Goal: Task Accomplishment & Management: Complete application form

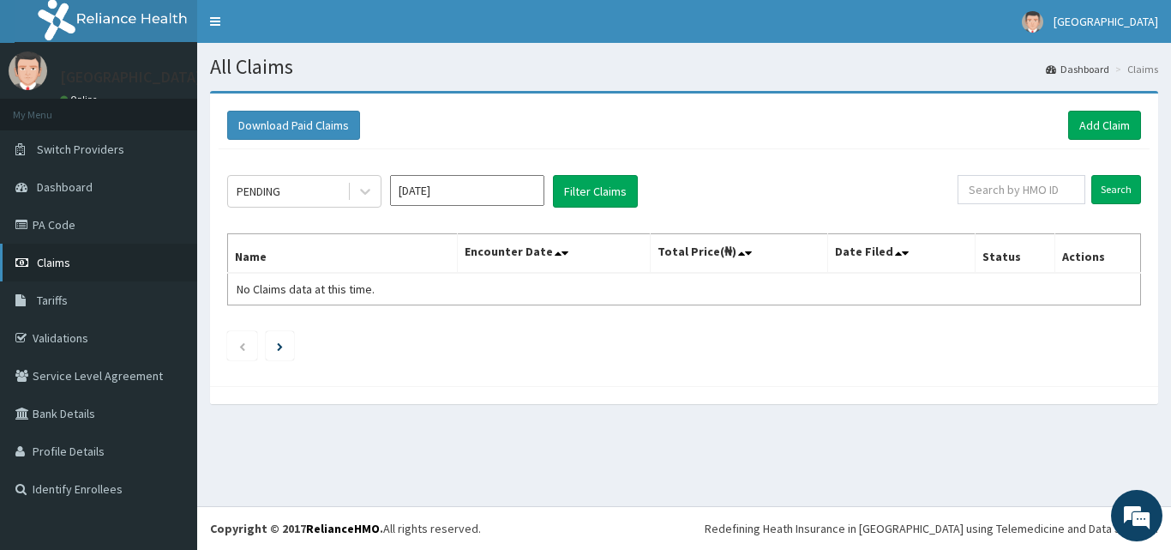
click at [58, 261] on span "Claims" at bounding box center [53, 262] width 33 height 15
click at [1108, 114] on link "Add Claim" at bounding box center [1104, 125] width 73 height 29
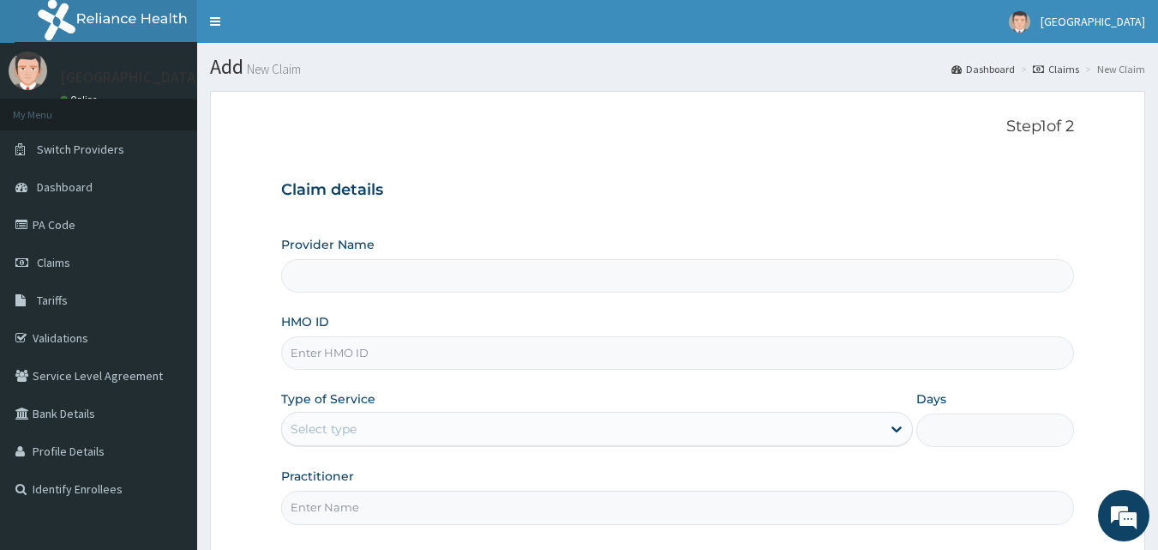
click at [328, 351] on input "HMO ID" at bounding box center [678, 352] width 794 height 33
paste input "gmt/10069/b"
type input "gmt/10069/b"
type input "[GEOGRAPHIC_DATA]"
type input "gmt/10069/b"
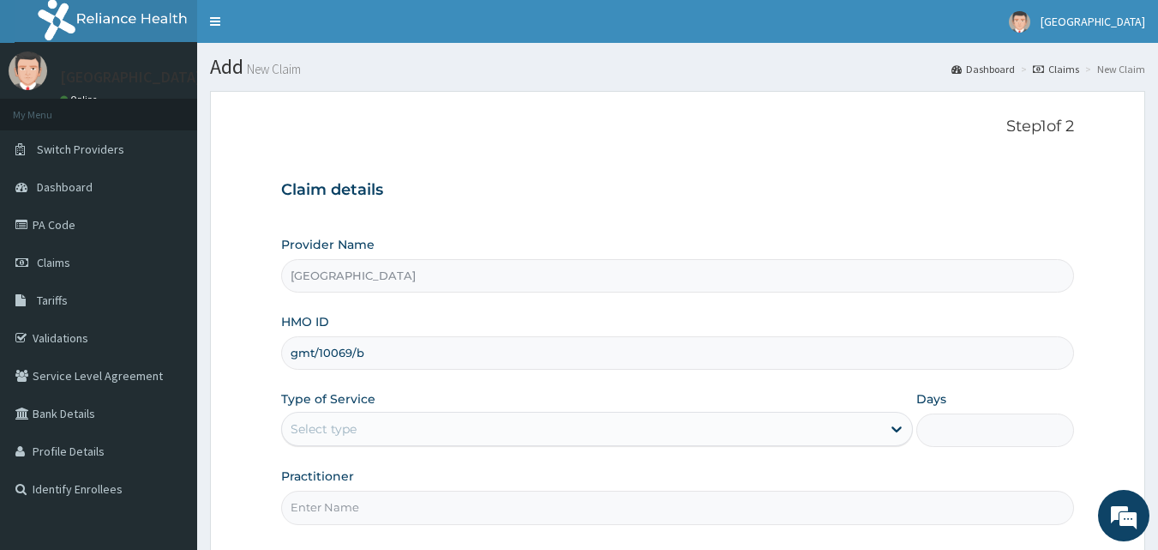
click at [315, 433] on div "Select type" at bounding box center [324, 428] width 66 height 17
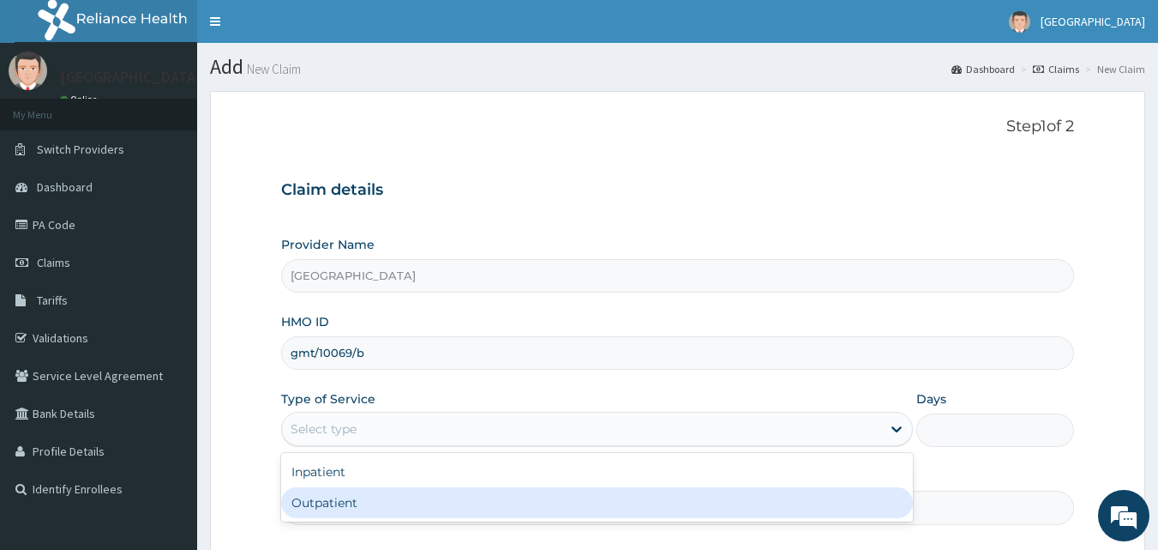
click at [308, 503] on div "Outpatient" at bounding box center [597, 502] width 632 height 31
type input "1"
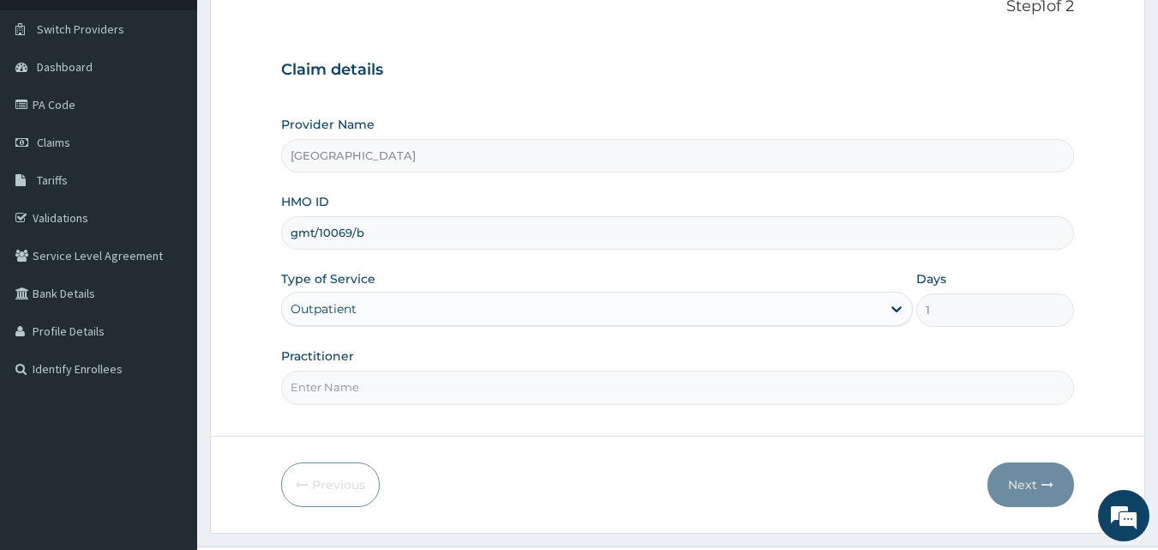
scroll to position [160, 0]
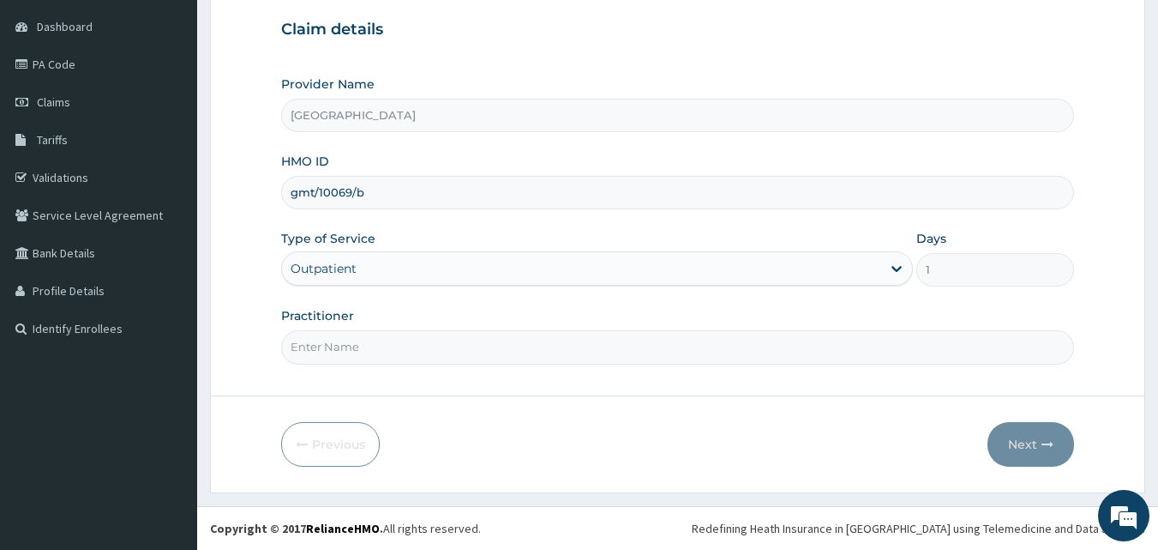
click at [303, 353] on input "Practitioner" at bounding box center [678, 346] width 794 height 33
type input "dr hally"
click at [1032, 442] on button "Next" at bounding box center [1031, 444] width 87 height 45
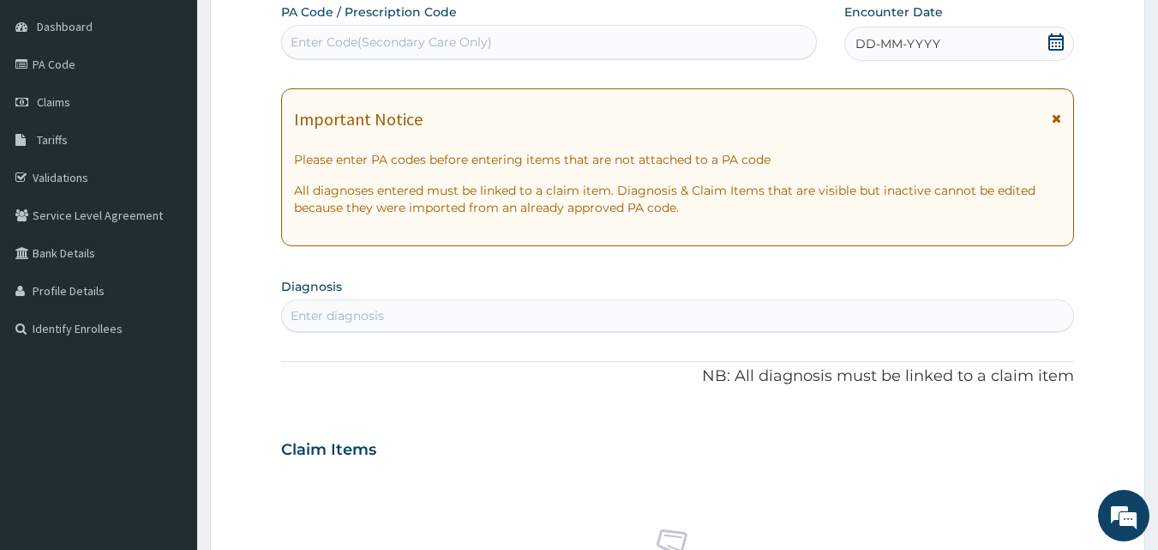
click at [1060, 43] on icon at bounding box center [1055, 41] width 15 height 17
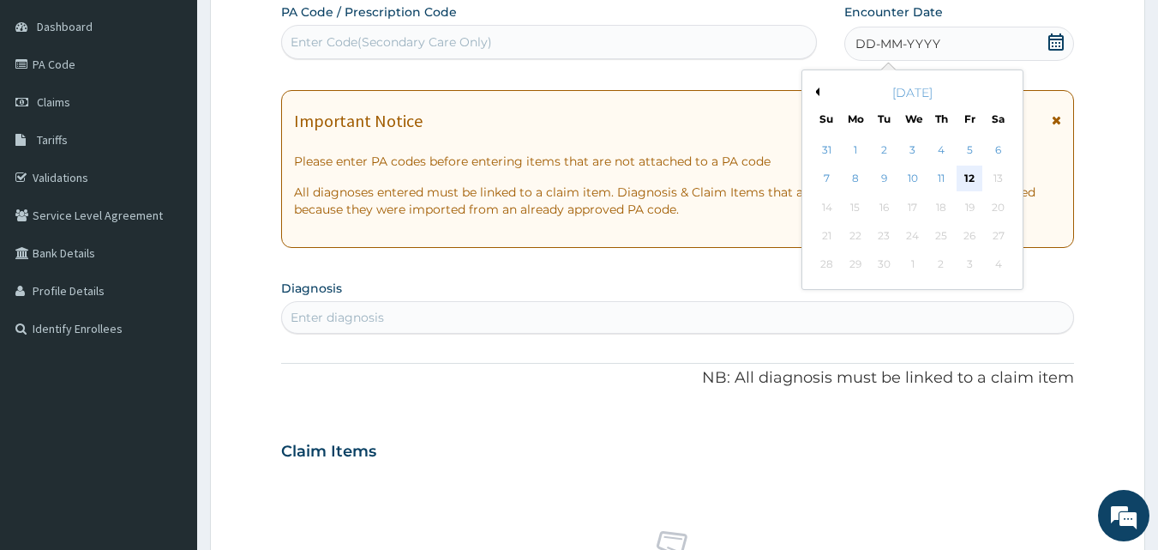
click at [970, 173] on div "12" at bounding box center [970, 179] width 26 height 26
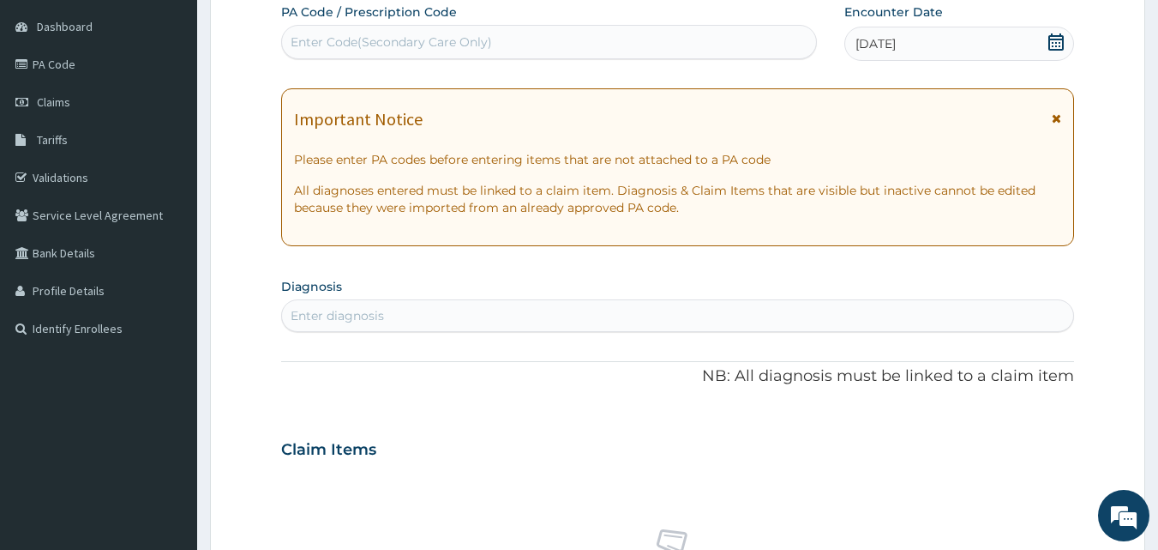
click at [315, 312] on div "Enter diagnosis" at bounding box center [337, 315] width 93 height 17
click at [351, 314] on div "Enter diagnosis" at bounding box center [337, 315] width 93 height 17
click at [333, 313] on div "Enter diagnosis" at bounding box center [337, 315] width 93 height 17
type input "d"
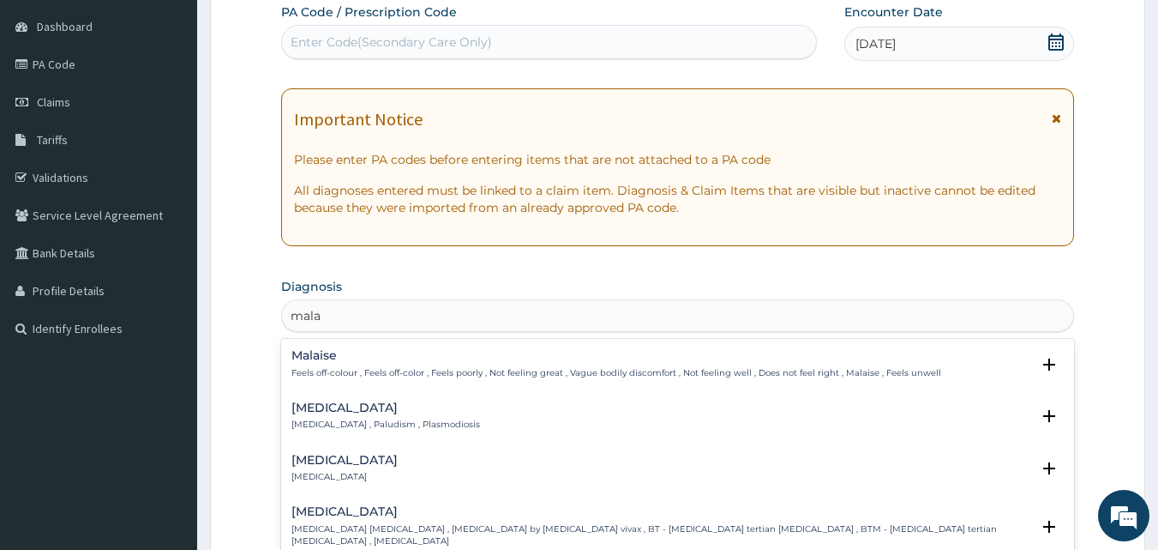
type input "malar"
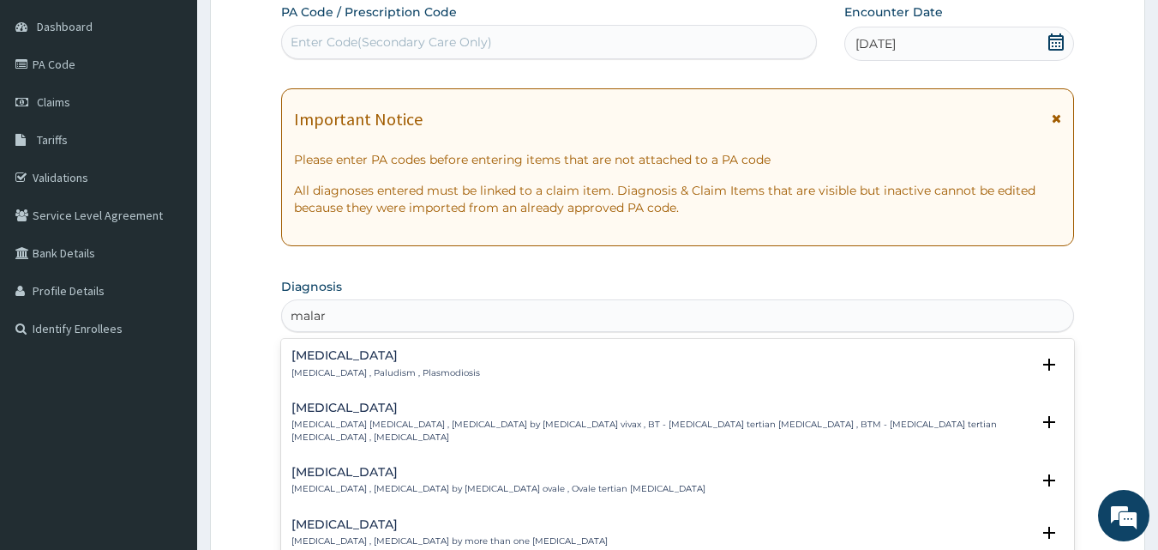
click at [326, 357] on h4 "[MEDICAL_DATA]" at bounding box center [385, 355] width 189 height 13
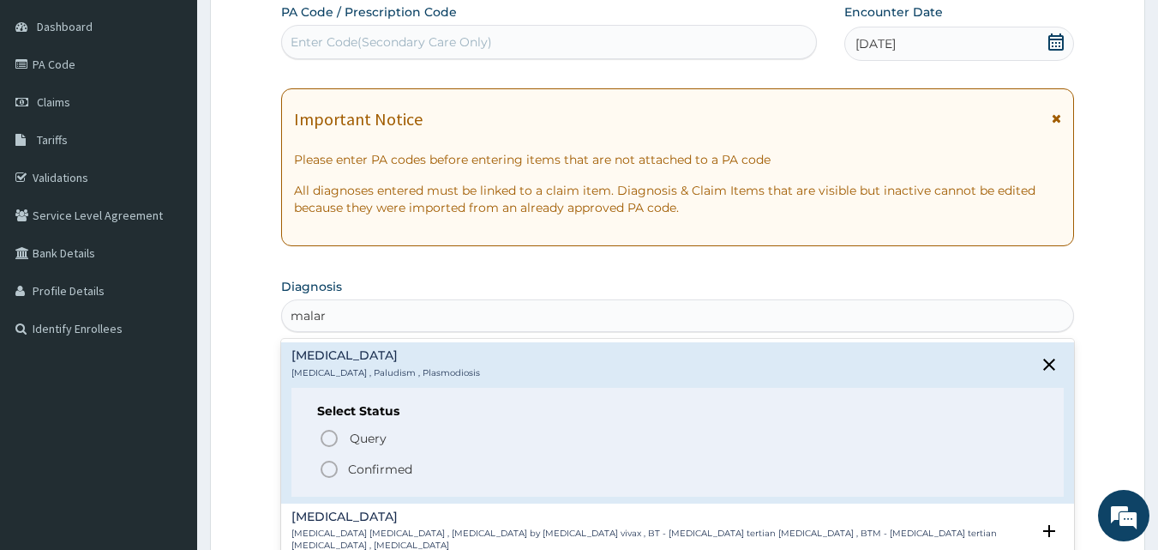
click at [349, 466] on p "Confirmed" at bounding box center [380, 468] width 64 height 17
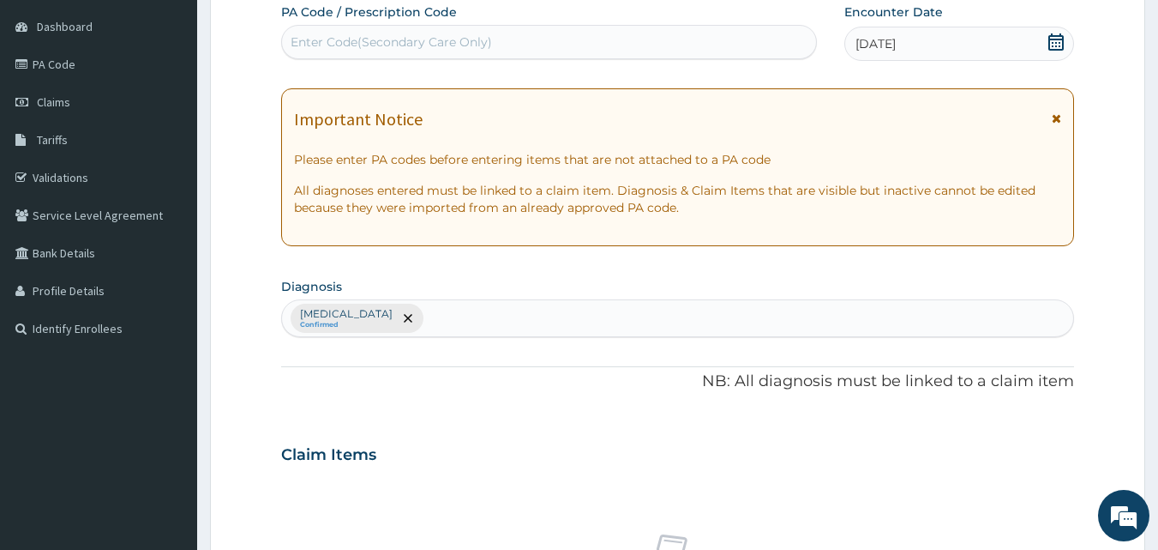
click at [406, 310] on div "Malaria Confirmed" at bounding box center [678, 318] width 792 height 36
type input "sepsis"
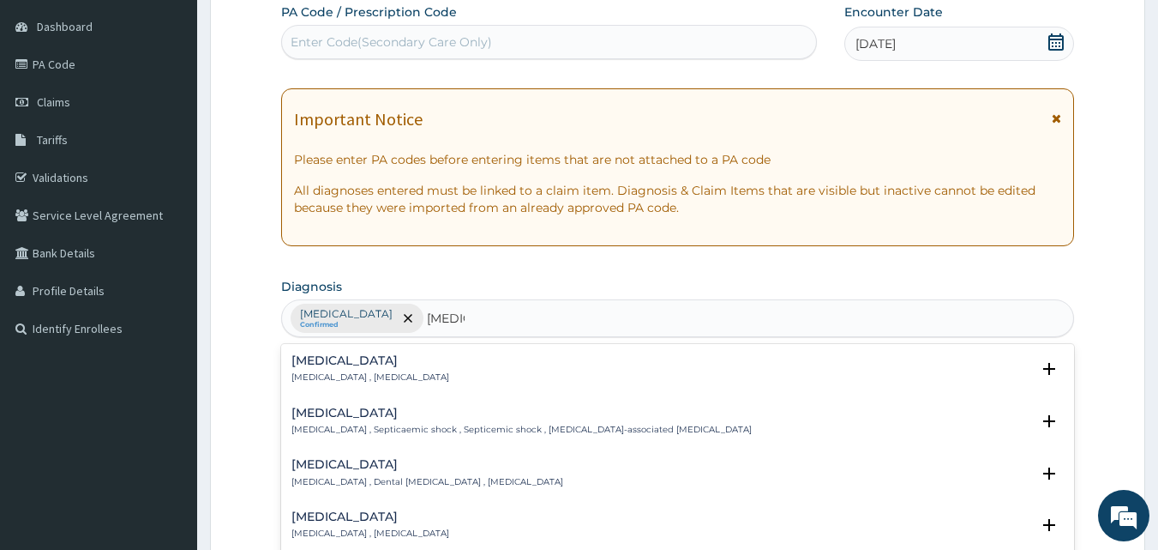
click at [364, 358] on h4 "[MEDICAL_DATA]" at bounding box center [370, 360] width 158 height 13
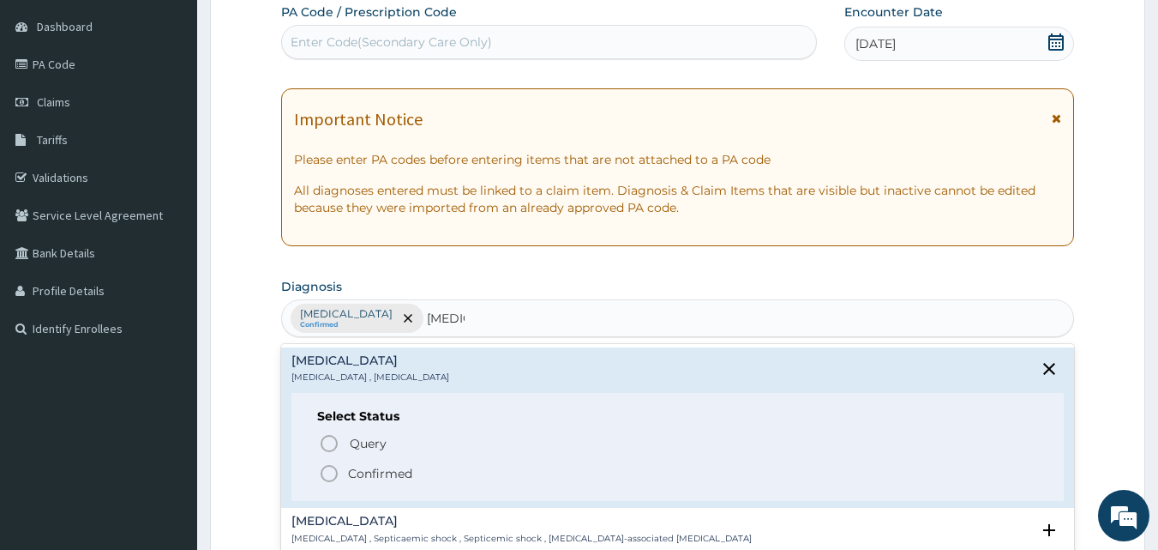
click at [348, 468] on p "Confirmed" at bounding box center [380, 473] width 64 height 17
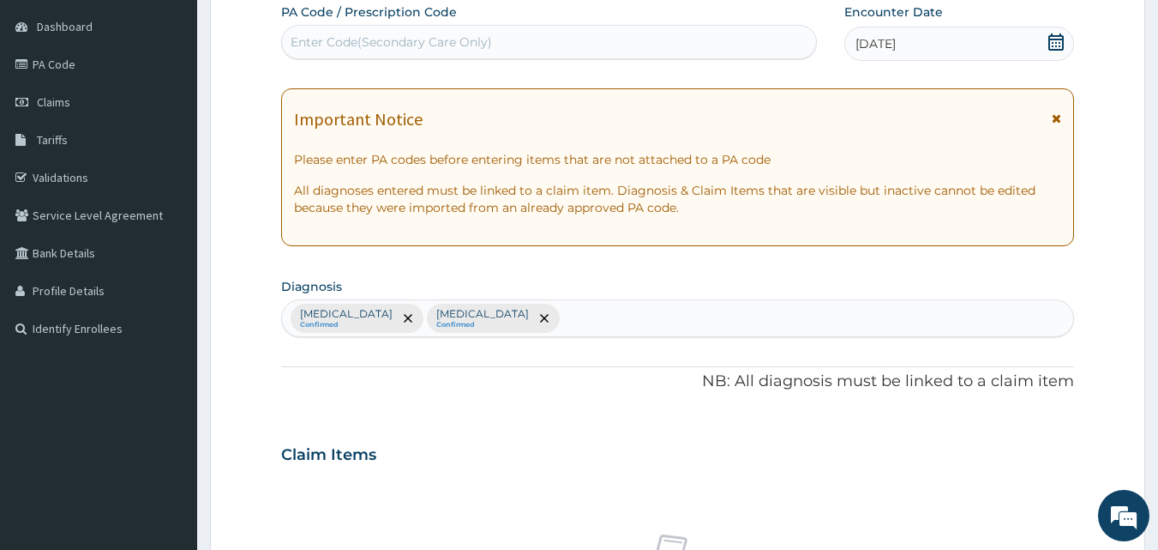
scroll to position [640, 0]
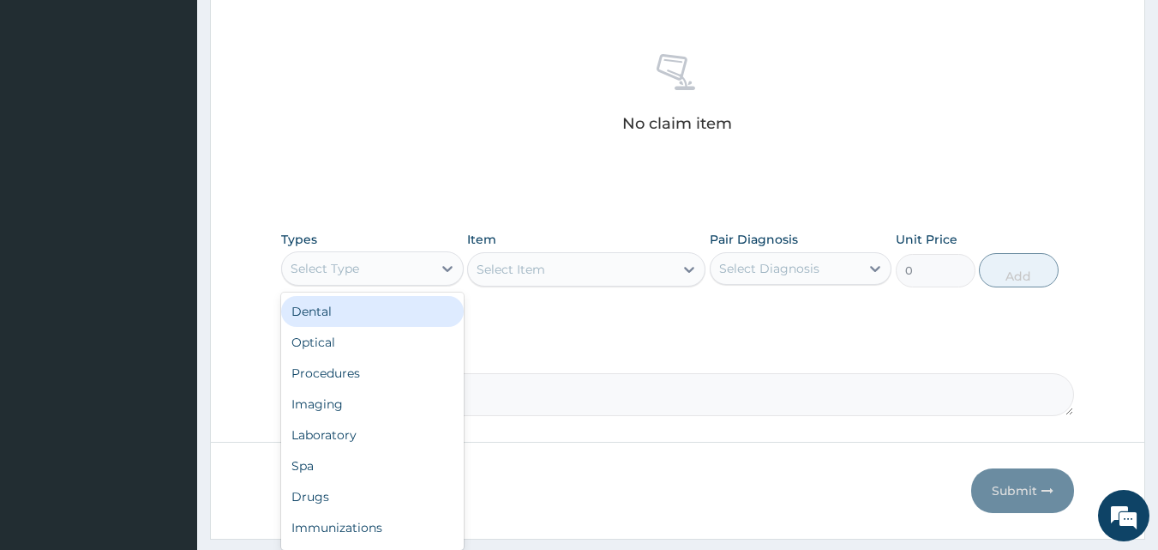
click at [418, 266] on div "Select Type" at bounding box center [357, 268] width 150 height 27
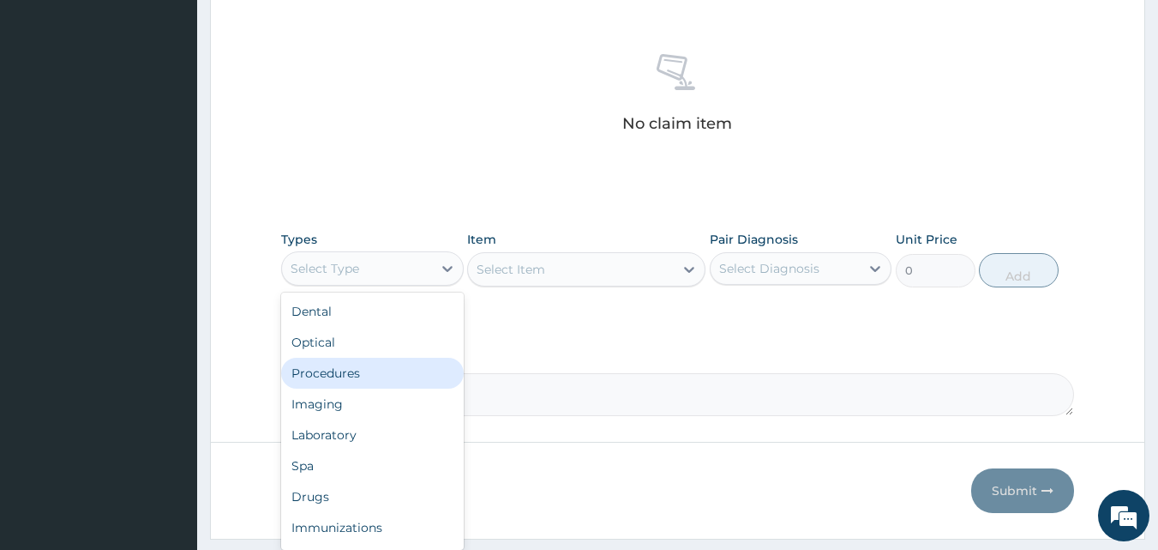
click at [369, 378] on div "Procedures" at bounding box center [372, 372] width 183 height 31
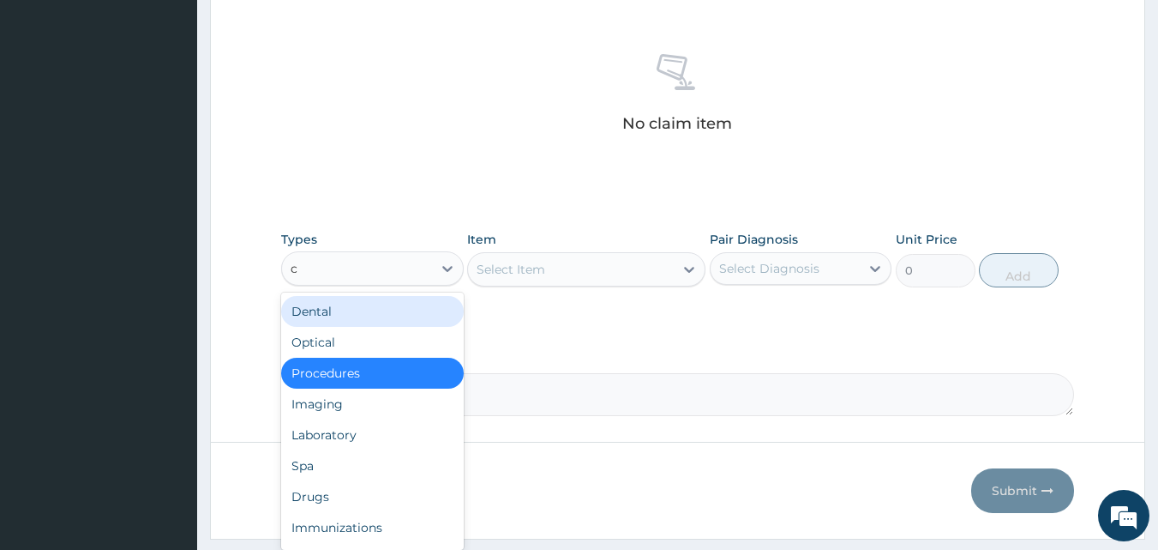
type input "co"
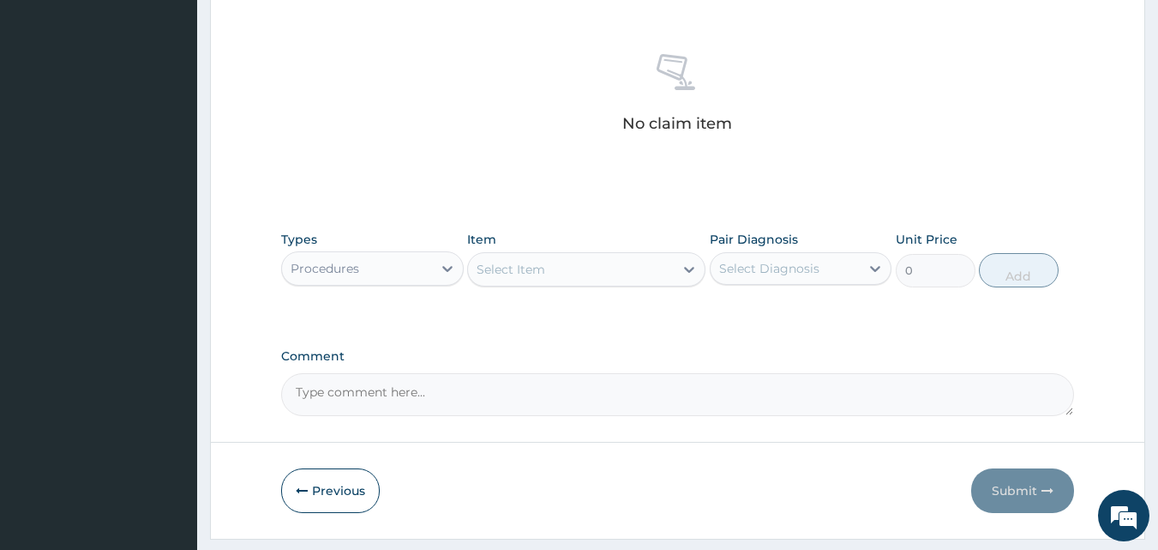
click at [410, 263] on div "Procedures" at bounding box center [357, 268] width 150 height 27
click at [506, 258] on div "Select Item" at bounding box center [571, 268] width 206 height 27
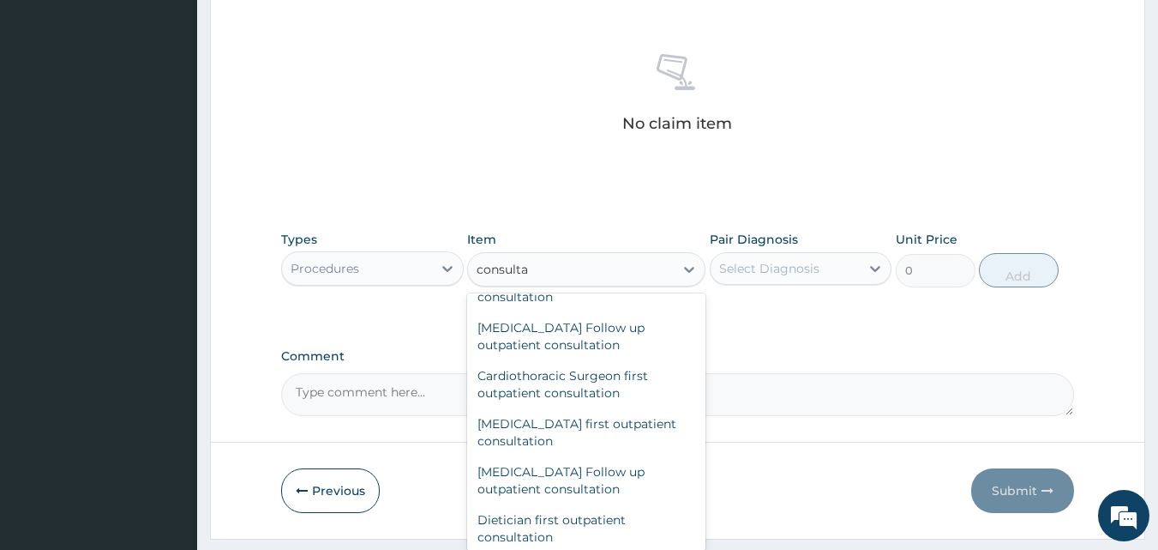
scroll to position [449, 0]
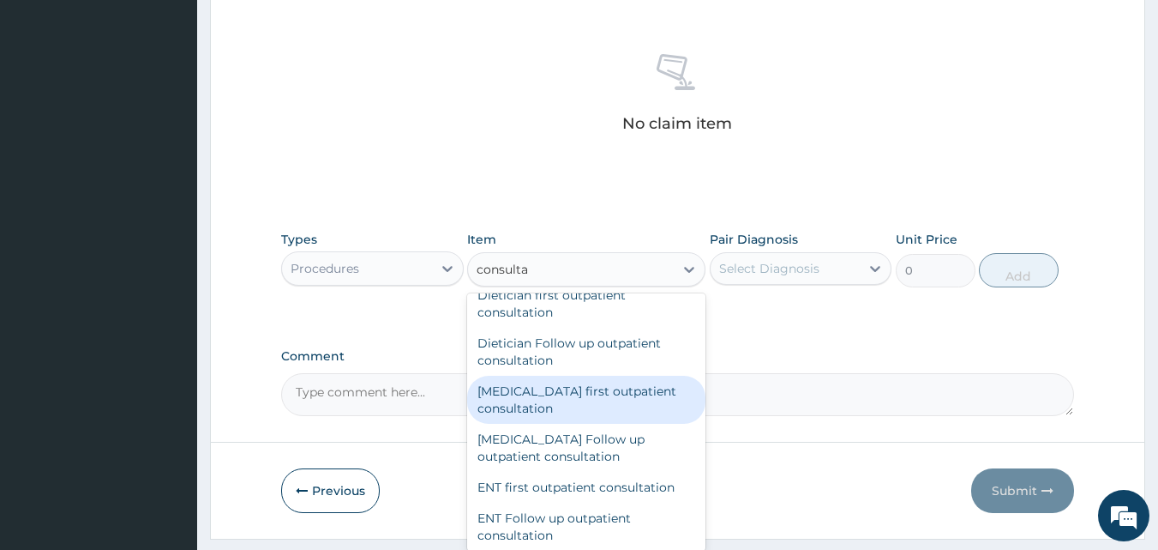
type input "consulta"
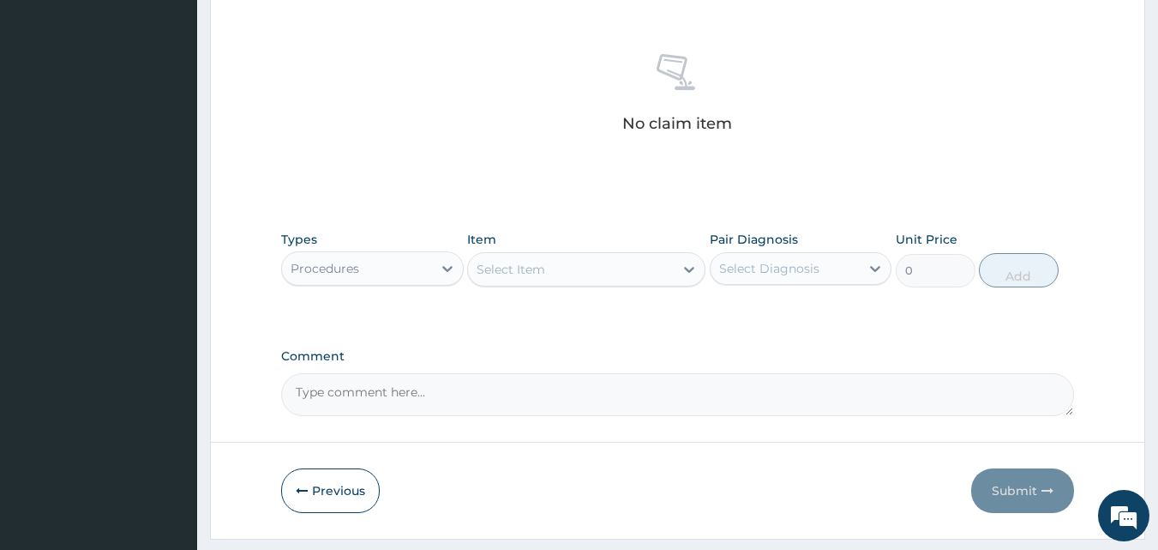
click at [706, 408] on textarea "Comment" at bounding box center [678, 394] width 794 height 43
click at [594, 265] on div "Select Item" at bounding box center [571, 268] width 206 height 27
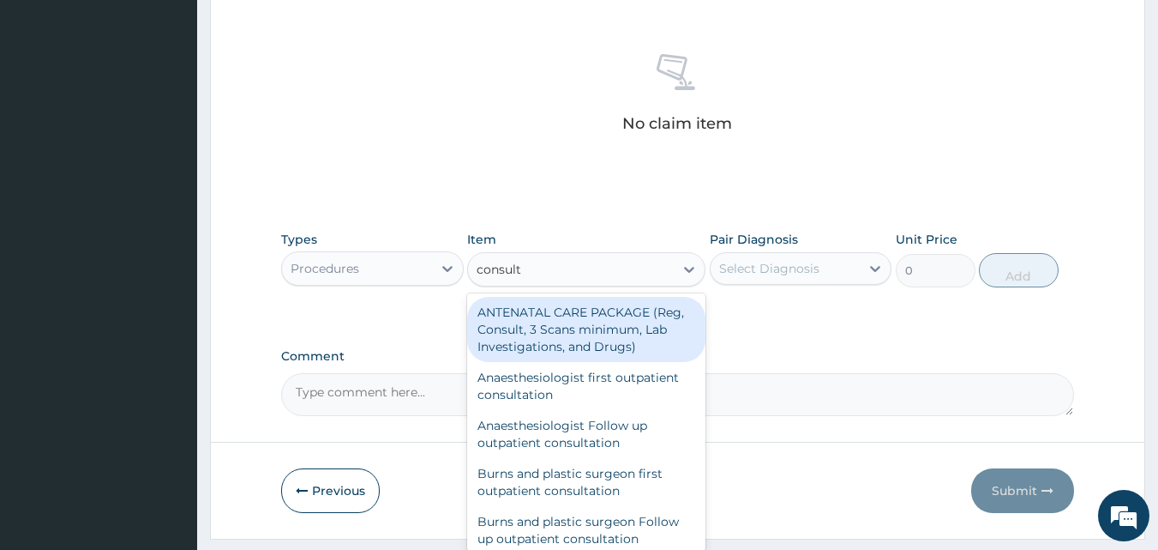
type input "consulta"
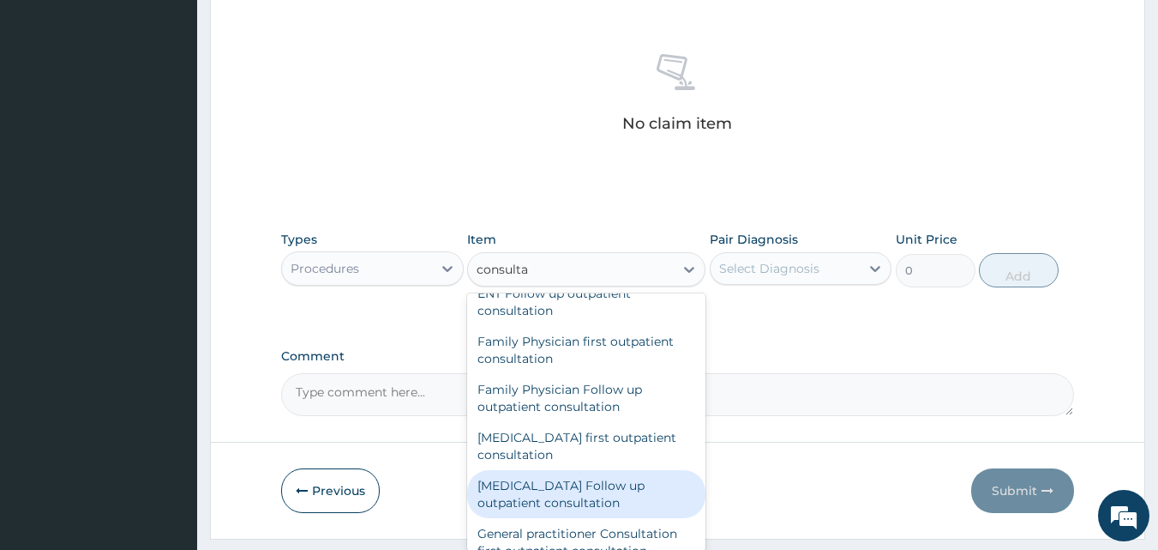
scroll to position [898, 0]
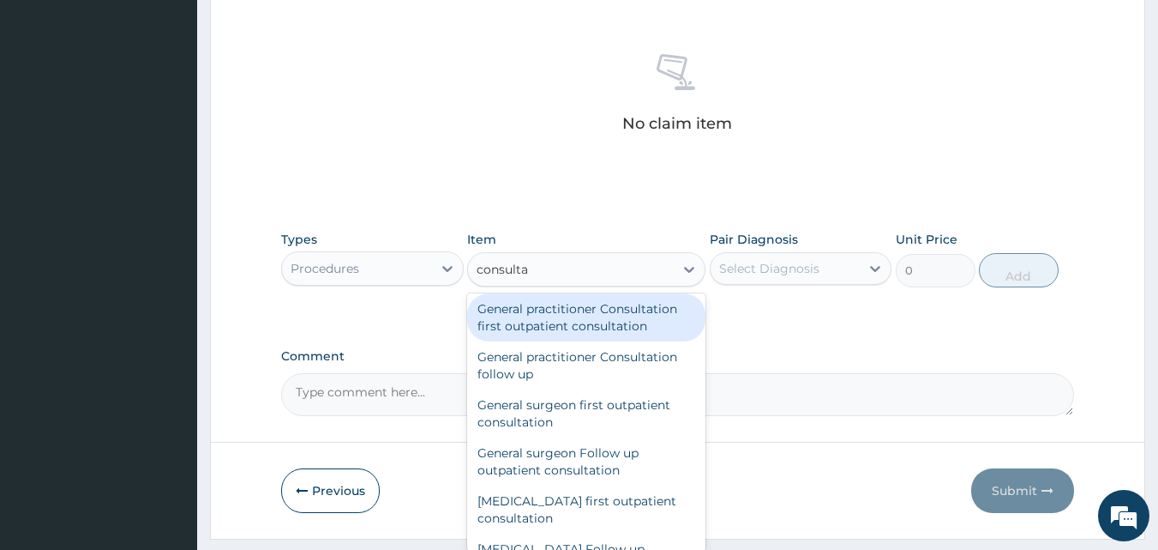
click at [550, 317] on div "General practitioner Consultation first outpatient consultation" at bounding box center [586, 317] width 238 height 48
type input "3547.5"
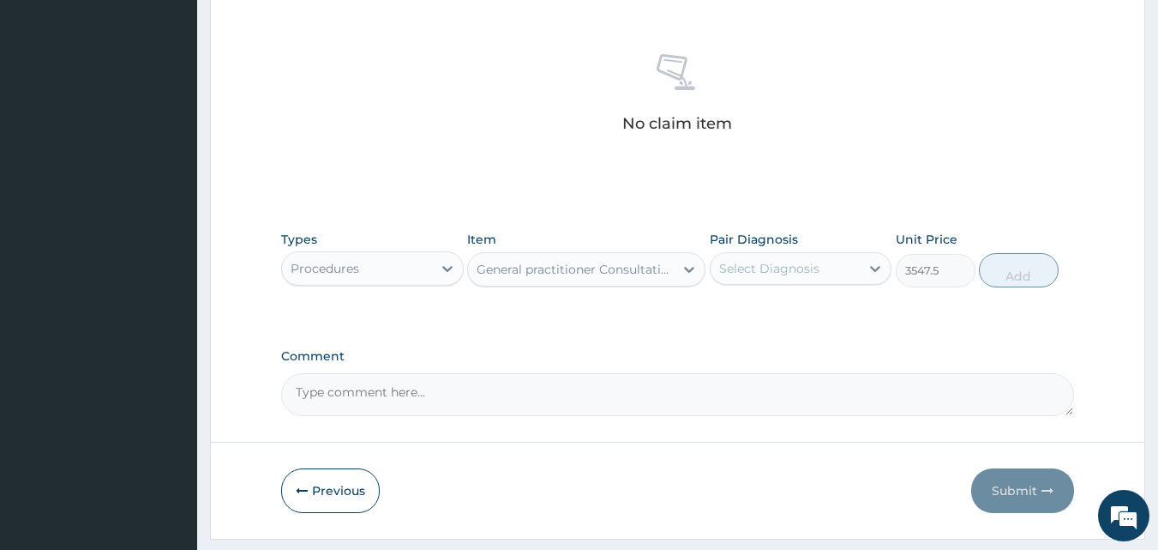
click at [795, 261] on div "Select Diagnosis" at bounding box center [769, 268] width 100 height 17
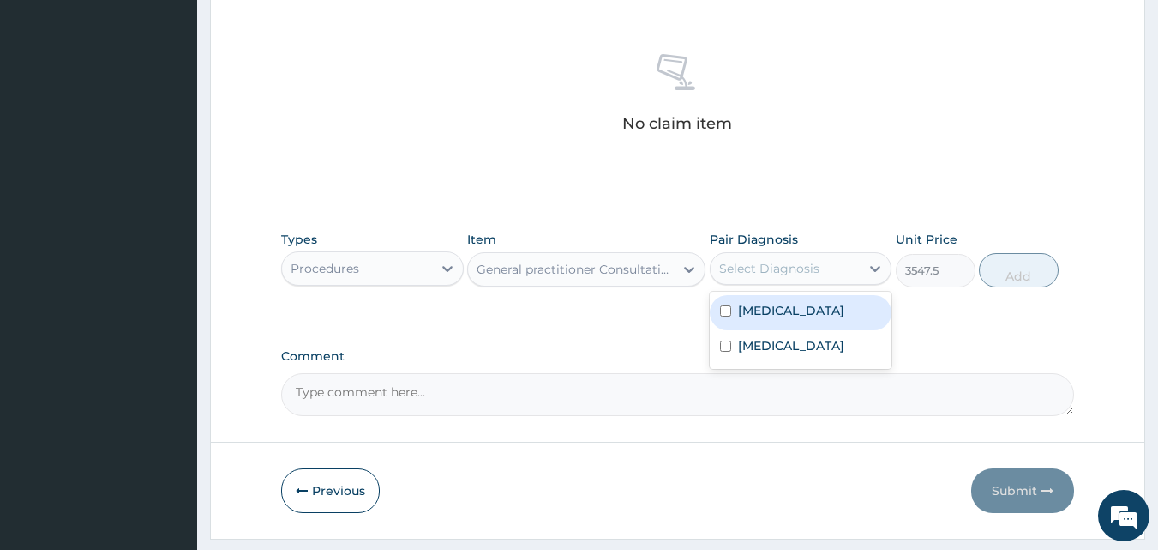
click at [784, 315] on div "[MEDICAL_DATA]" at bounding box center [801, 312] width 183 height 35
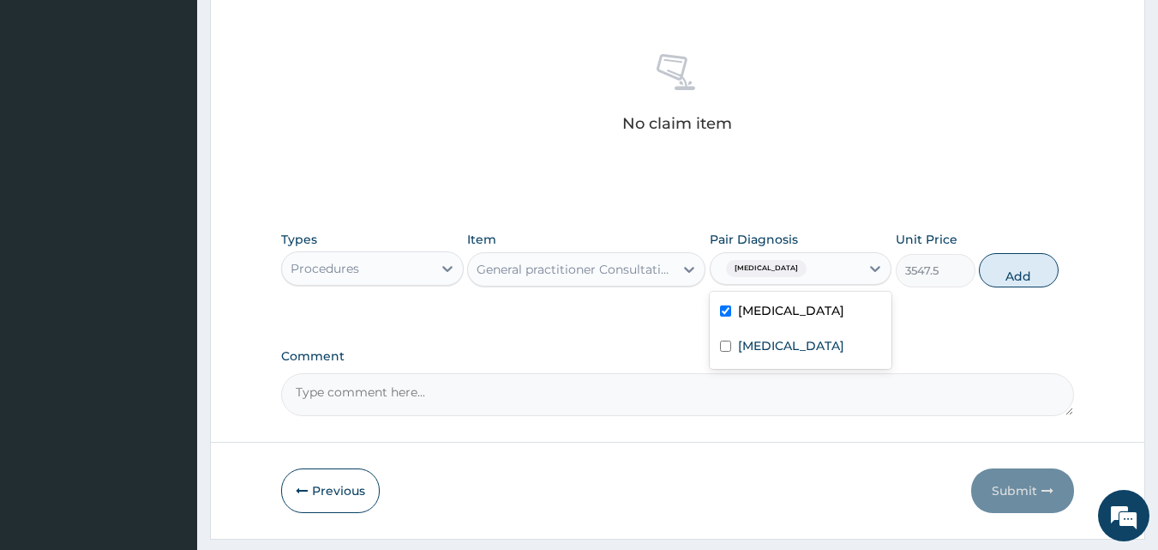
click at [784, 299] on div "[MEDICAL_DATA]" at bounding box center [801, 312] width 183 height 35
checkbox input "false"
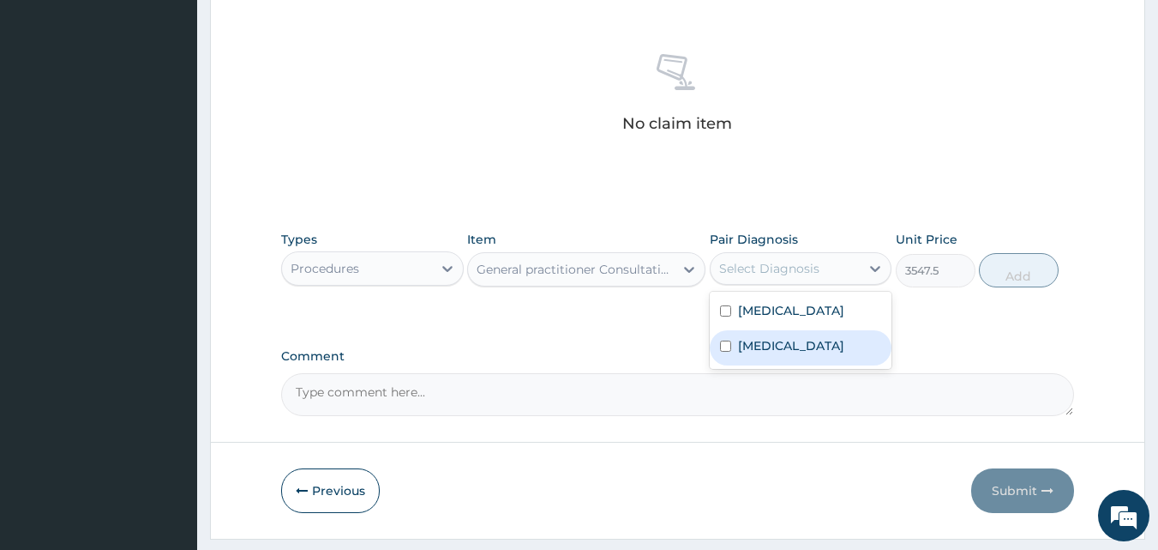
click at [783, 338] on div "[MEDICAL_DATA]" at bounding box center [801, 347] width 183 height 35
checkbox input "true"
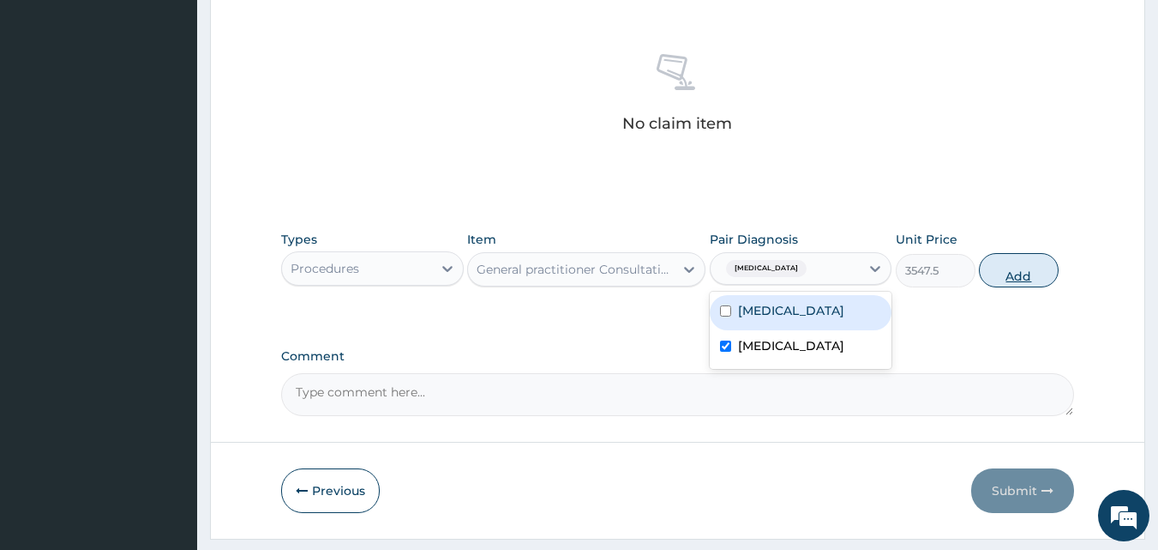
click at [1005, 258] on button "Add" at bounding box center [1019, 270] width 80 height 34
type input "0"
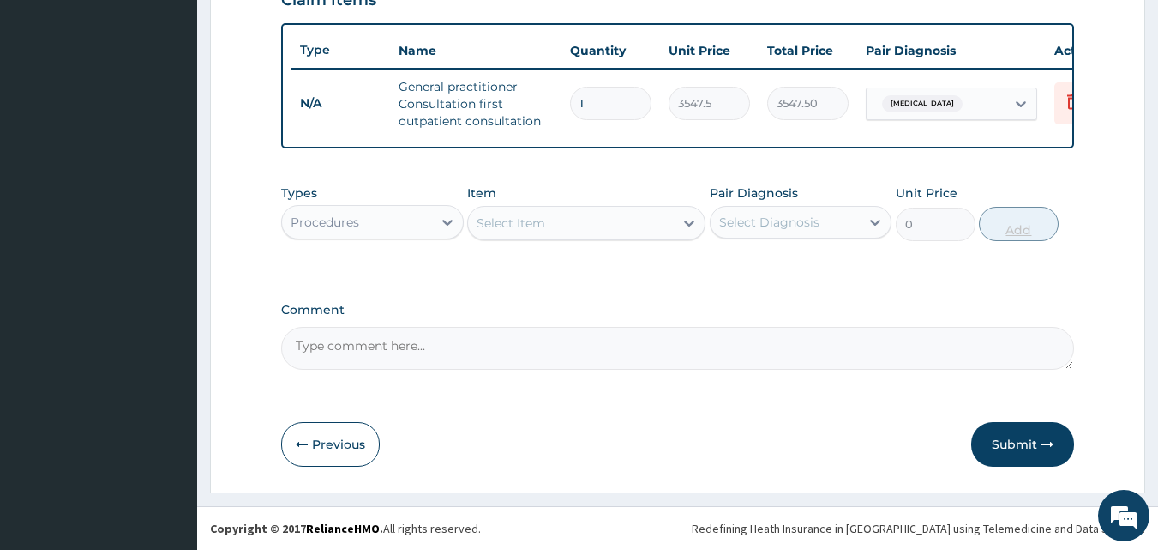
scroll to position [628, 0]
click at [556, 214] on div "Select Item" at bounding box center [571, 222] width 206 height 27
type input "cbc"
click at [511, 225] on div "Select Item" at bounding box center [571, 222] width 206 height 27
click at [526, 229] on div "Select Item" at bounding box center [511, 222] width 69 height 17
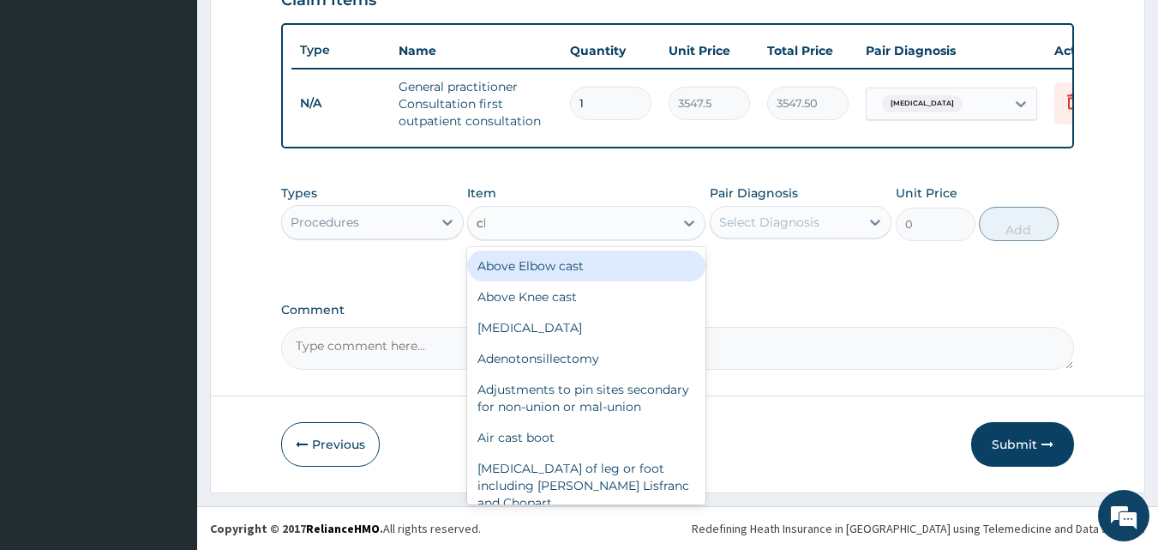
type input "cbc"
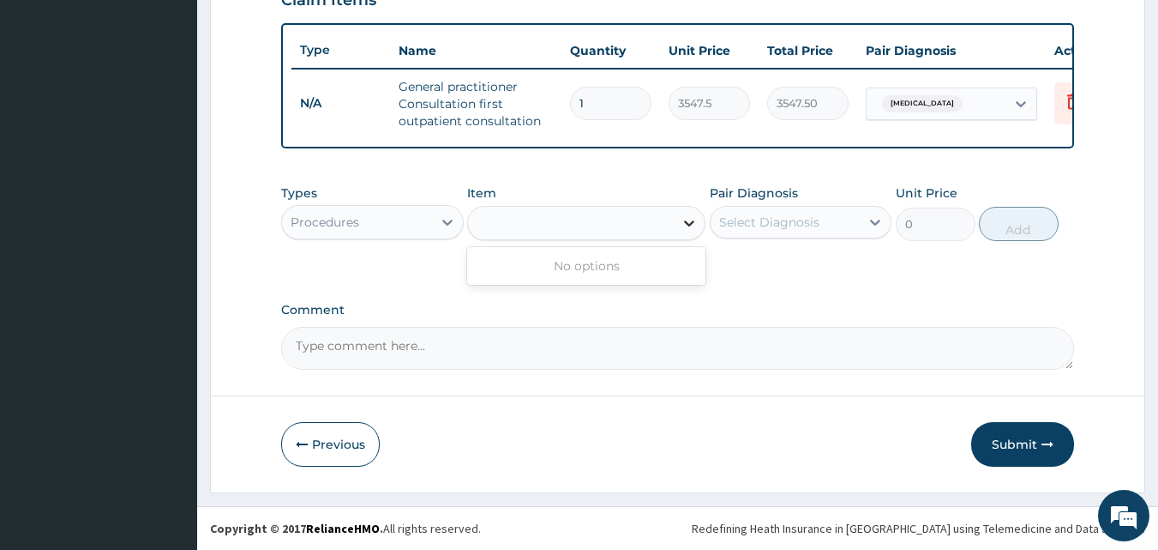
click at [691, 216] on icon at bounding box center [689, 222] width 17 height 17
type input "fbc"
click at [428, 222] on div "Procedures" at bounding box center [357, 221] width 150 height 27
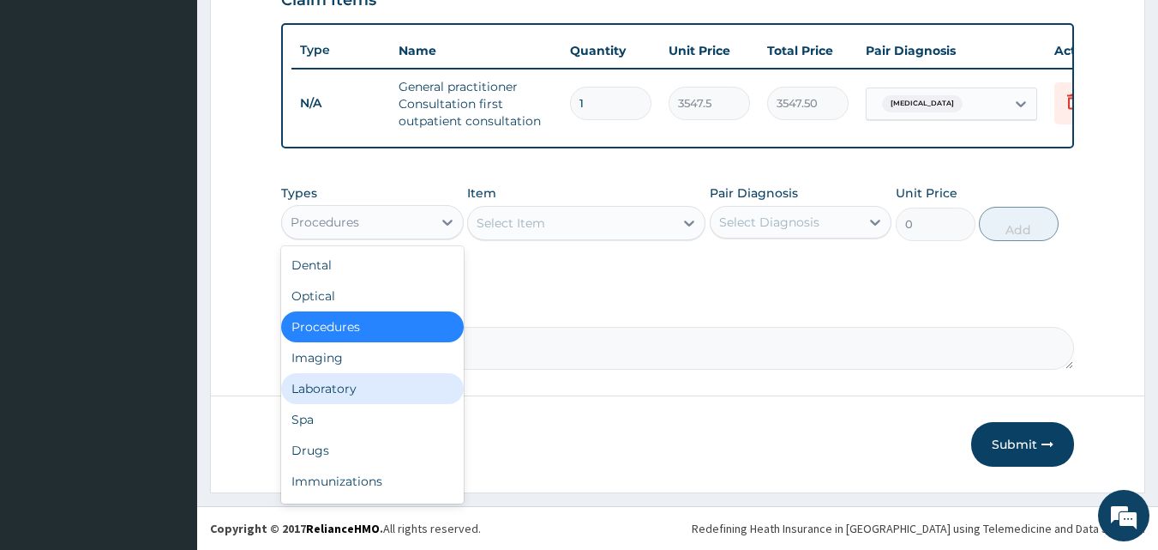
click at [352, 383] on div "Laboratory" at bounding box center [372, 388] width 183 height 31
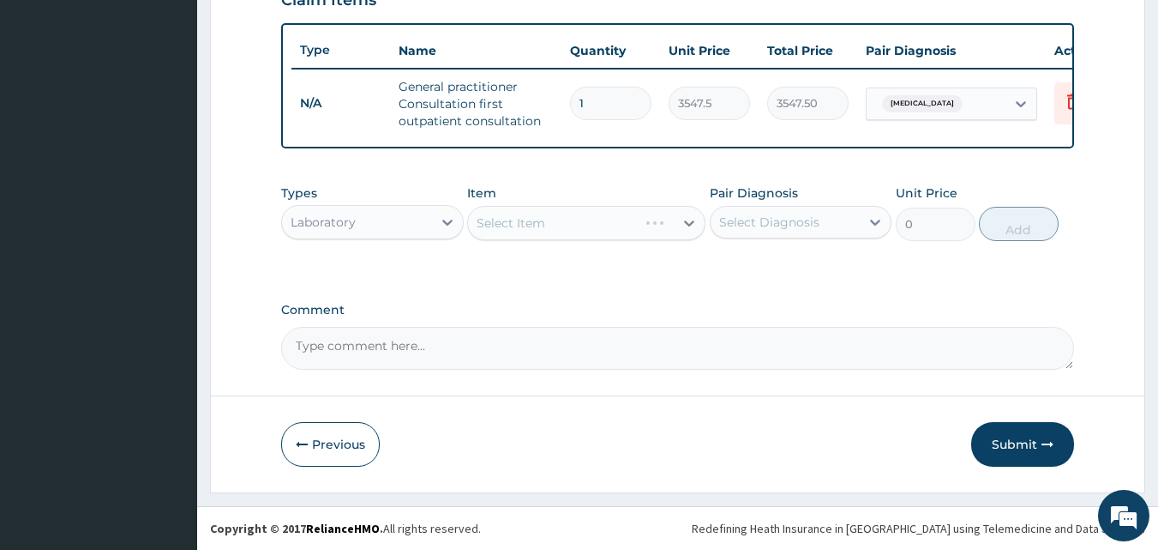
click at [597, 213] on div "Select Item" at bounding box center [586, 223] width 238 height 34
click at [588, 221] on div "Select Item" at bounding box center [571, 222] width 206 height 27
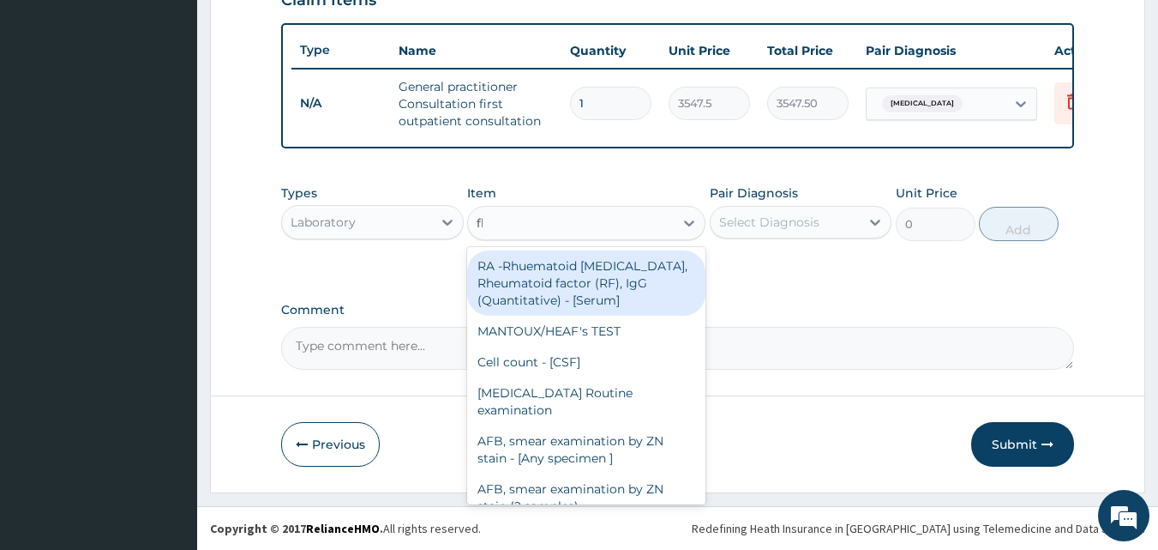
type input "fbc"
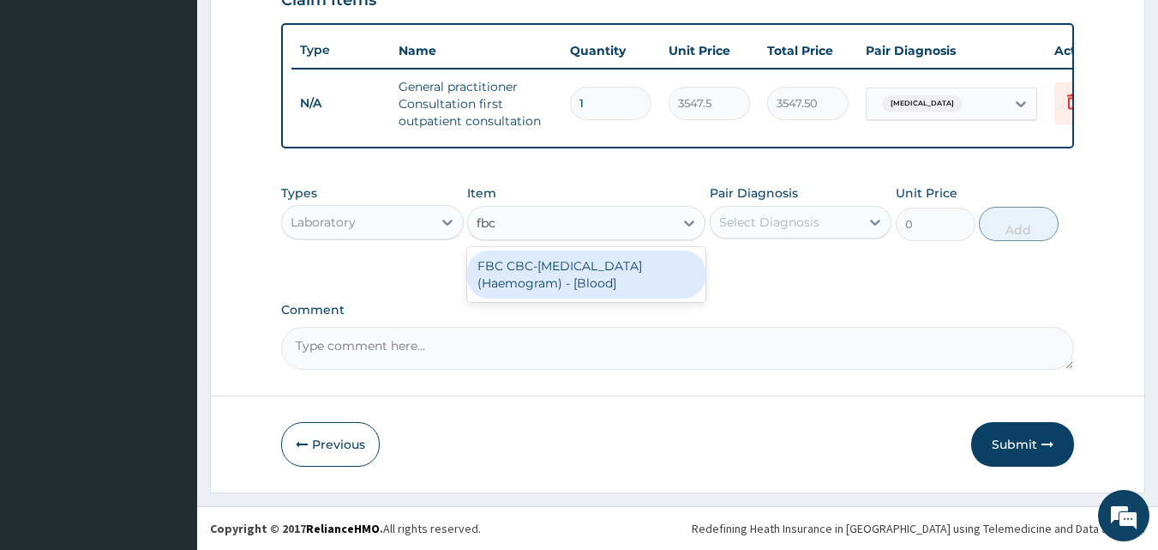
click at [573, 281] on div "FBC CBC-Complete Blood Count (Haemogram) - [Blood]" at bounding box center [586, 274] width 238 height 48
type input "4300"
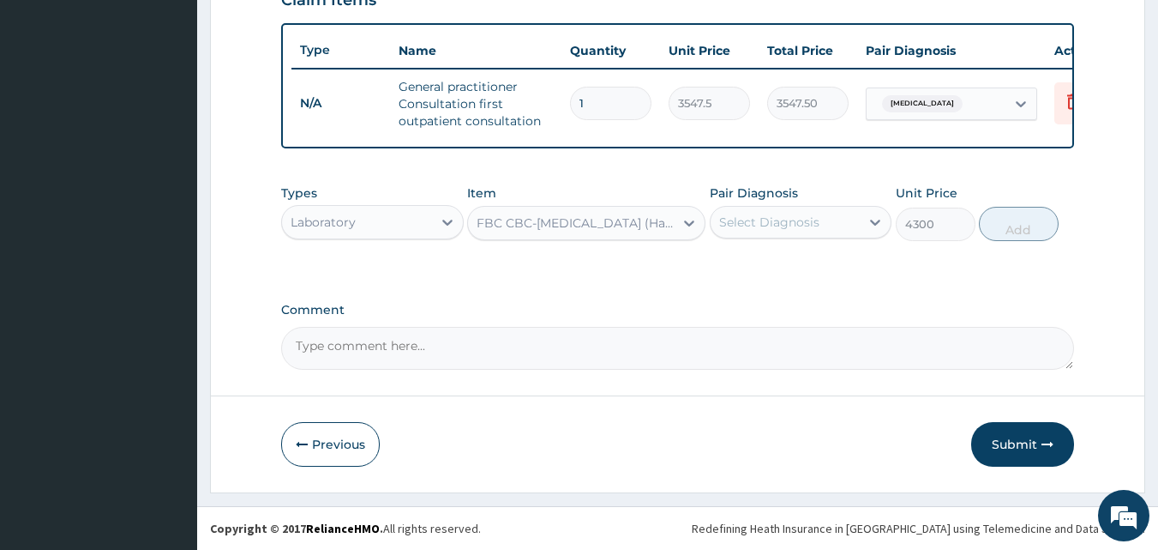
click at [802, 217] on div "Select Diagnosis" at bounding box center [769, 221] width 100 height 17
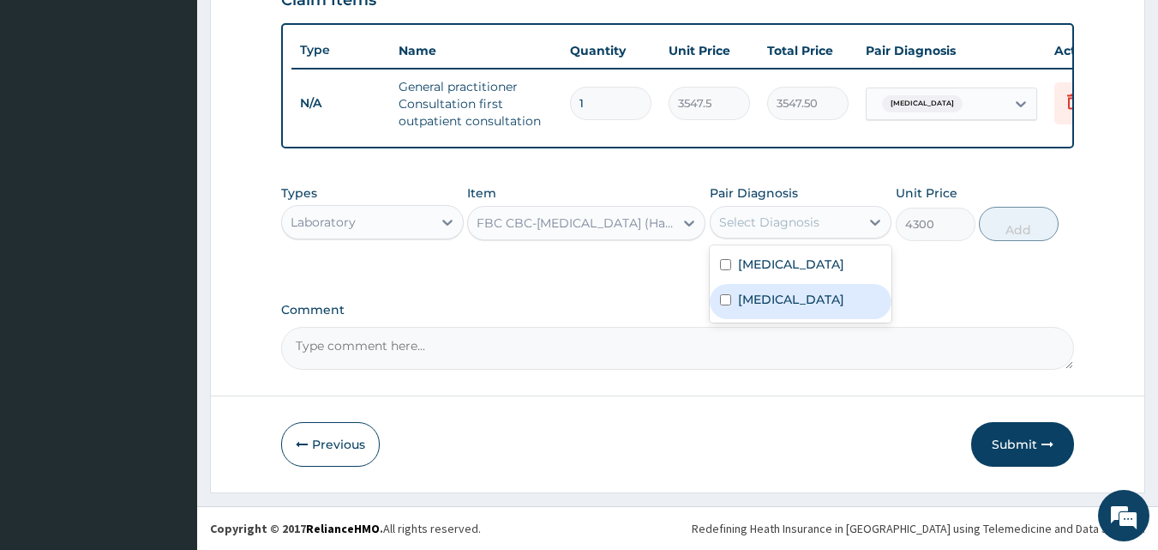
click at [784, 294] on div "[MEDICAL_DATA]" at bounding box center [801, 301] width 183 height 35
checkbox input "true"
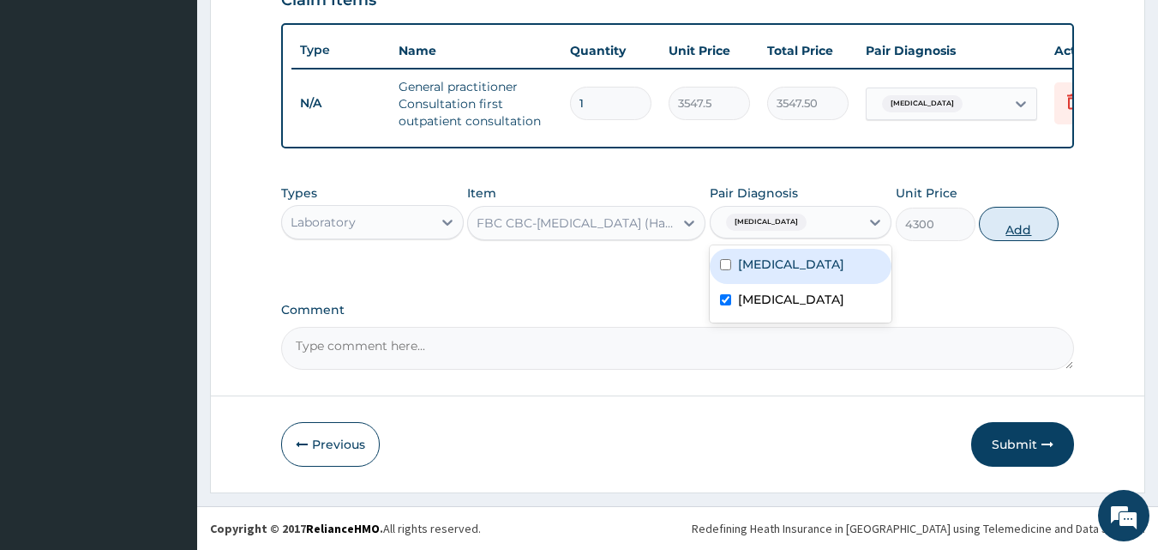
click at [1006, 219] on button "Add" at bounding box center [1019, 224] width 80 height 34
type input "0"
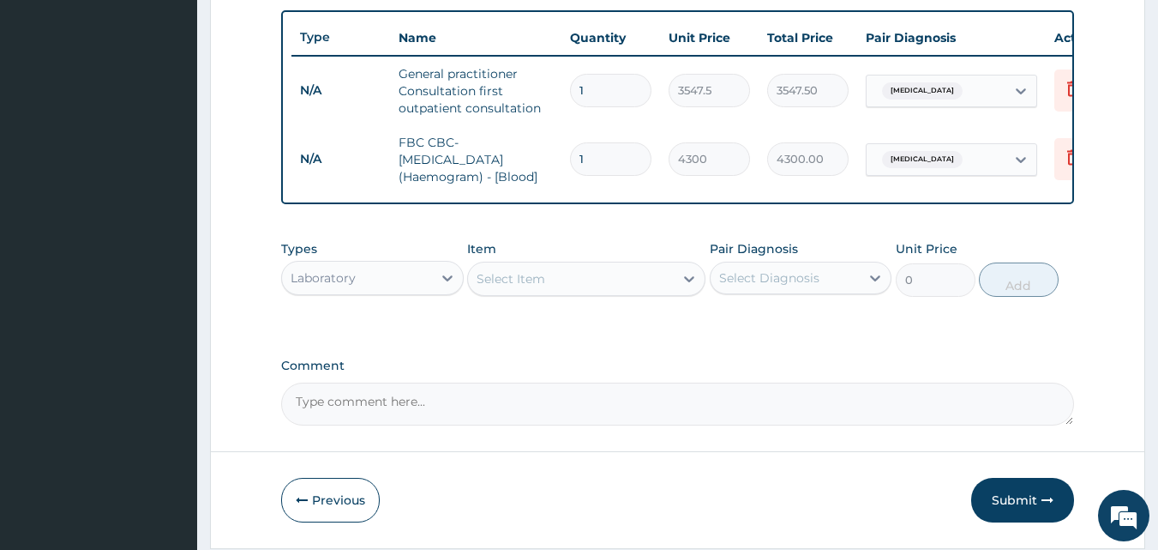
click at [507, 287] on div "Select Item" at bounding box center [511, 278] width 69 height 17
type input "amoxicla"
click at [439, 286] on icon at bounding box center [447, 277] width 17 height 17
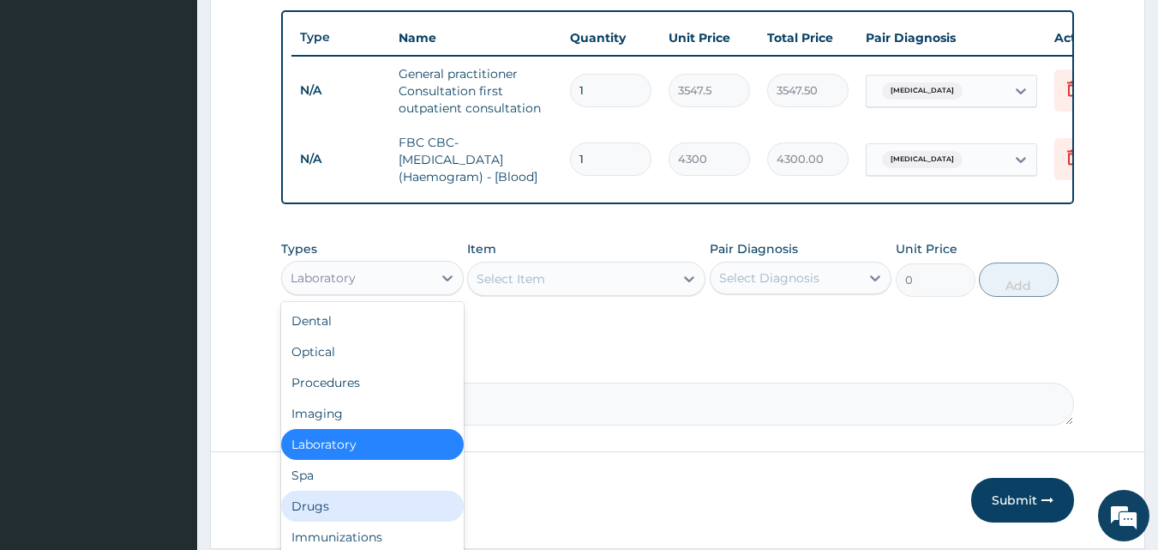
click at [320, 521] on div "Drugs" at bounding box center [372, 505] width 183 height 31
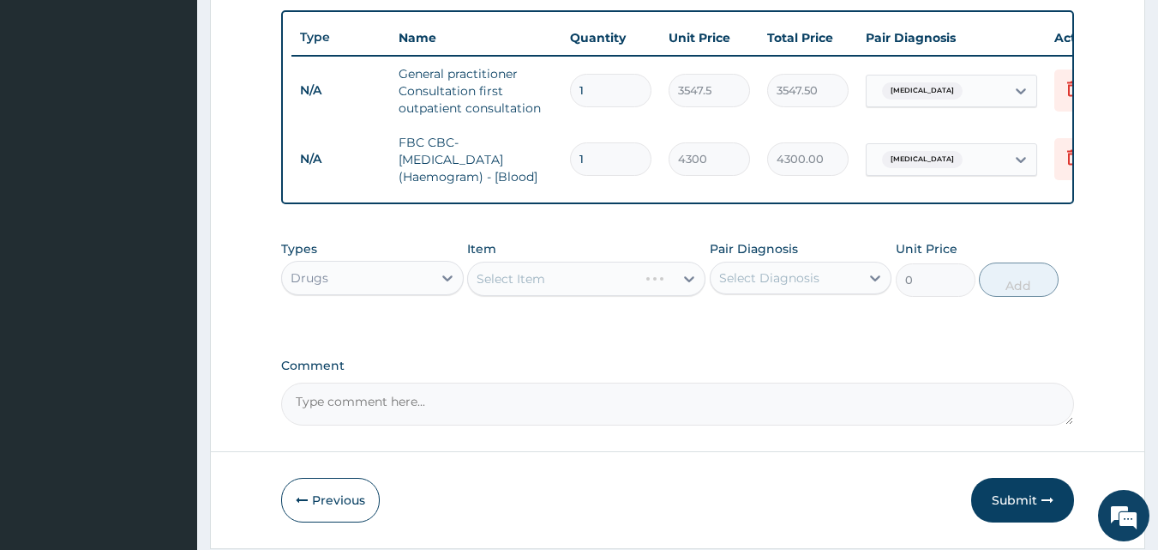
click at [535, 296] on div "Select Item" at bounding box center [586, 278] width 238 height 34
click at [534, 287] on div "Select Item" at bounding box center [511, 278] width 69 height 17
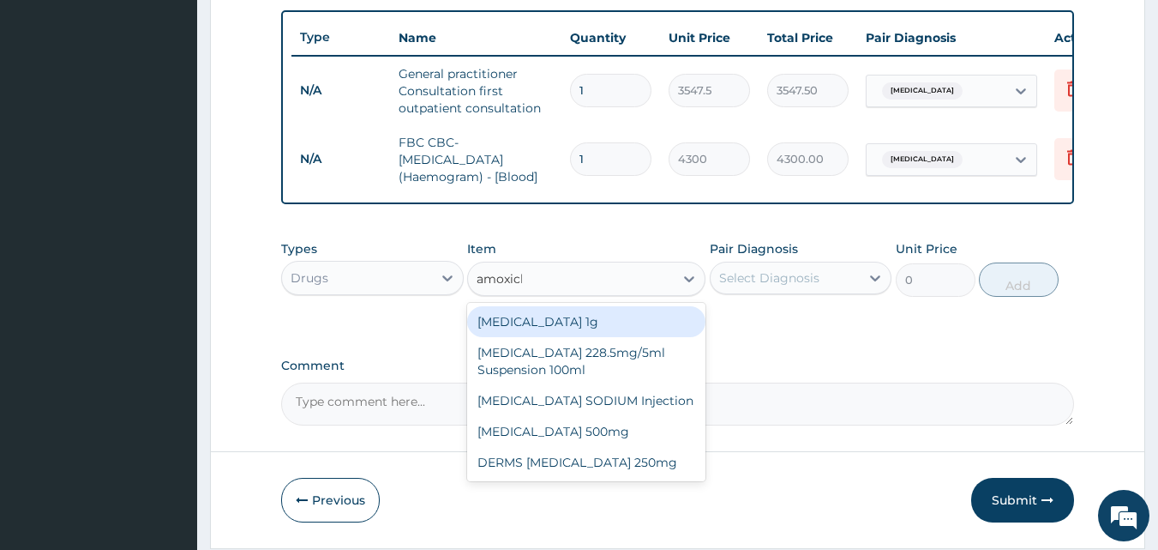
type input "amoxicla"
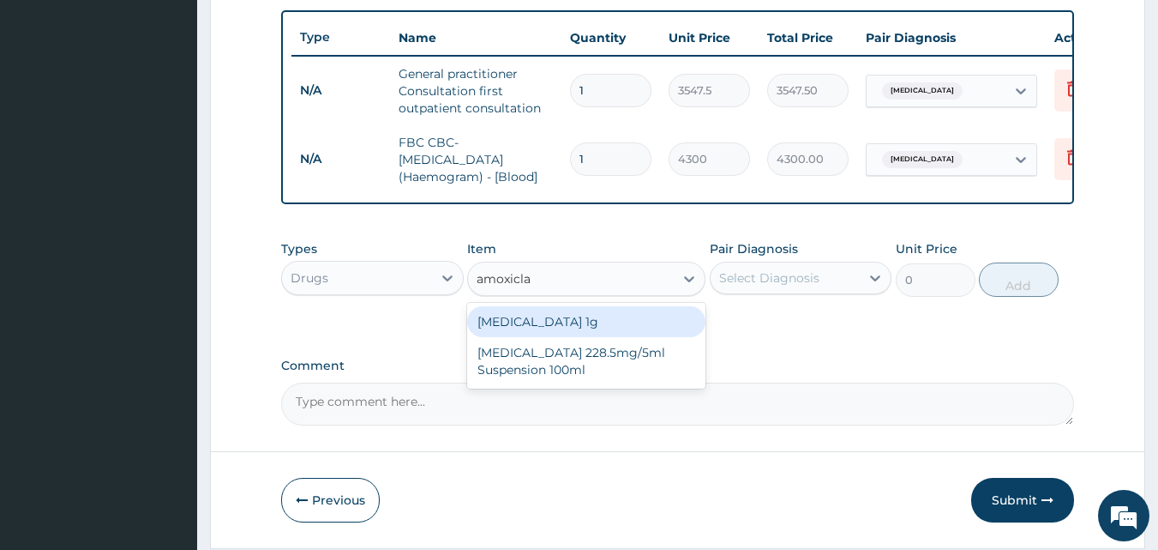
click at [538, 336] on div "Co-amoxiclav 1g" at bounding box center [586, 321] width 238 height 31
type input "709.5"
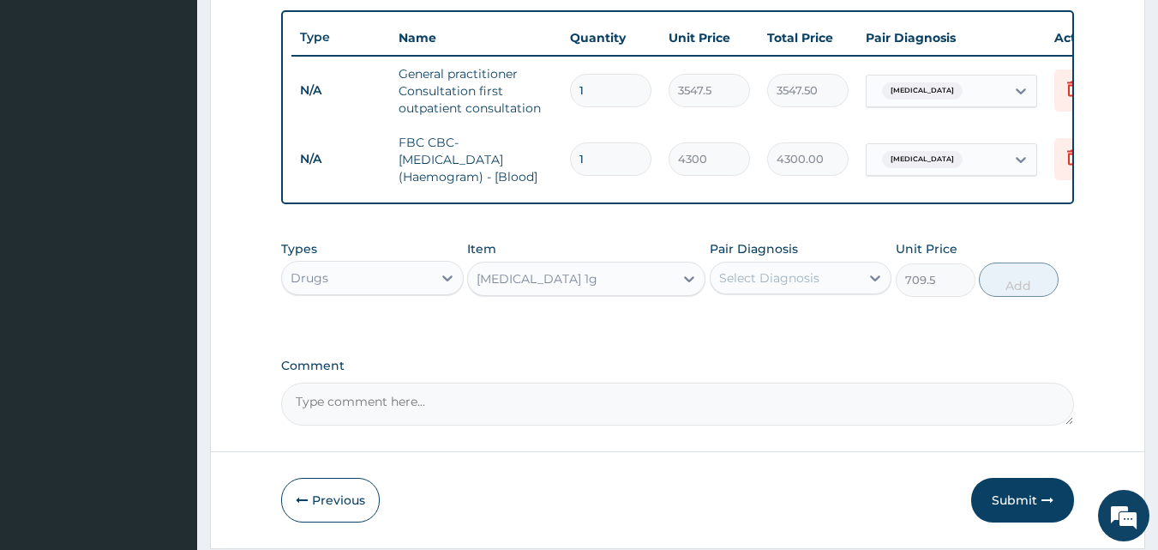
click at [827, 288] on div "Select Diagnosis" at bounding box center [786, 277] width 150 height 27
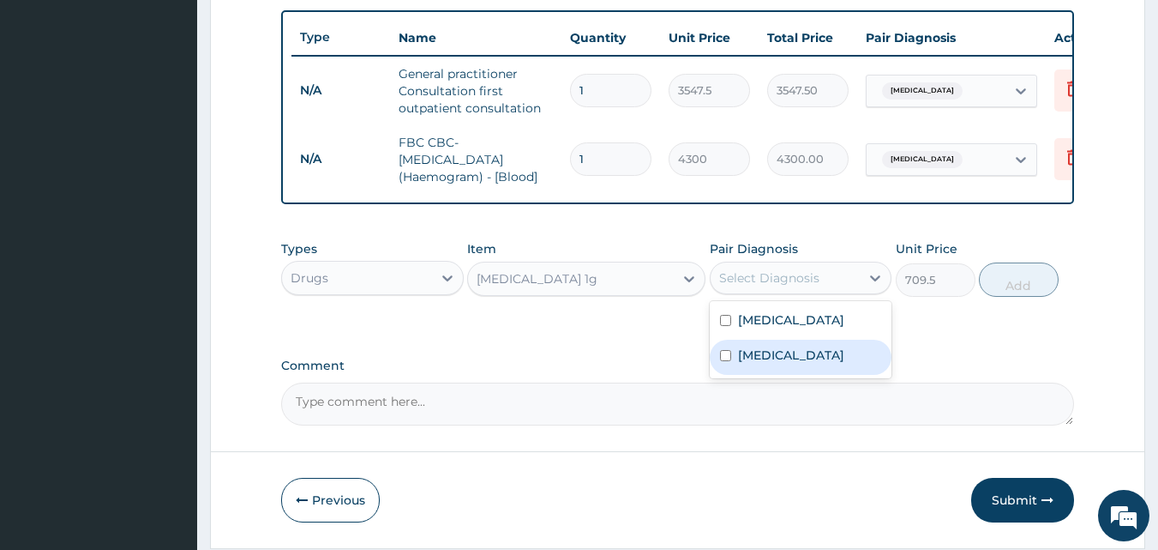
click at [775, 363] on label "[MEDICAL_DATA]" at bounding box center [791, 354] width 106 height 17
checkbox input "true"
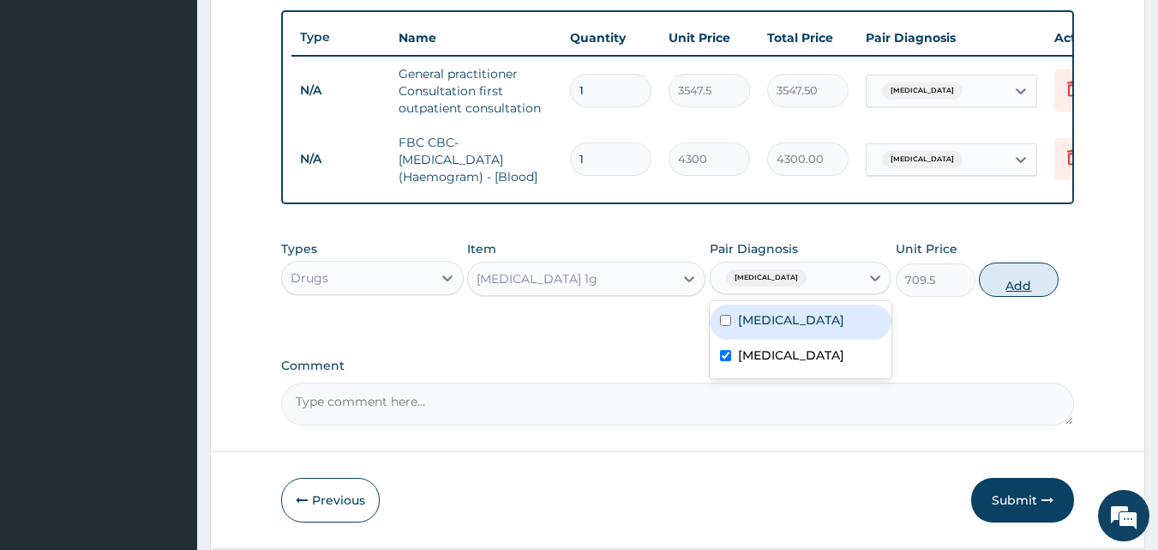
click at [1025, 288] on button "Add" at bounding box center [1019, 279] width 80 height 34
type input "0"
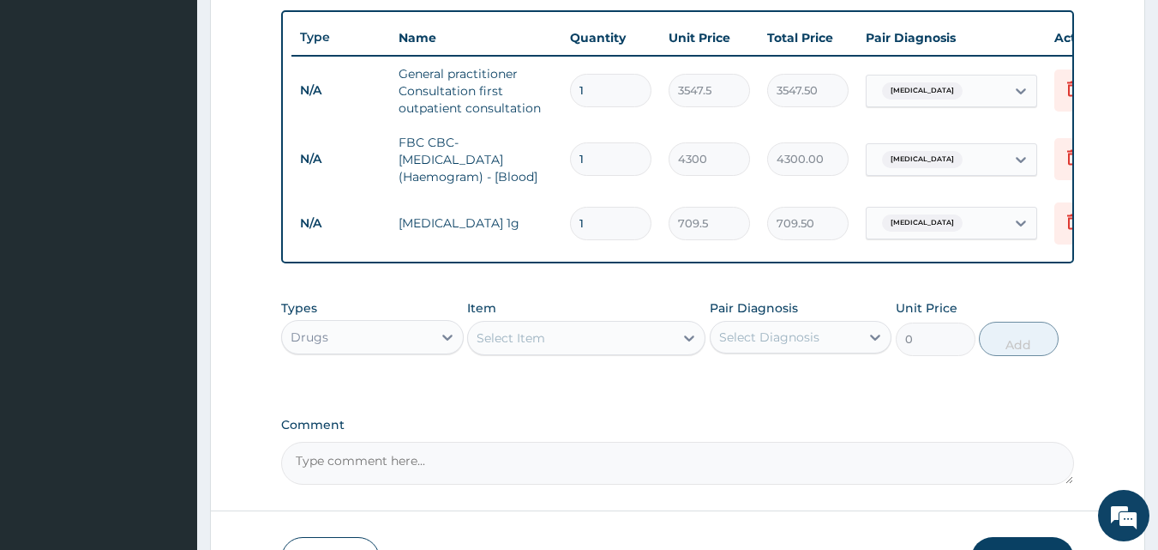
click at [521, 346] on div "Select Item" at bounding box center [511, 337] width 69 height 17
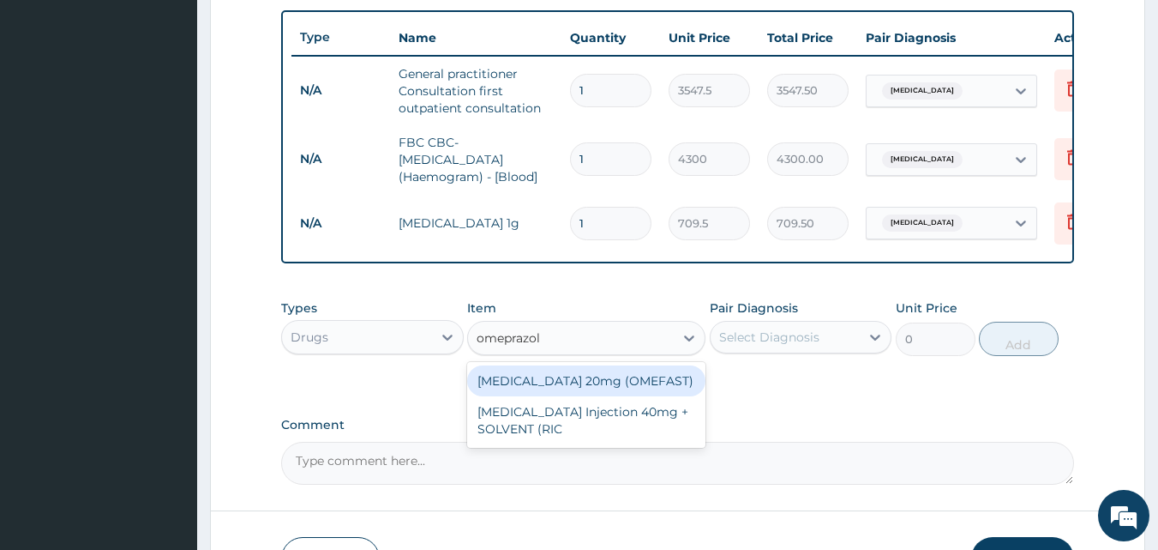
type input "omeprazole"
click at [538, 396] on div "OMEPRAZOLE 20mg (OMEFAST)" at bounding box center [586, 380] width 238 height 31
type input "82.775"
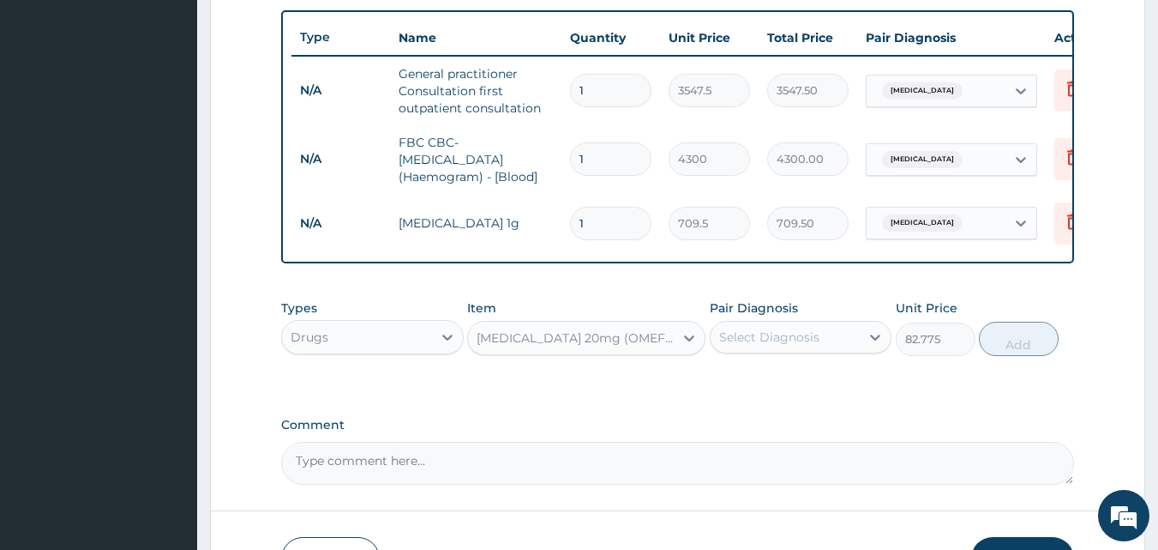
click at [730, 345] on div "Select Diagnosis" at bounding box center [769, 336] width 100 height 17
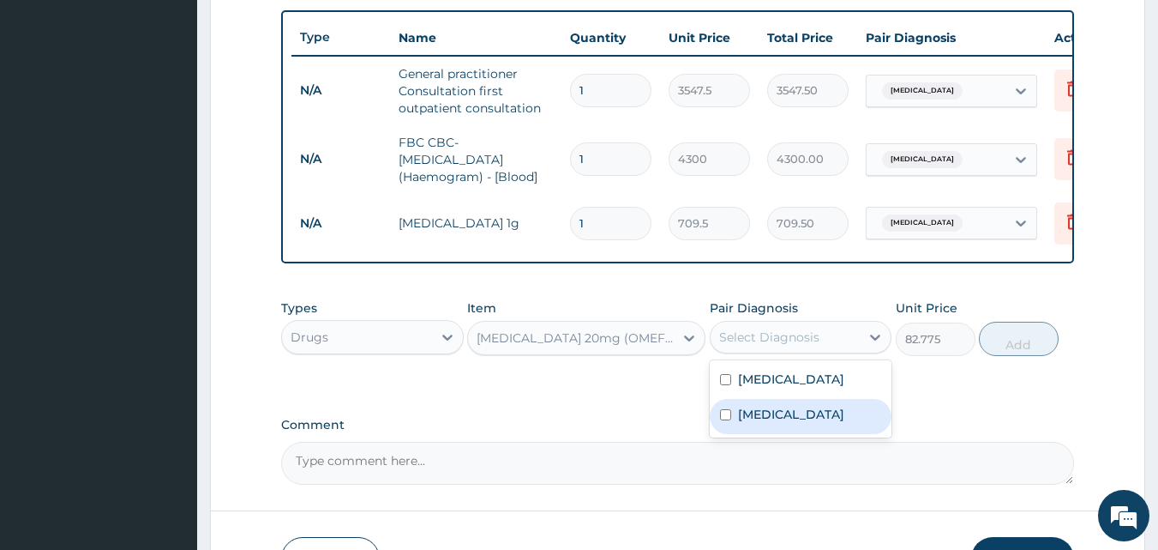
click at [742, 423] on label "[MEDICAL_DATA]" at bounding box center [791, 414] width 106 height 17
checkbox input "true"
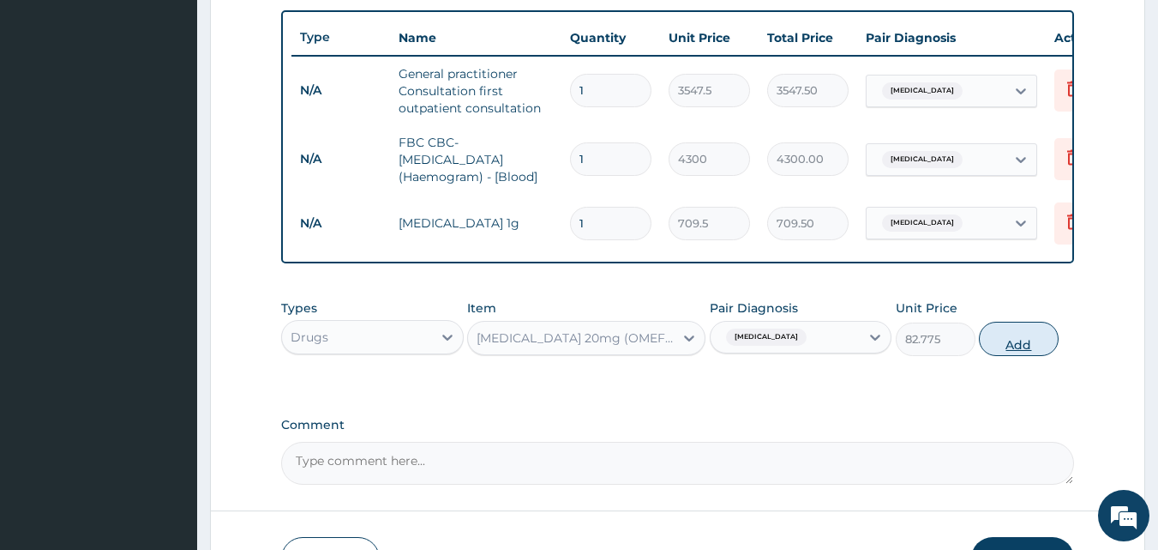
click at [1008, 345] on button "Add" at bounding box center [1019, 338] width 80 height 34
type input "0"
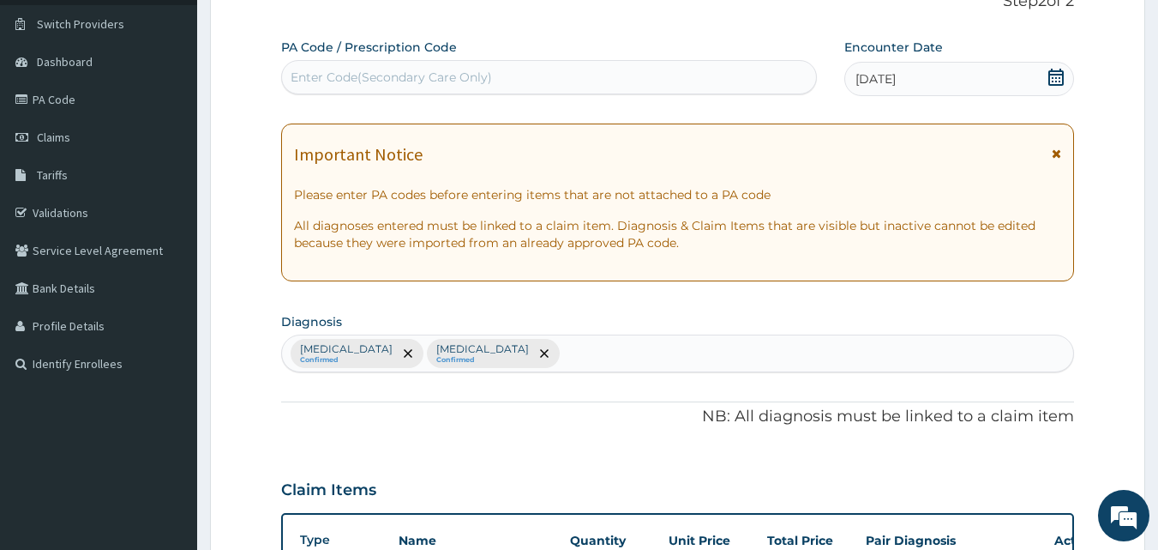
scroll to position [68, 0]
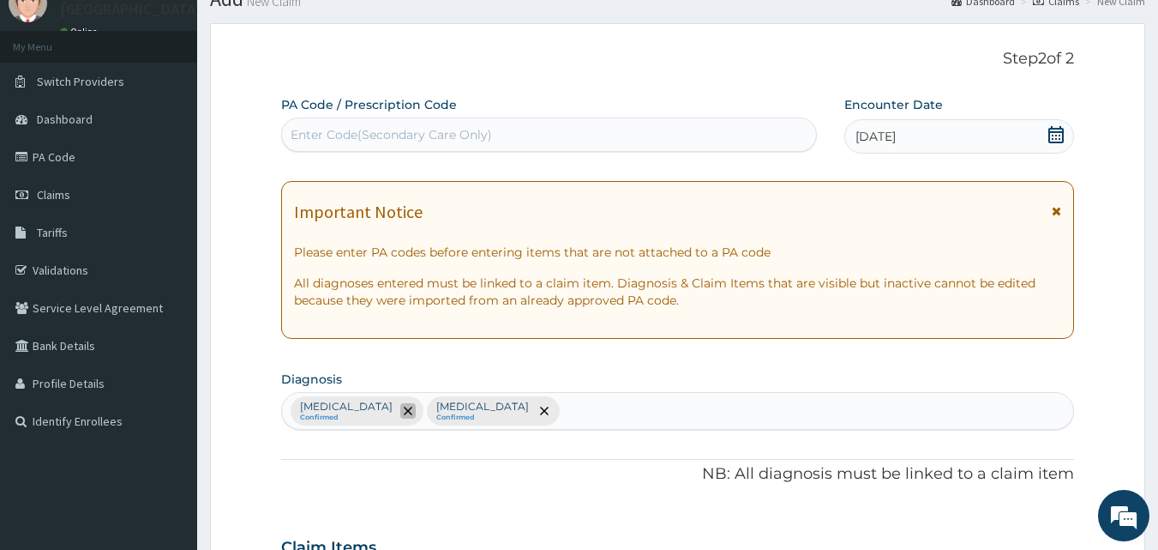
click at [404, 409] on icon "remove selection option" at bounding box center [408, 410] width 9 height 9
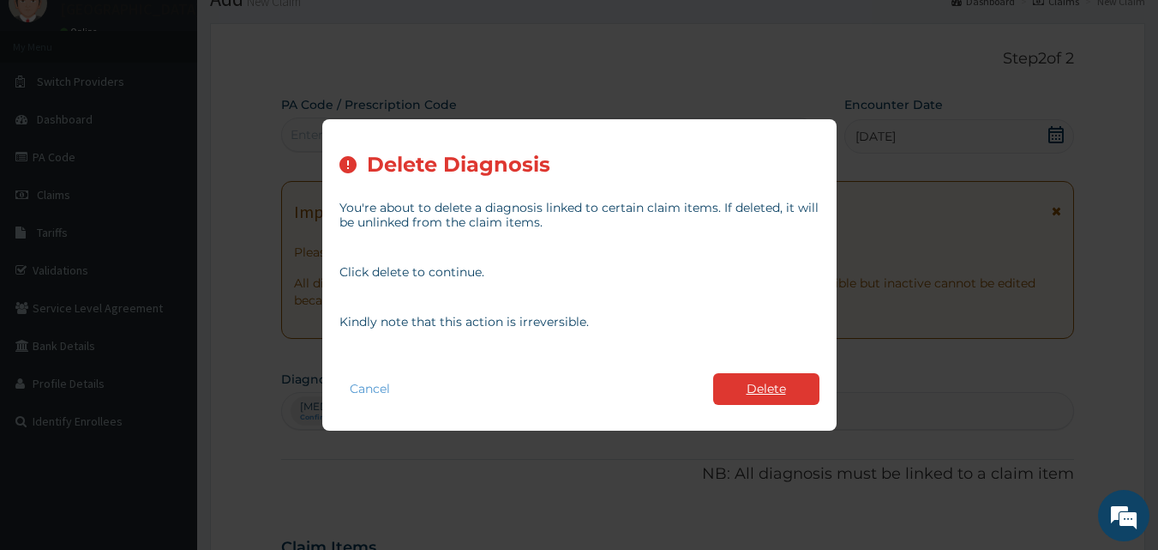
click at [760, 389] on button "Delete" at bounding box center [766, 389] width 106 height 32
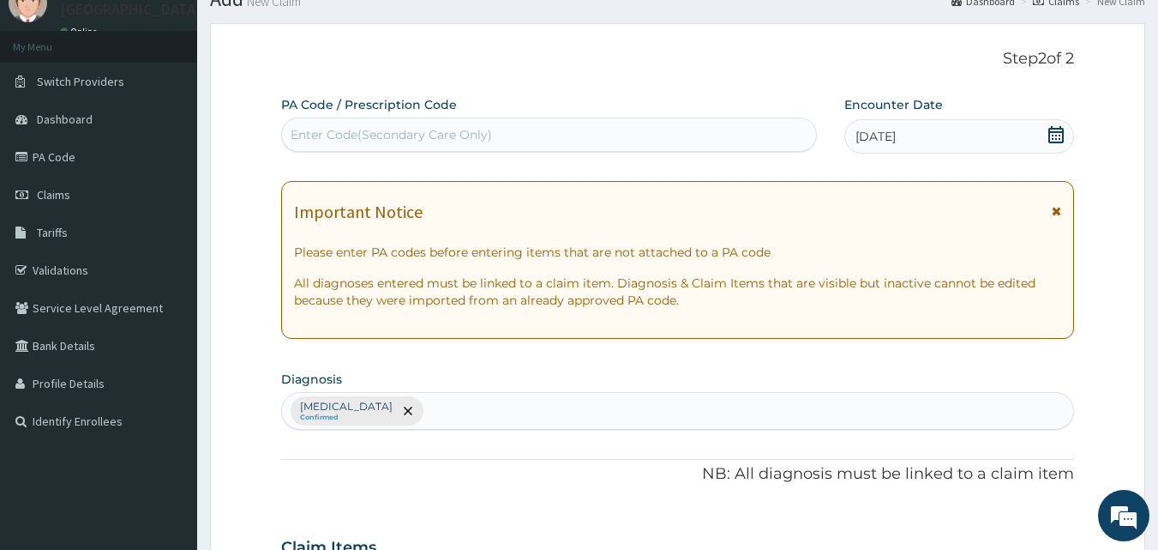
click at [381, 418] on div "Sepsis Confirmed" at bounding box center [678, 411] width 792 height 36
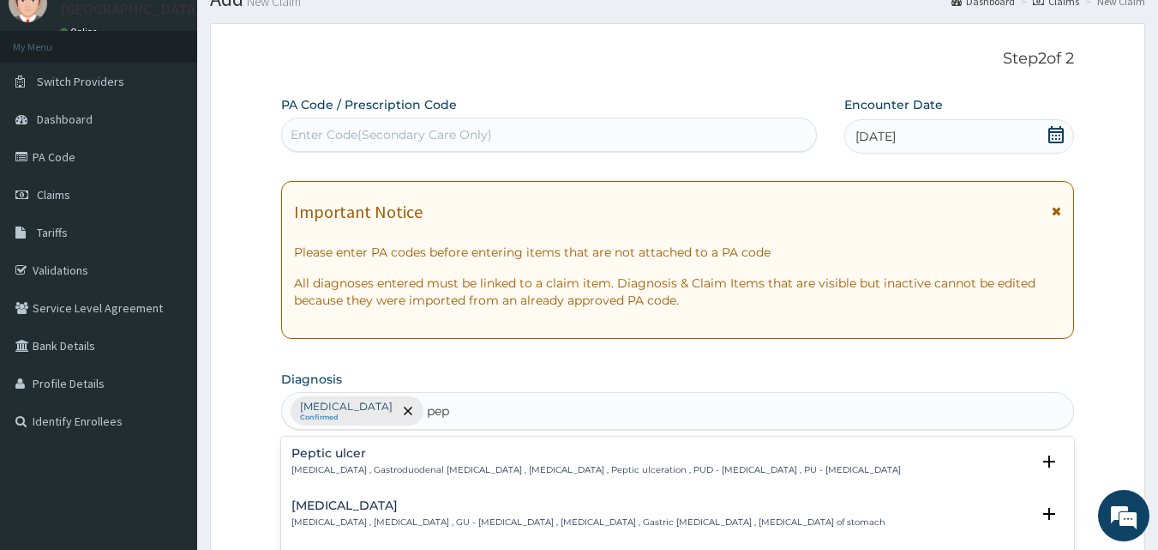
type input "pept"
click at [375, 463] on div "Peptic ulcer Peptic ulcer , Gastroduodenal ulcer , Peptic ulcer disease , Pepti…" at bounding box center [596, 462] width 610 height 30
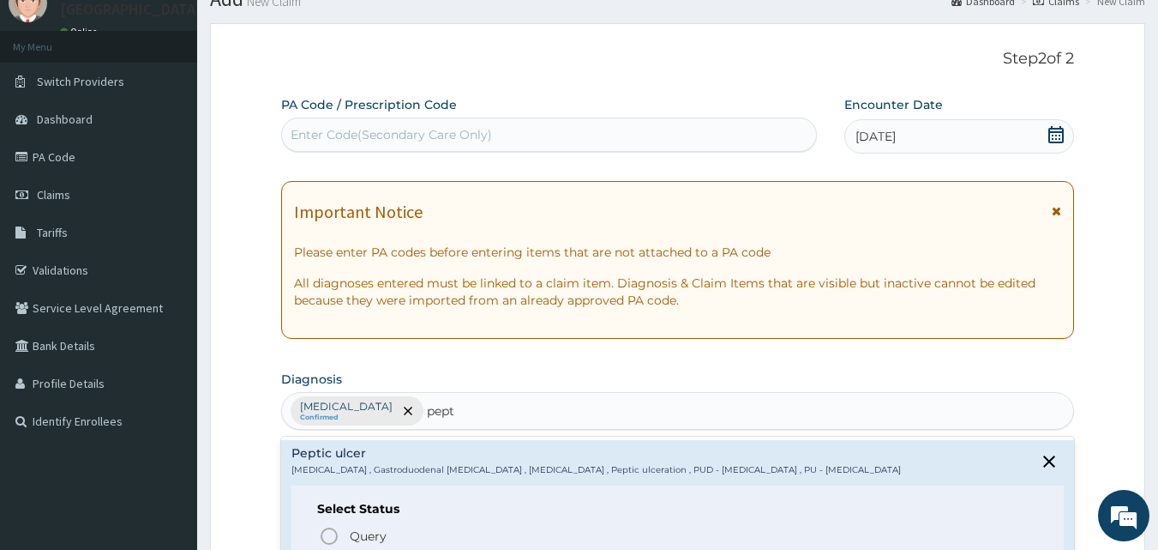
click at [381, 463] on div "Peptic ulcer Peptic ulcer , Gastroduodenal ulcer , Peptic ulcer disease , Pepti…" at bounding box center [596, 462] width 610 height 30
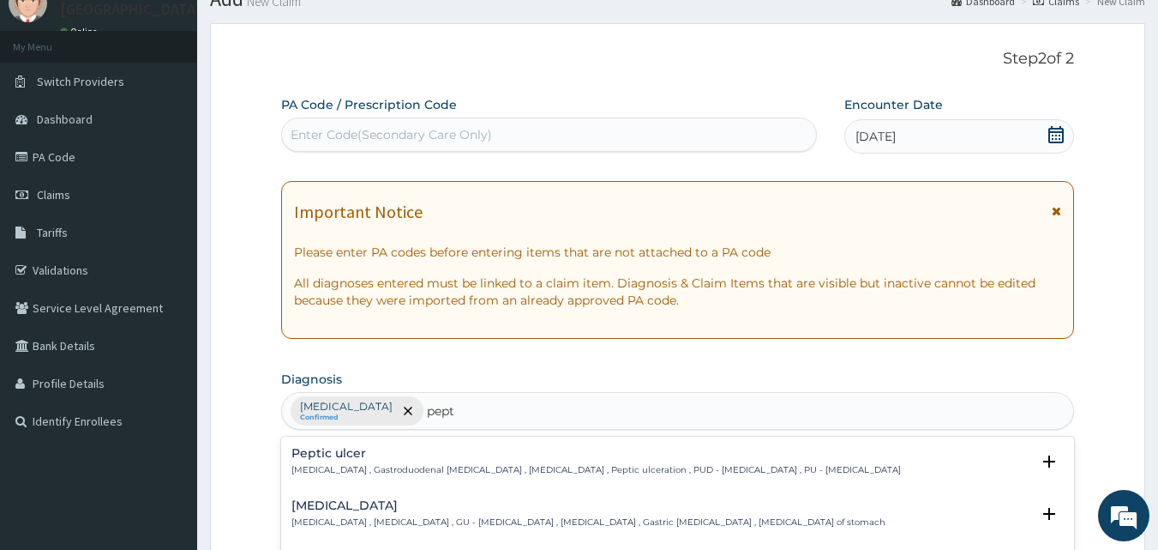
click at [458, 456] on h4 "Peptic ulcer" at bounding box center [596, 453] width 610 height 13
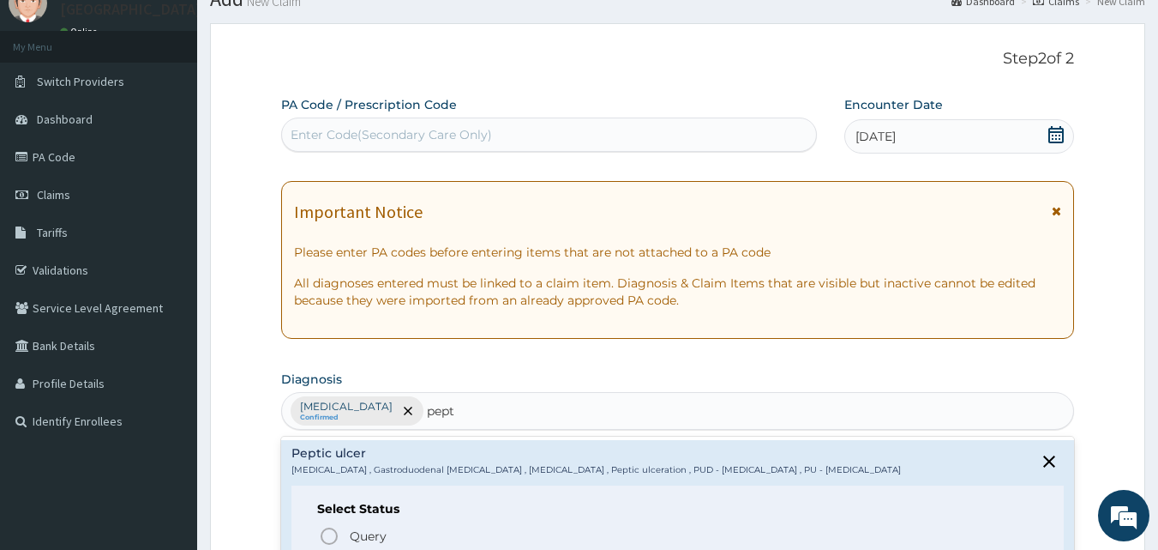
scroll to position [548, 0]
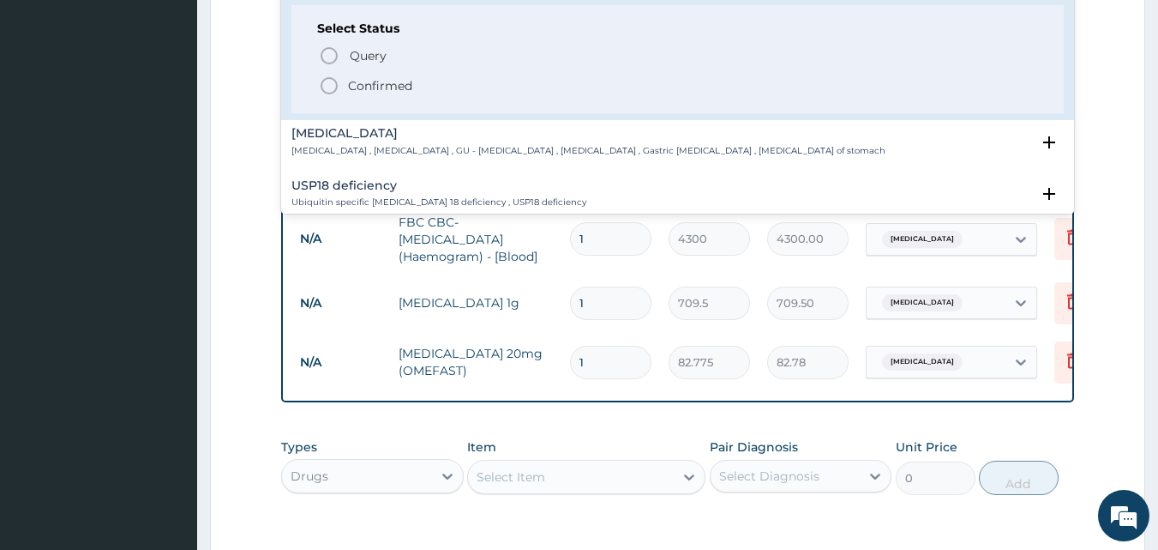
click at [333, 78] on icon "status option filled" at bounding box center [329, 85] width 21 height 21
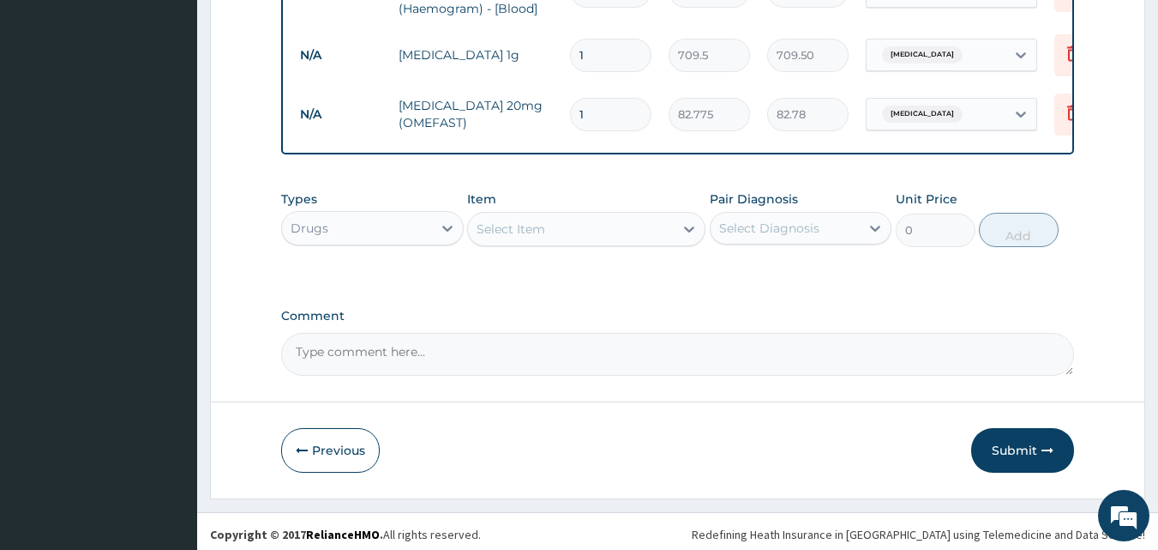
scroll to position [814, 0]
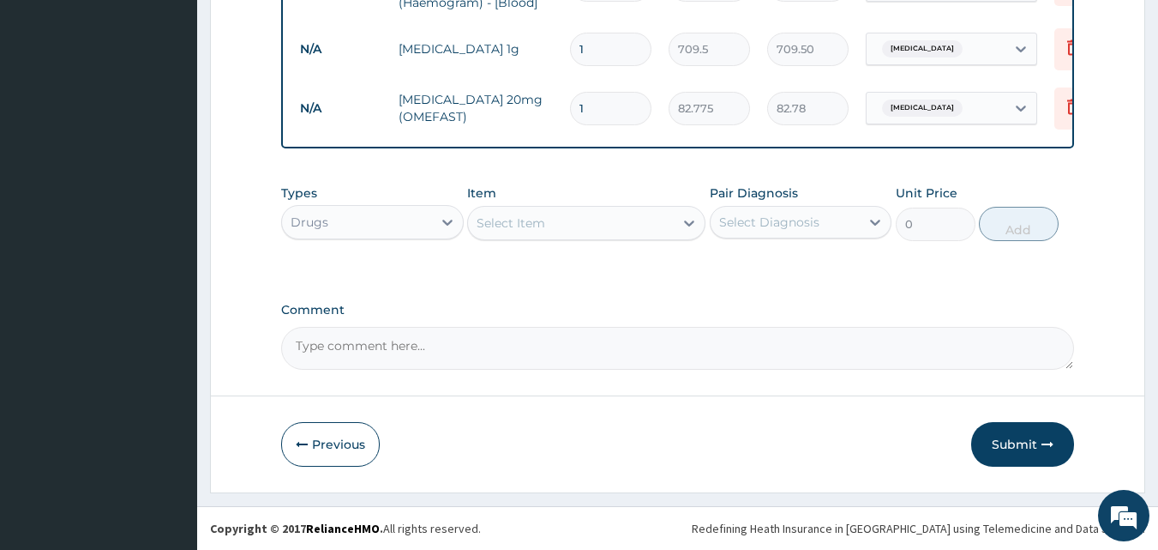
click at [626, 33] on input "1" at bounding box center [610, 49] width 81 height 33
type input "14"
type input "9933.00"
type input "14"
click at [586, 94] on input "1" at bounding box center [610, 108] width 81 height 33
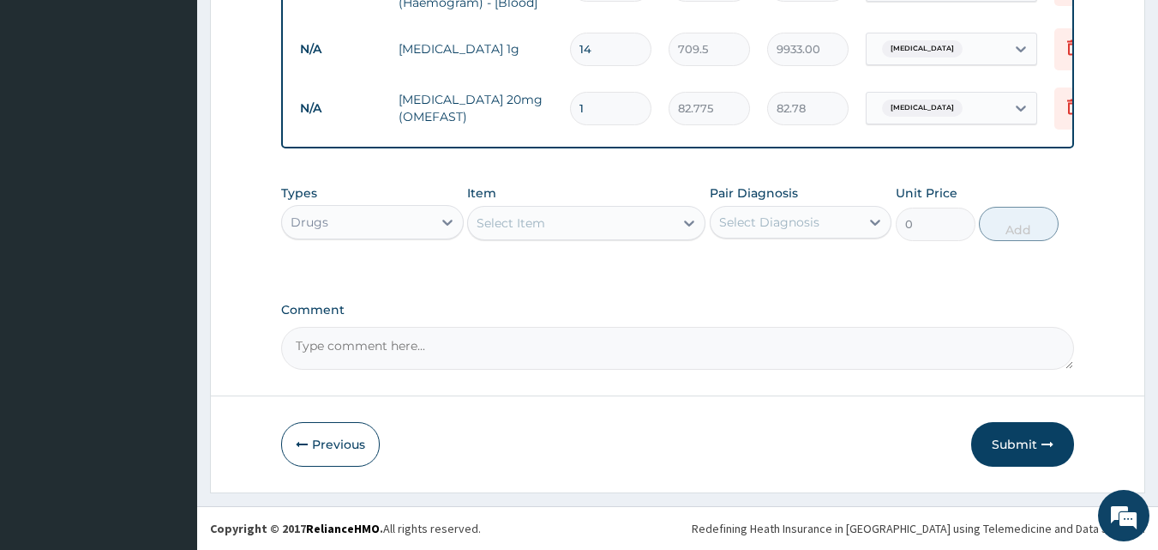
type input "10"
type input "827.75"
type input "10"
click at [503, 216] on div "Select Item" at bounding box center [511, 222] width 69 height 17
click at [538, 221] on div "Select Item" at bounding box center [511, 222] width 69 height 17
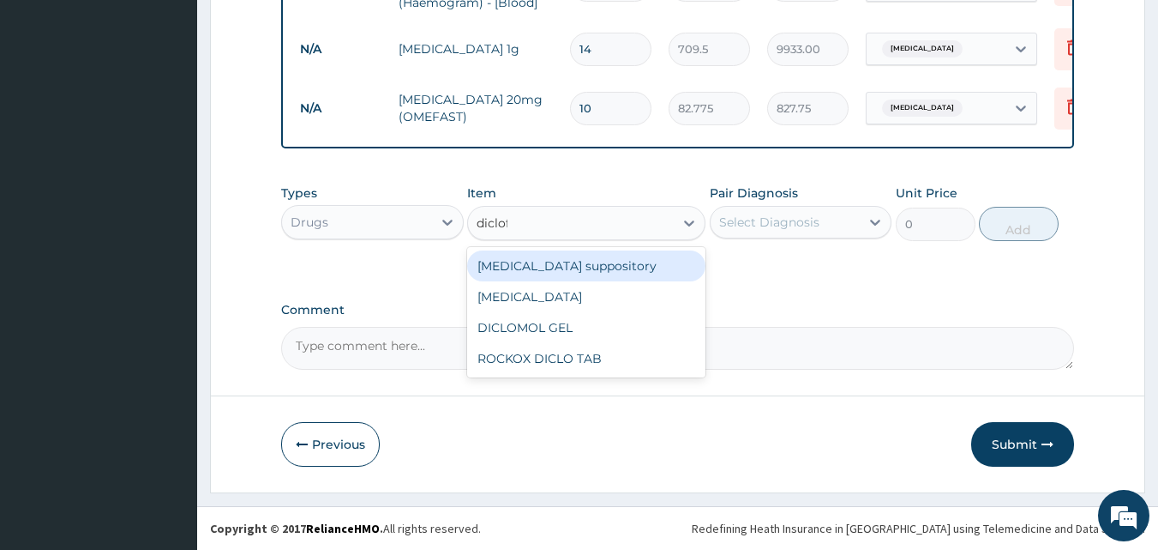
type input "diclofe"
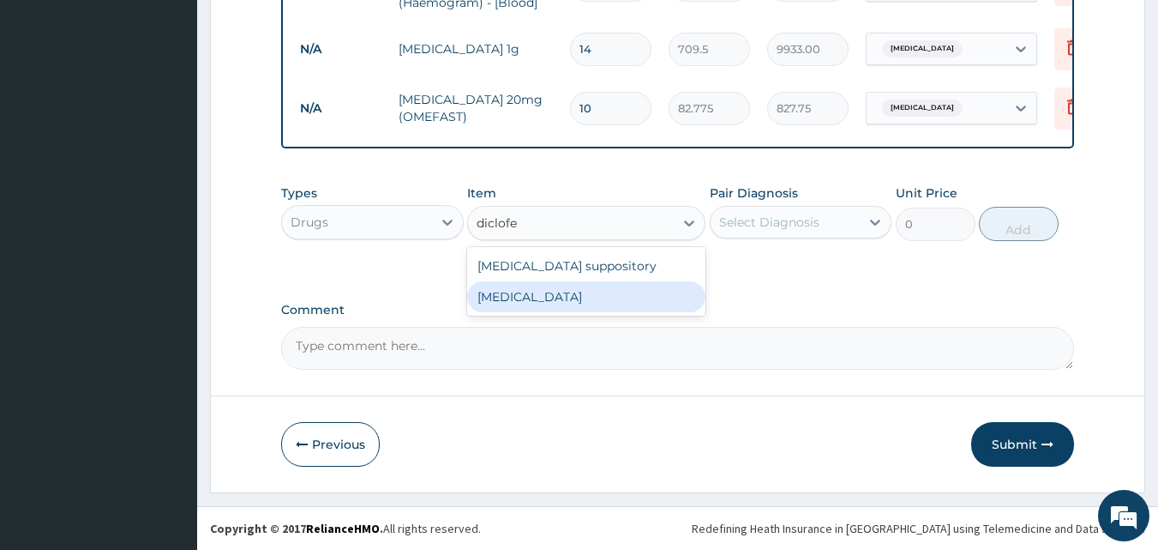
click at [514, 300] on div "Diclofenac" at bounding box center [586, 296] width 238 height 31
type input "591.25"
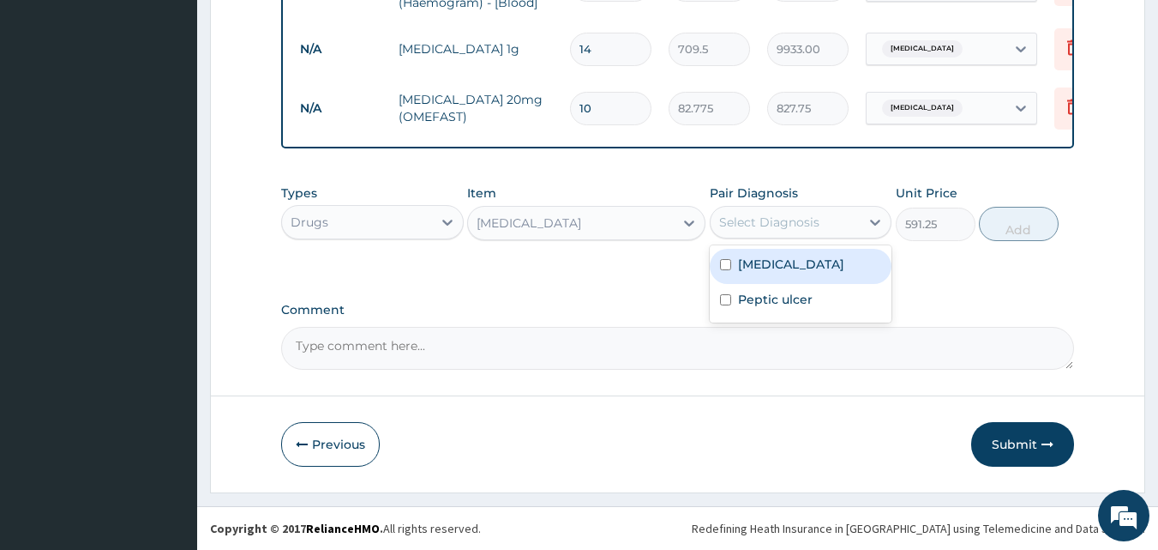
click at [755, 213] on div "Select Diagnosis" at bounding box center [769, 221] width 100 height 17
click at [754, 267] on label "[MEDICAL_DATA]" at bounding box center [791, 263] width 106 height 17
checkbox input "true"
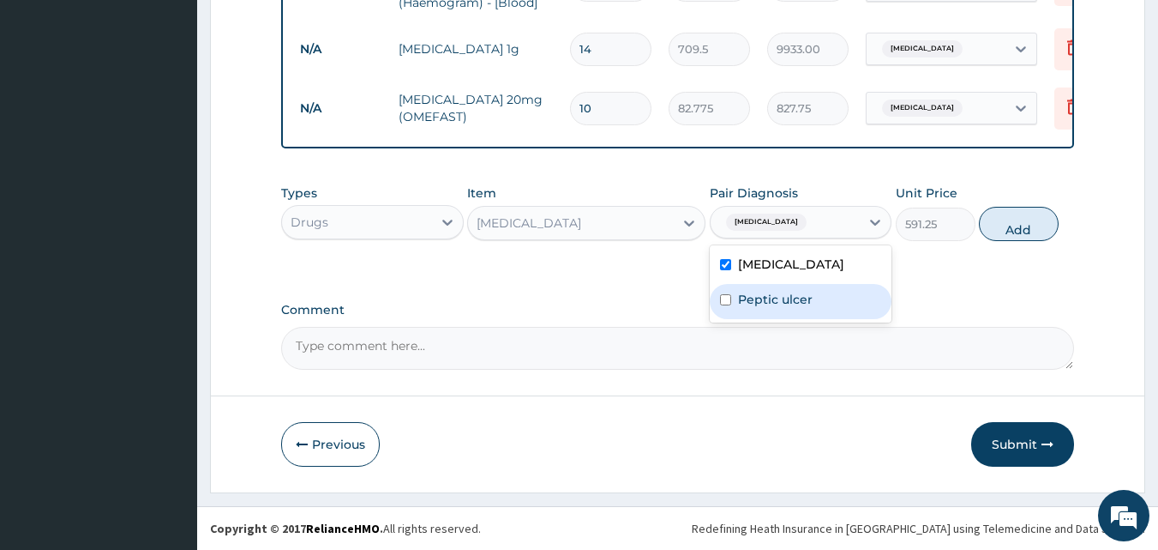
click at [754, 297] on label "Peptic ulcer" at bounding box center [775, 299] width 75 height 17
checkbox input "true"
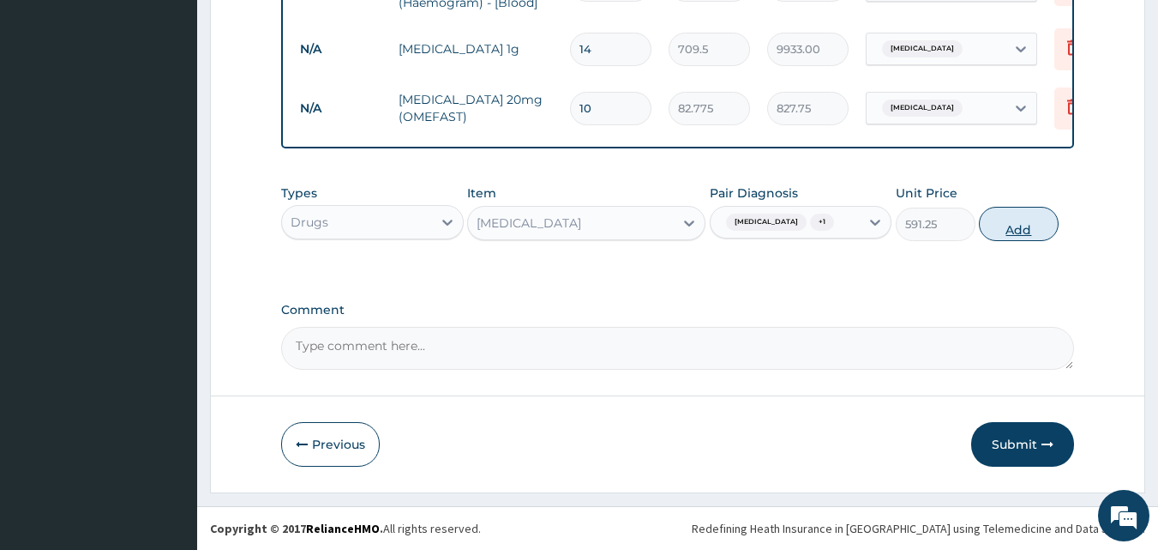
click at [1008, 220] on button "Add" at bounding box center [1019, 224] width 80 height 34
type input "0"
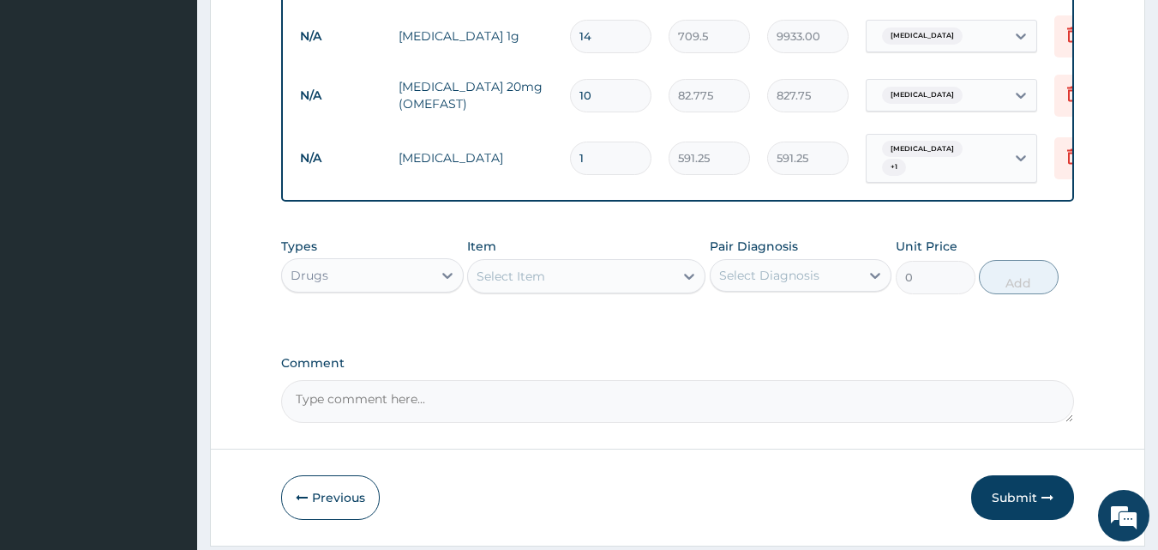
click at [502, 281] on div "Select Item" at bounding box center [511, 275] width 69 height 17
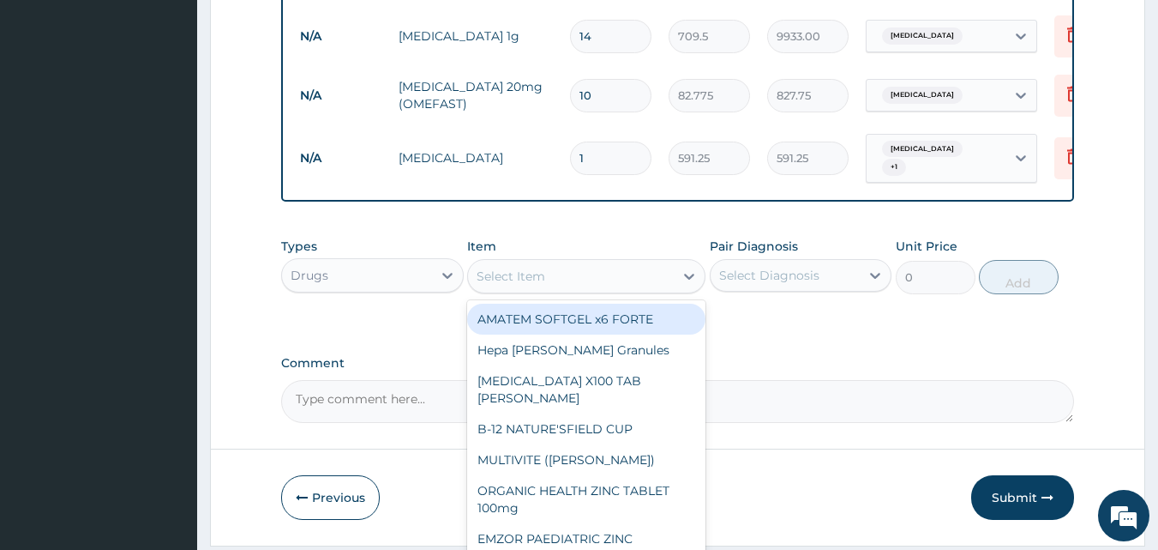
click at [598, 155] on input "1" at bounding box center [610, 157] width 81 height 33
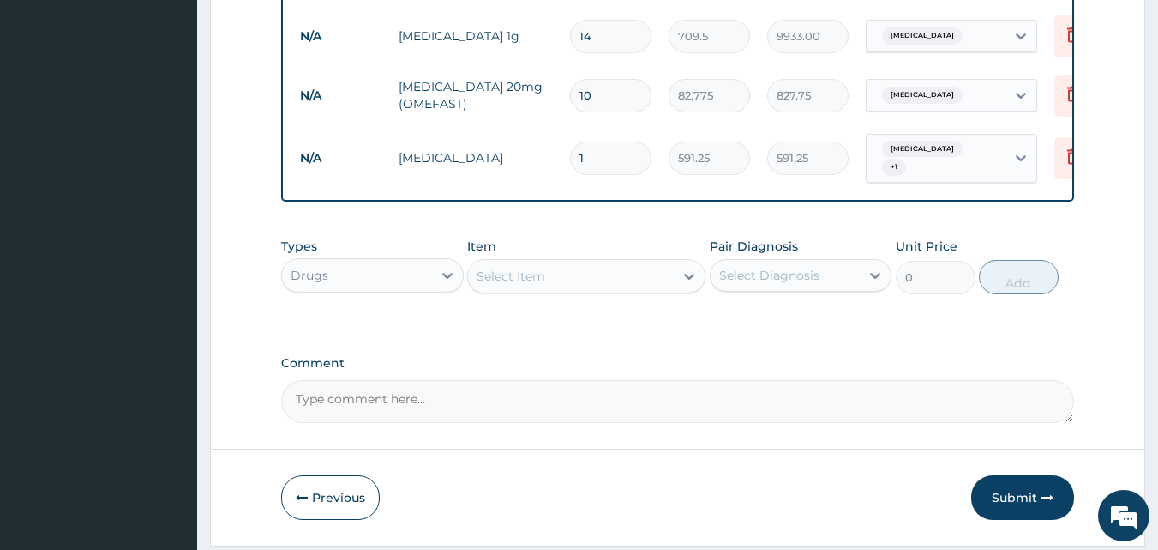
type input "10"
type input "5912.50"
type input "10"
click at [489, 275] on div "Select Item" at bounding box center [511, 275] width 69 height 17
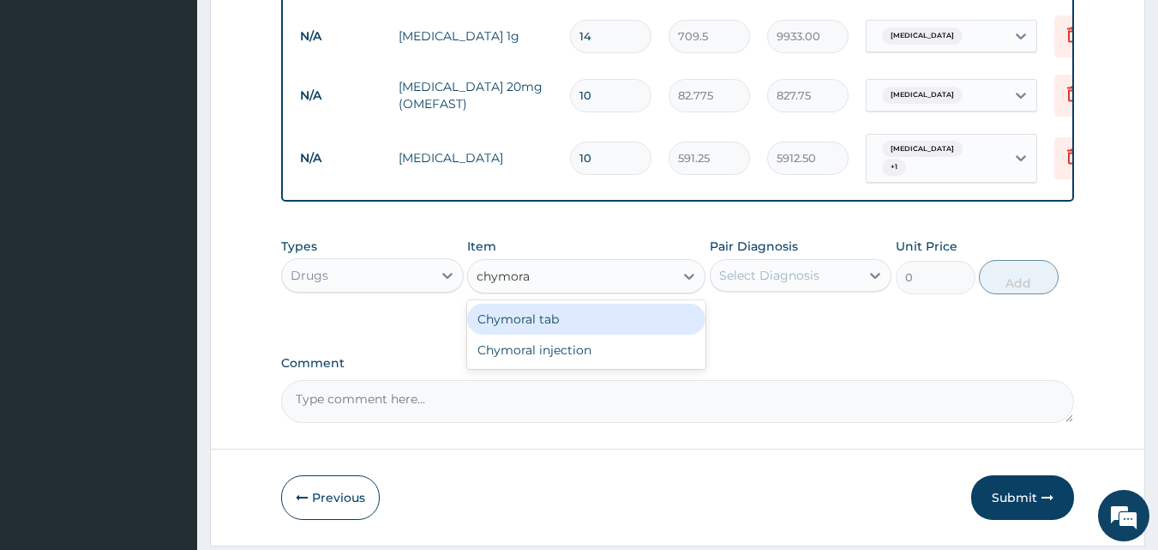
type input "chymoral"
click at [517, 323] on div "Chymoral tab" at bounding box center [586, 318] width 238 height 31
type input "65.0375"
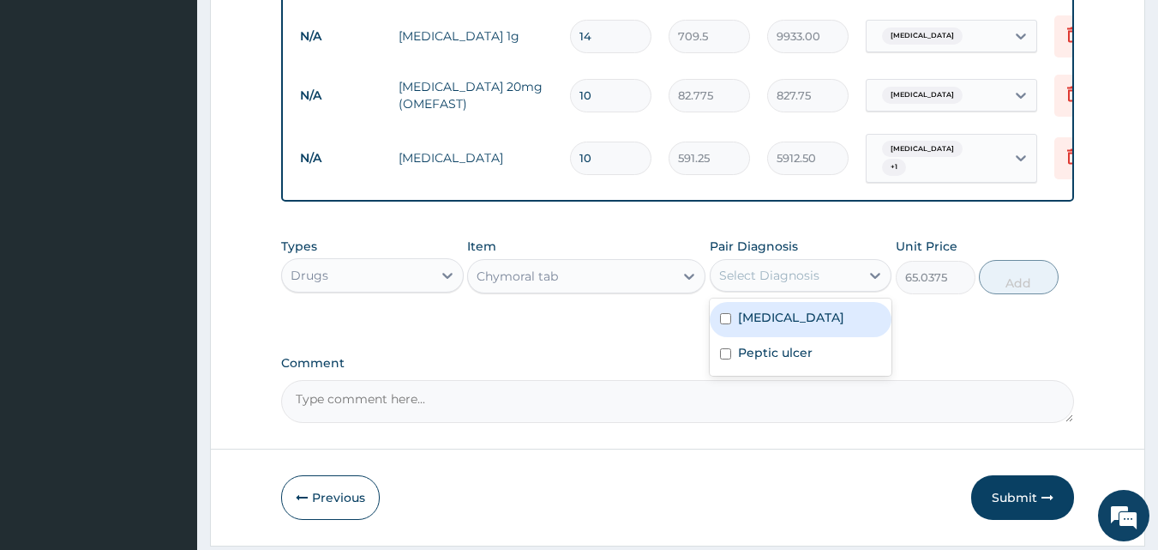
click at [780, 284] on div "Select Diagnosis" at bounding box center [769, 275] width 100 height 17
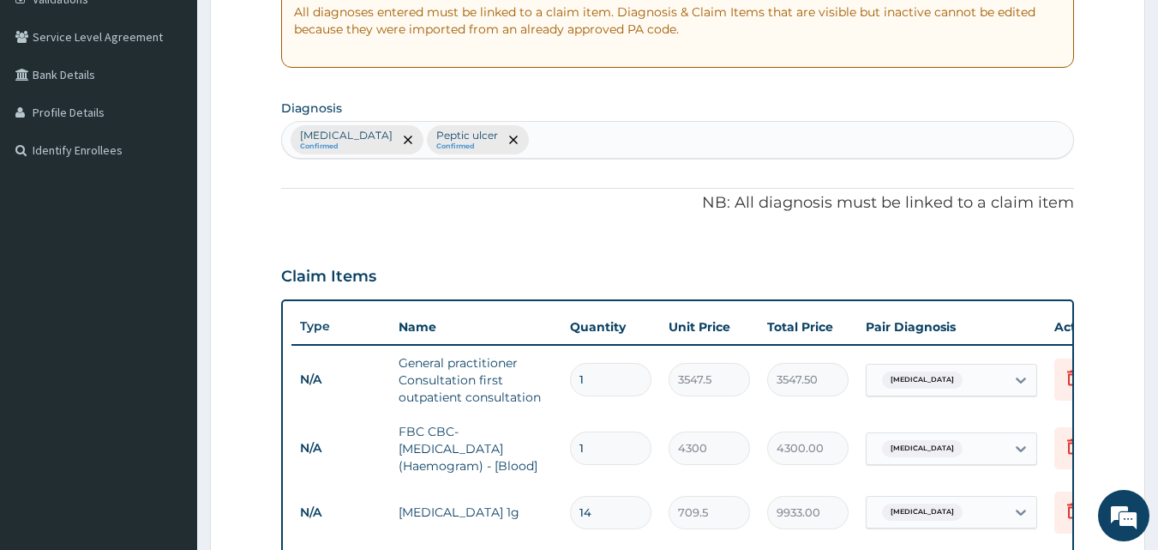
scroll to position [323, 0]
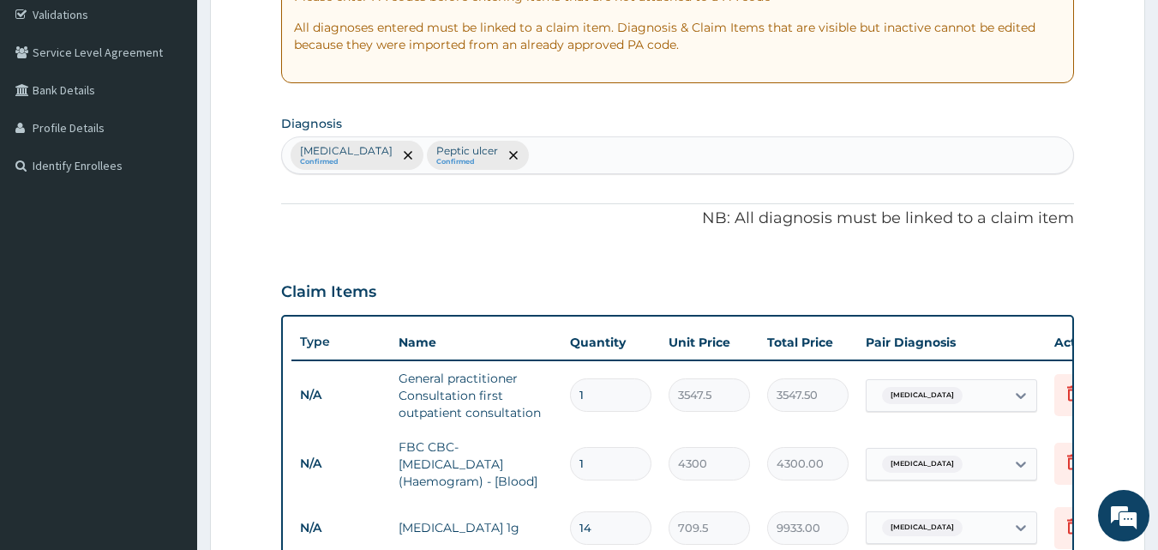
click at [496, 150] on div "Sepsis Confirmed Peptic ulcer Confirmed" at bounding box center [678, 155] width 792 height 36
type input "swe"
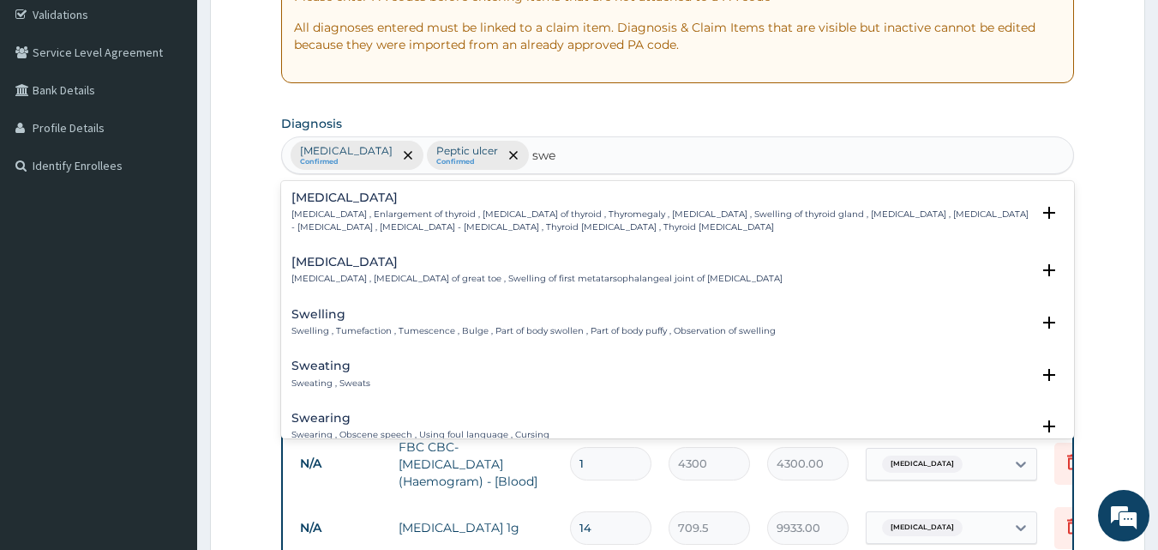
click at [346, 322] on div "Swelling Swelling , Tumefaction , Tumescence , Bulge , Part of body swollen , P…" at bounding box center [533, 323] width 484 height 30
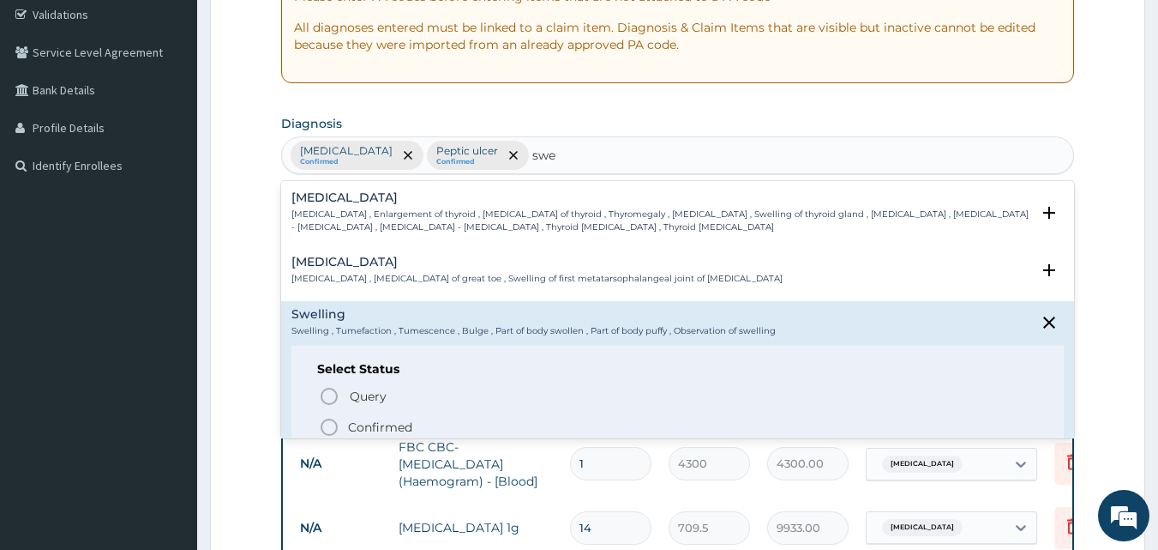
click at [355, 415] on div "Query Query covers suspected (?), Keep in view (kiv), Ruled out (r/o) Confirmed" at bounding box center [678, 411] width 722 height 52
click at [535, 141] on div "Sepsis Confirmed Peptic ulcer Confirmed swe" at bounding box center [678, 155] width 792 height 36
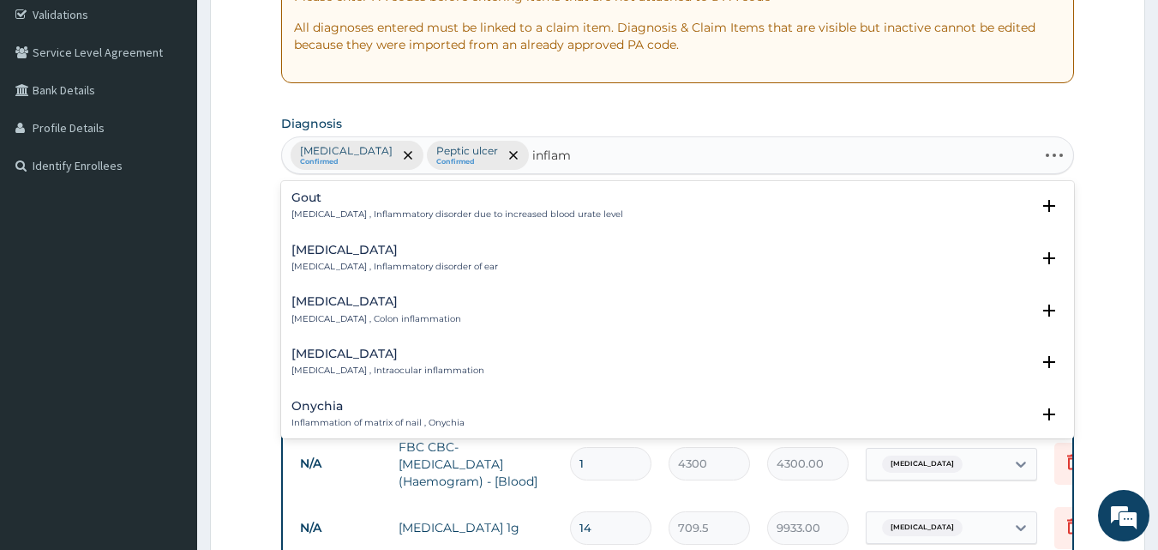
type input "inflama"
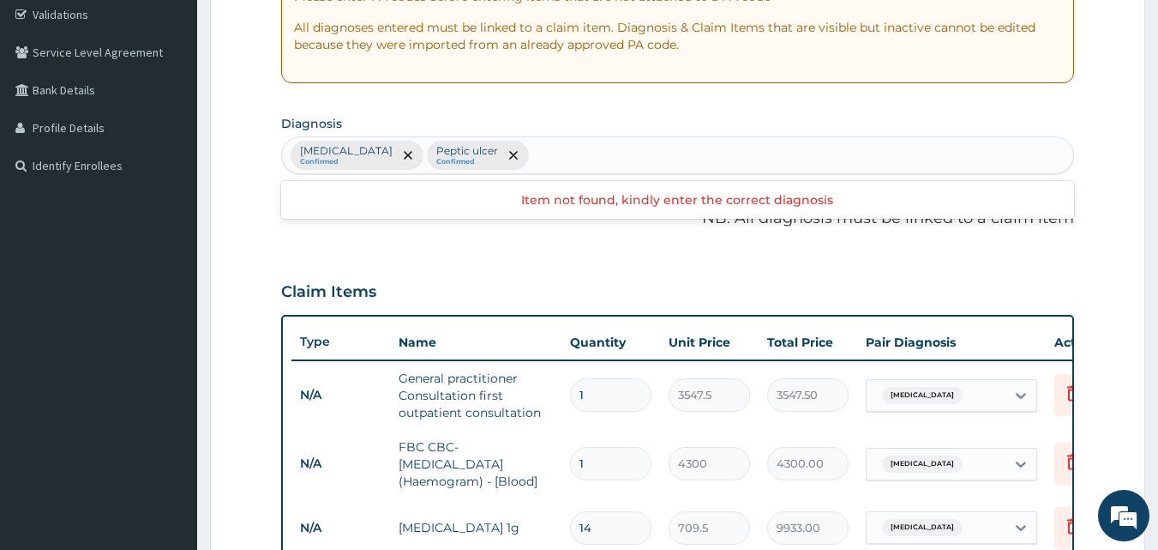
click at [536, 158] on div "Sepsis Confirmed Peptic ulcer Confirmed" at bounding box center [678, 155] width 792 height 36
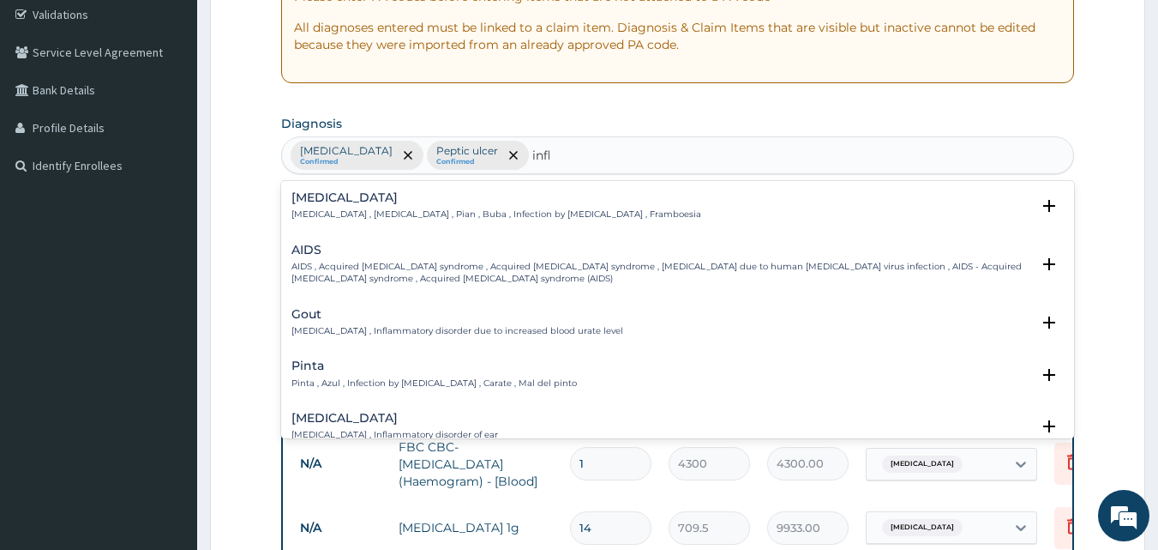
type input "infla"
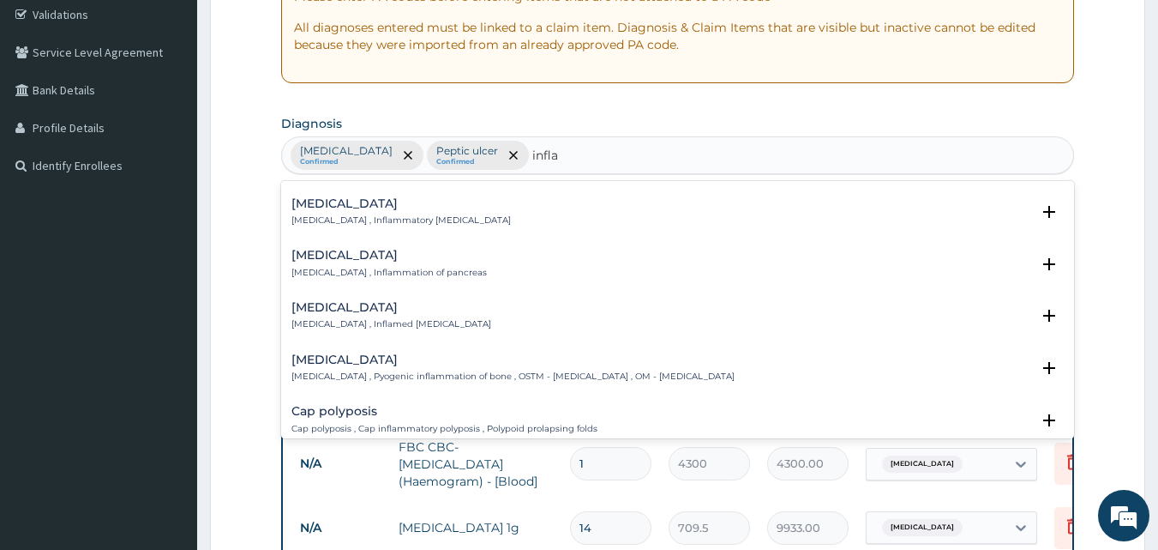
scroll to position [1715, 0]
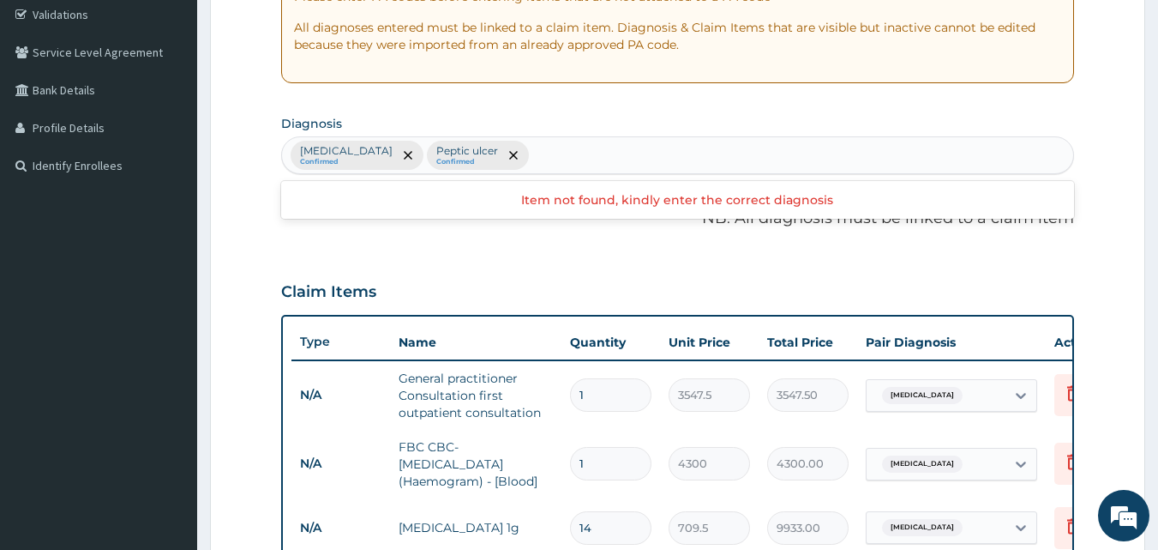
click at [507, 158] on div "Sepsis Confirmed Peptic ulcer Confirmed" at bounding box center [678, 155] width 792 height 36
type input "swell"
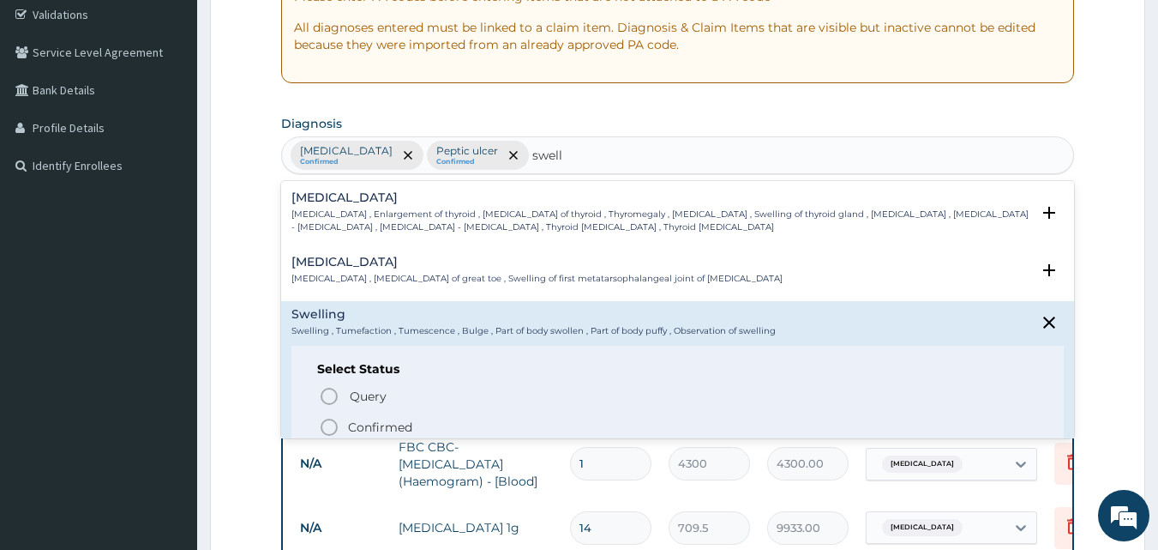
click at [350, 425] on p "Confirmed" at bounding box center [380, 426] width 64 height 17
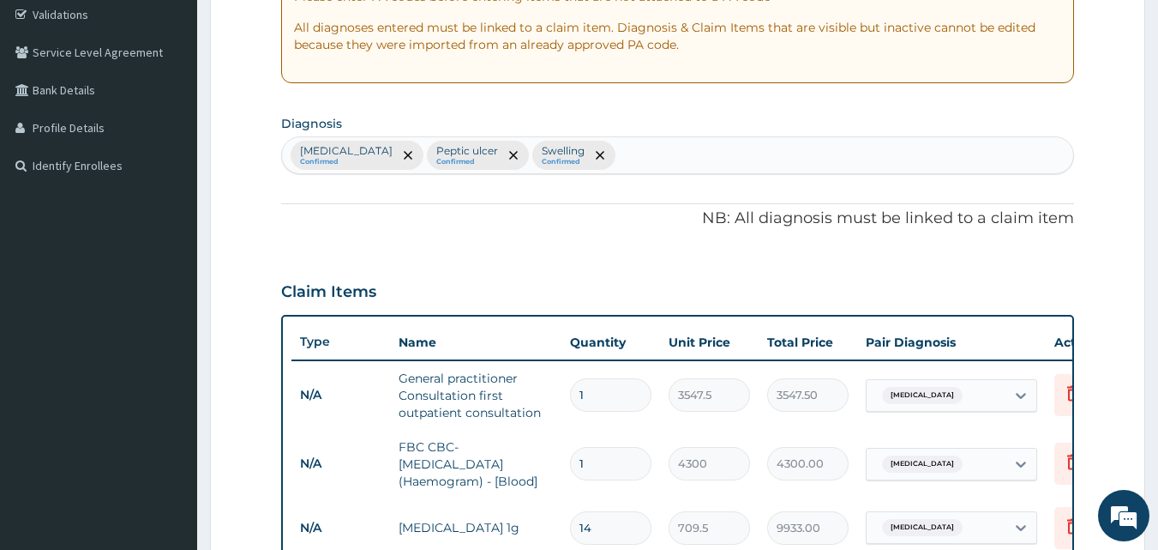
scroll to position [803, 0]
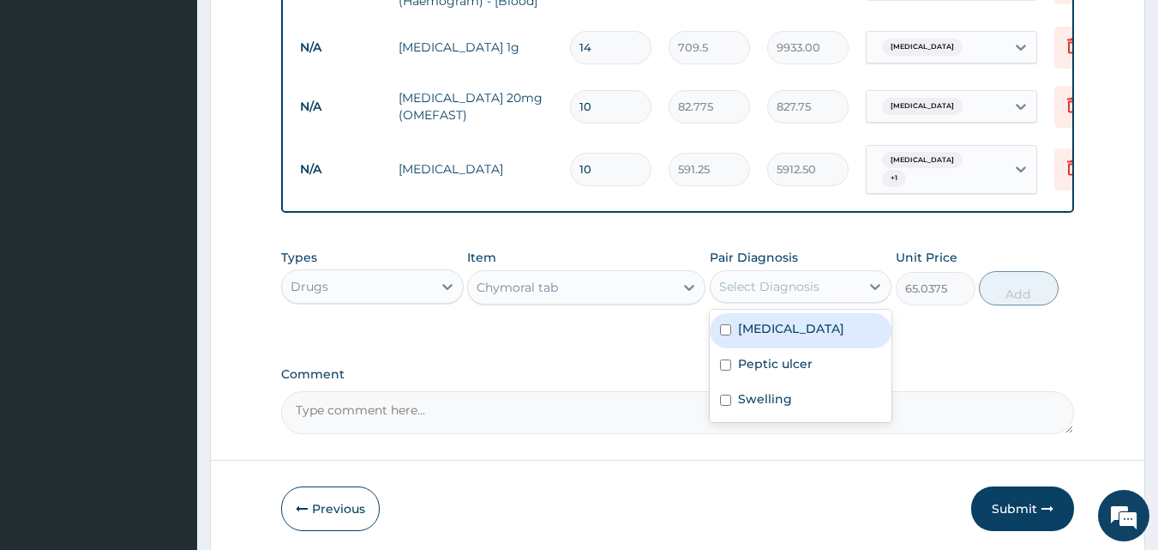
click at [779, 295] on div "Select Diagnosis" at bounding box center [769, 286] width 100 height 17
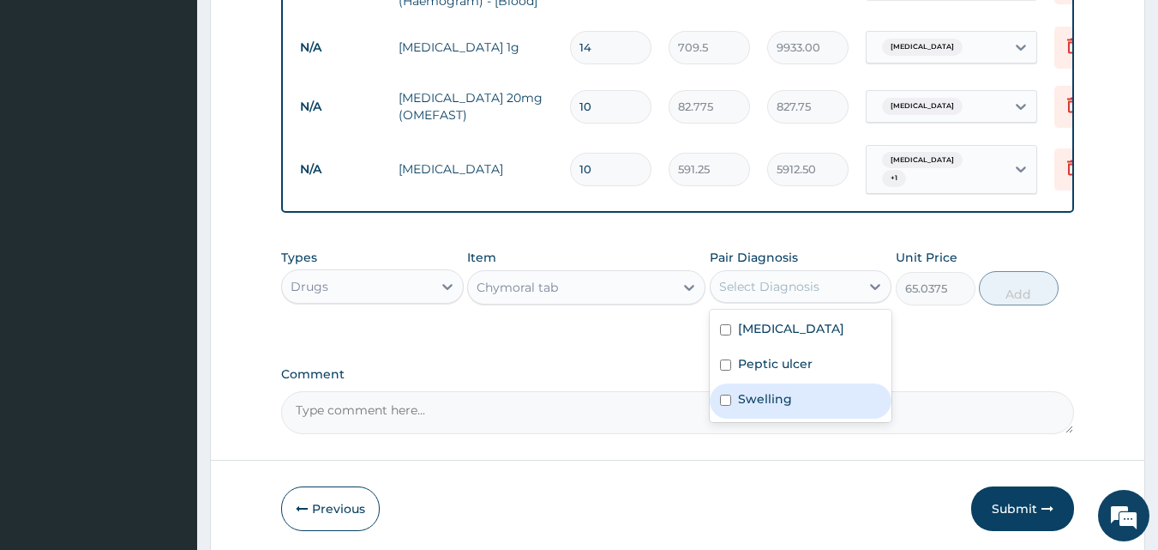
click at [785, 407] on label "Swelling" at bounding box center [765, 398] width 54 height 17
checkbox input "true"
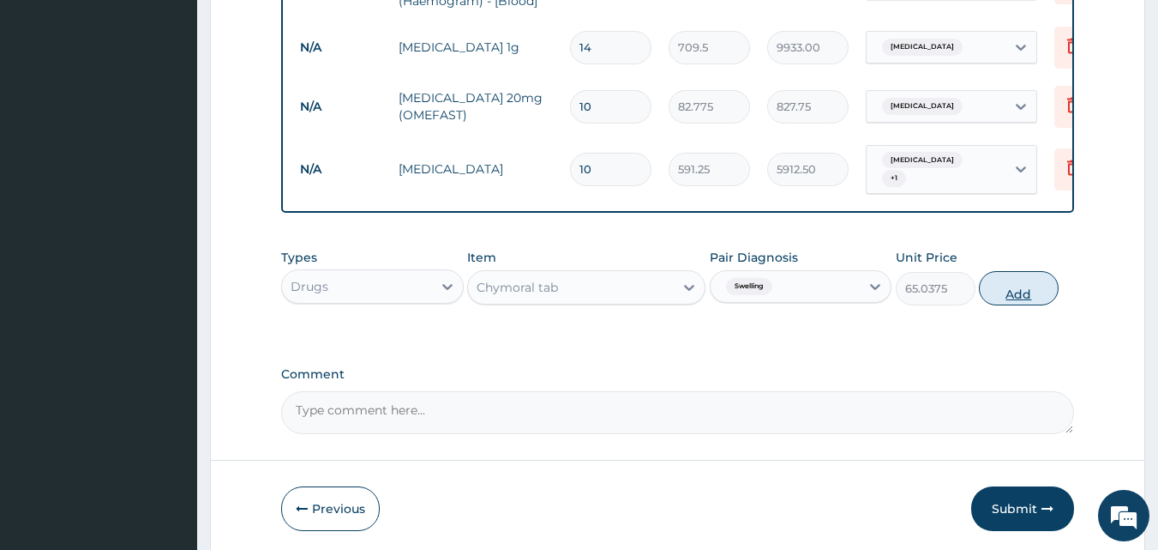
click at [1011, 286] on button "Add" at bounding box center [1019, 288] width 80 height 34
type input "0"
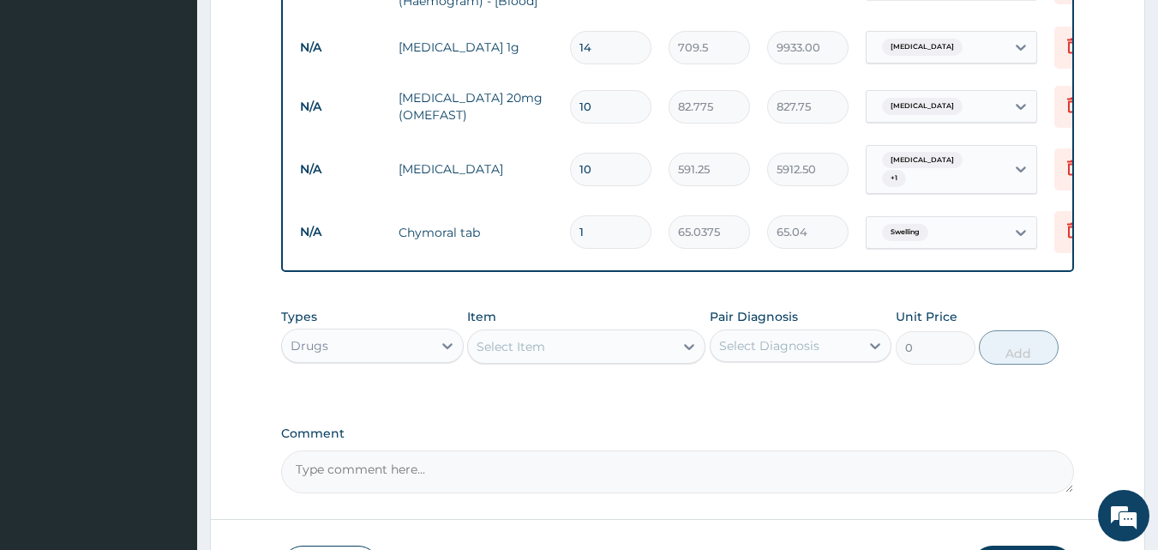
click at [608, 226] on input "1" at bounding box center [610, 231] width 81 height 33
type input "10"
type input "650.38"
type input "10"
click at [508, 355] on div "Select Item" at bounding box center [511, 346] width 69 height 17
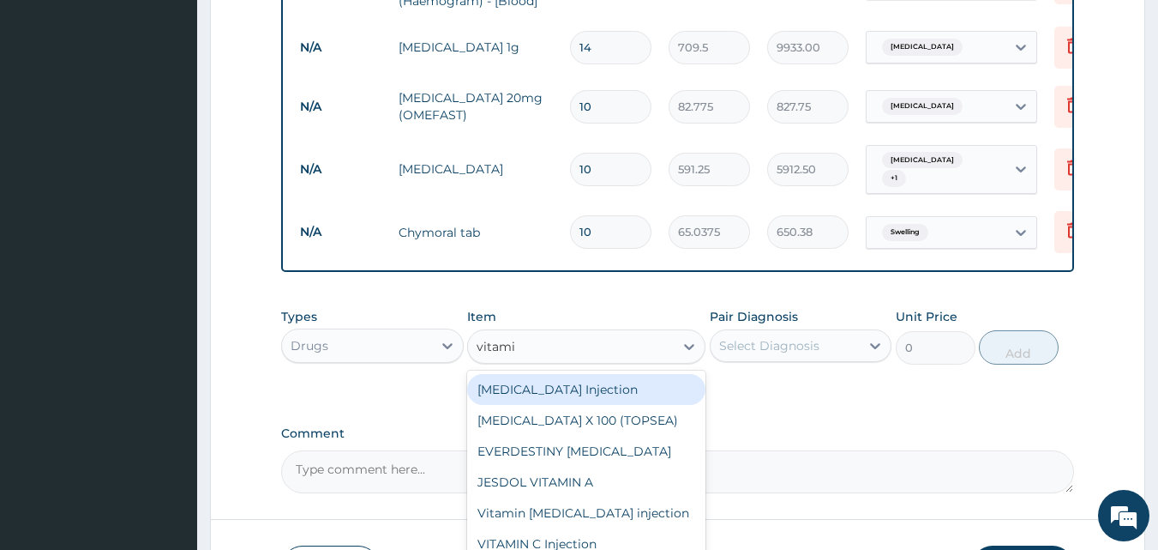
type input "vitamin"
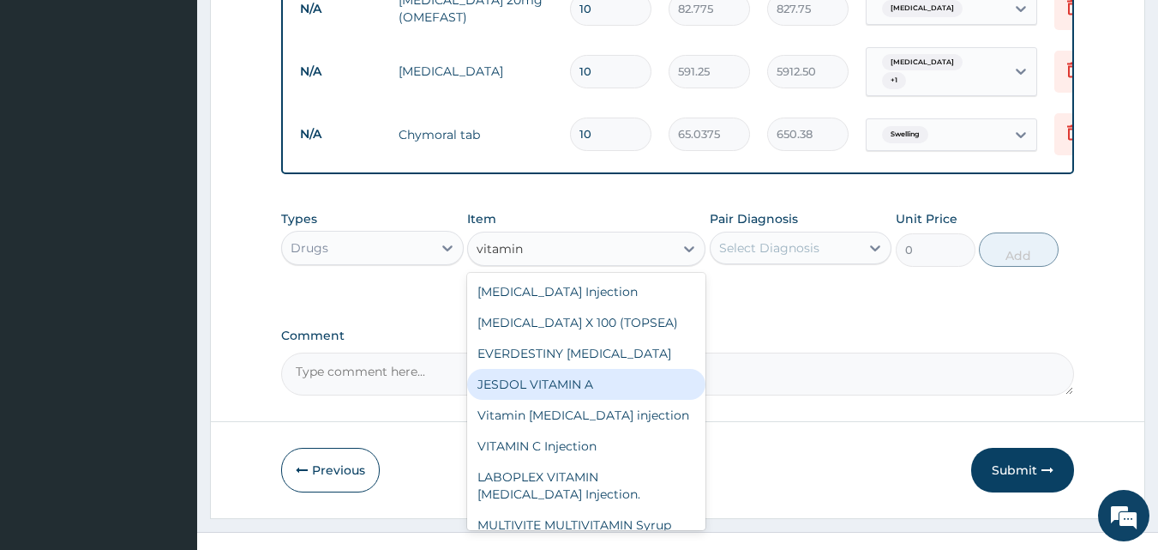
scroll to position [933, 0]
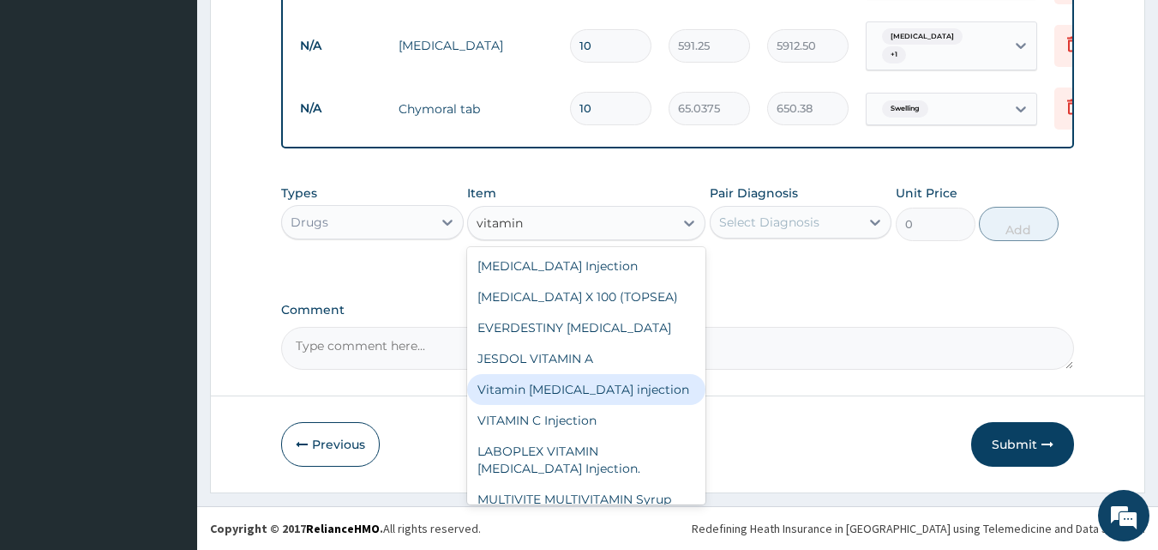
click at [522, 381] on div "Vitamin B complex injection" at bounding box center [586, 389] width 238 height 31
type input "354.75"
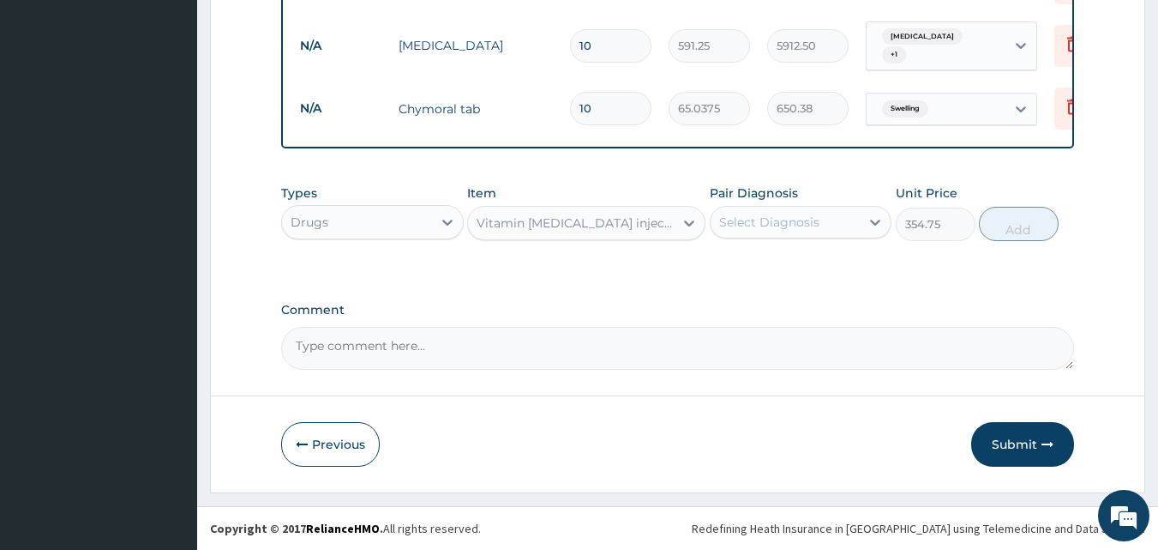
click at [658, 217] on div "Vitamin B complex injection" at bounding box center [571, 222] width 206 height 27
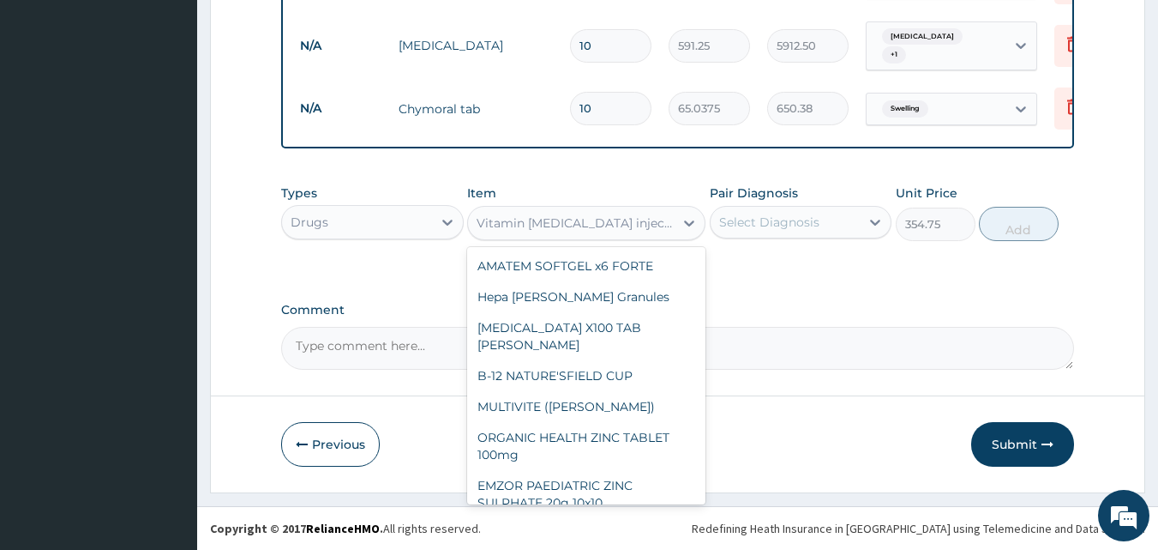
scroll to position [377, 0]
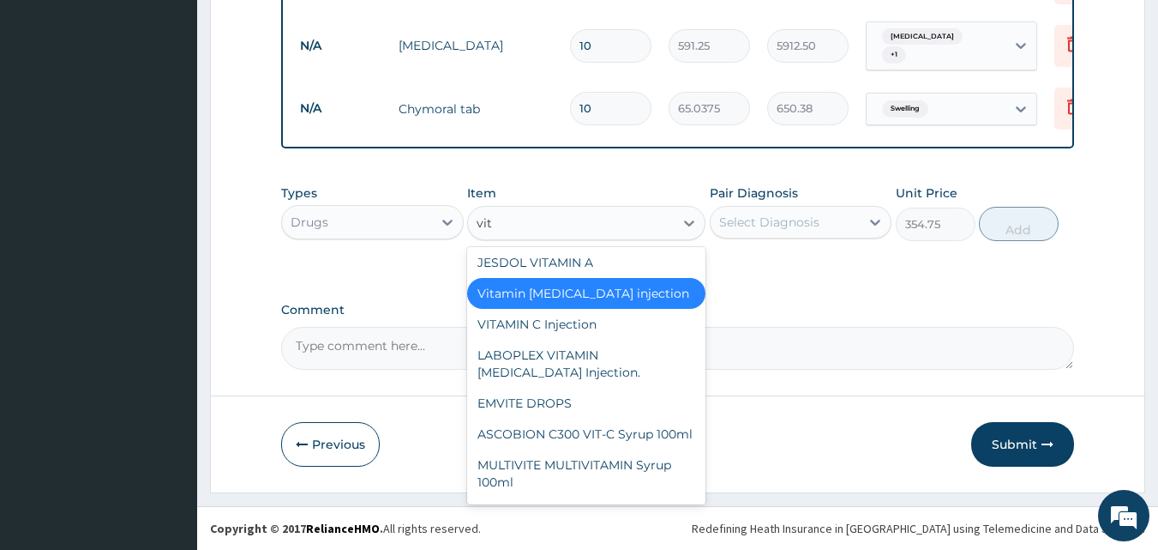
type input "vita"
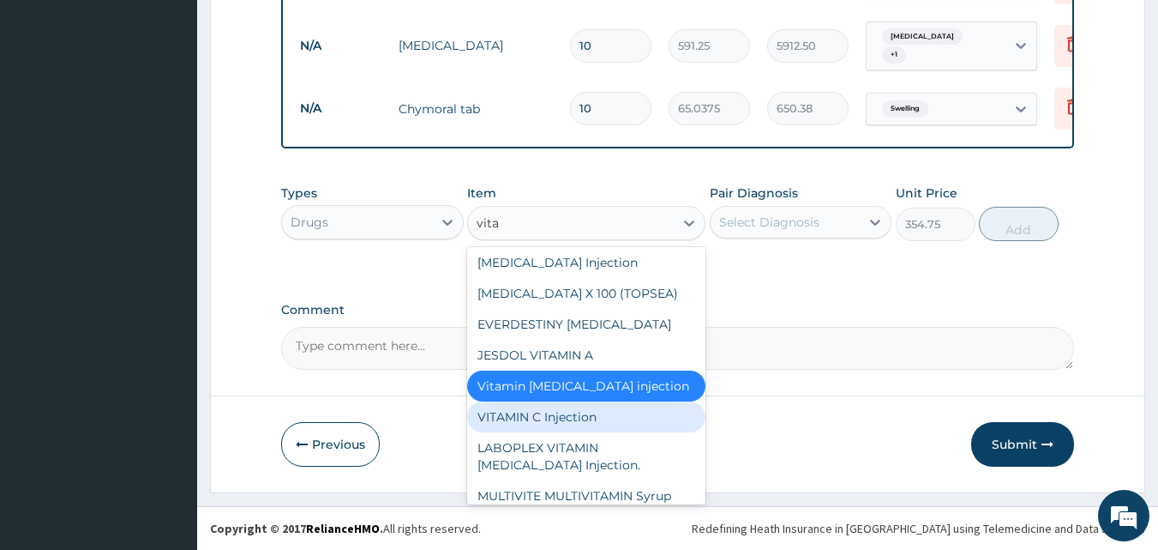
scroll to position [0, 0]
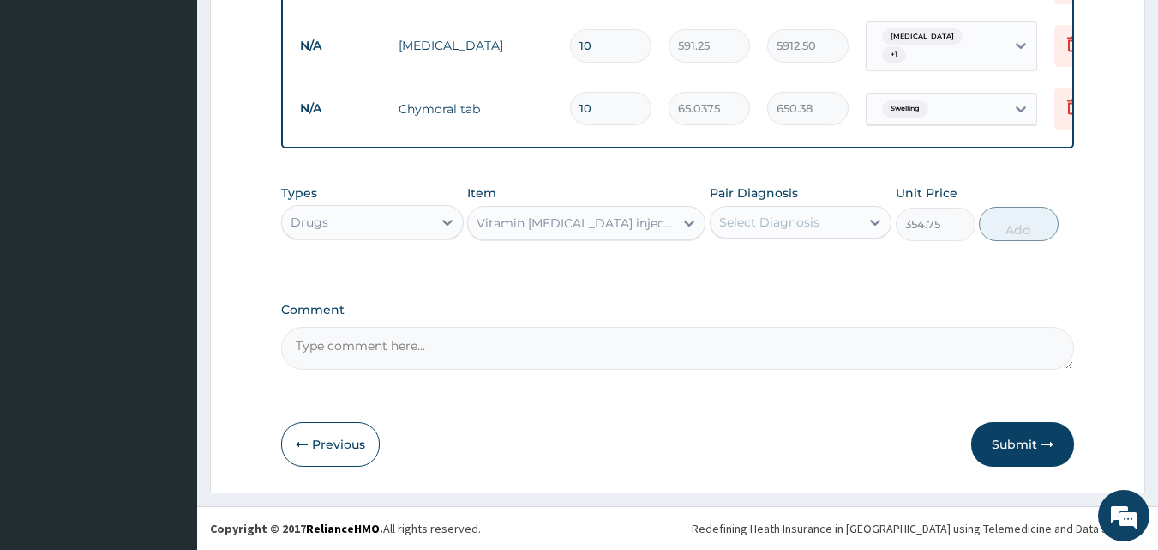
click at [580, 223] on div "Vitamin B complex injection" at bounding box center [571, 222] width 206 height 27
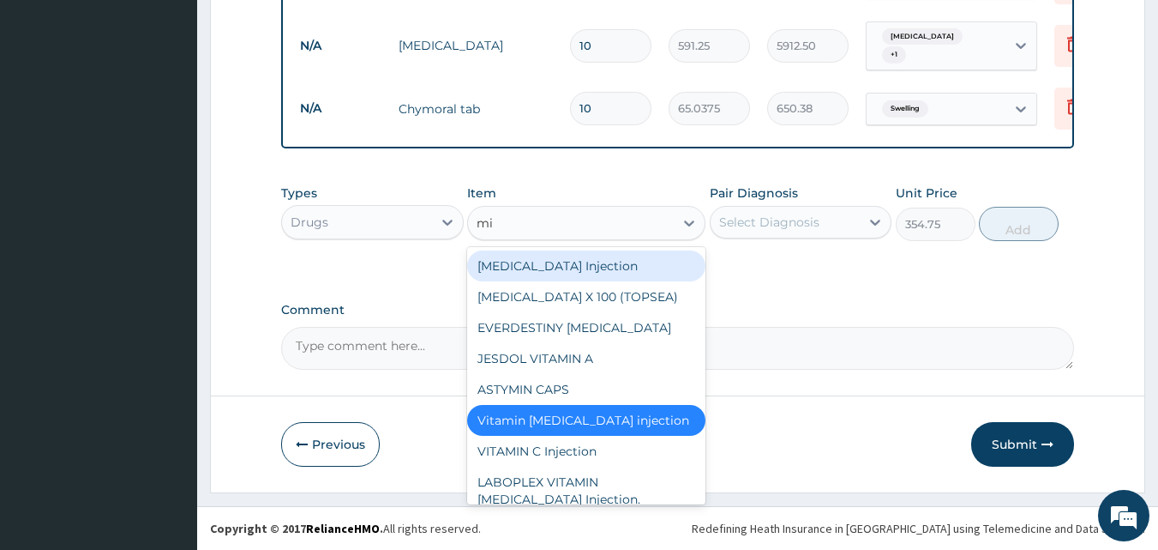
type input "m"
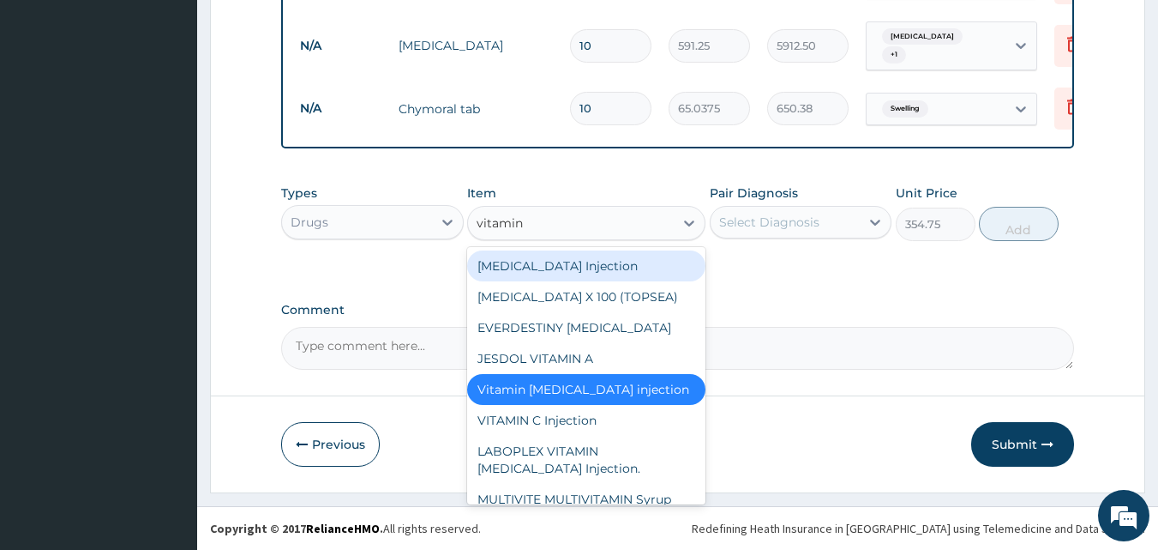
type input "vitamin c"
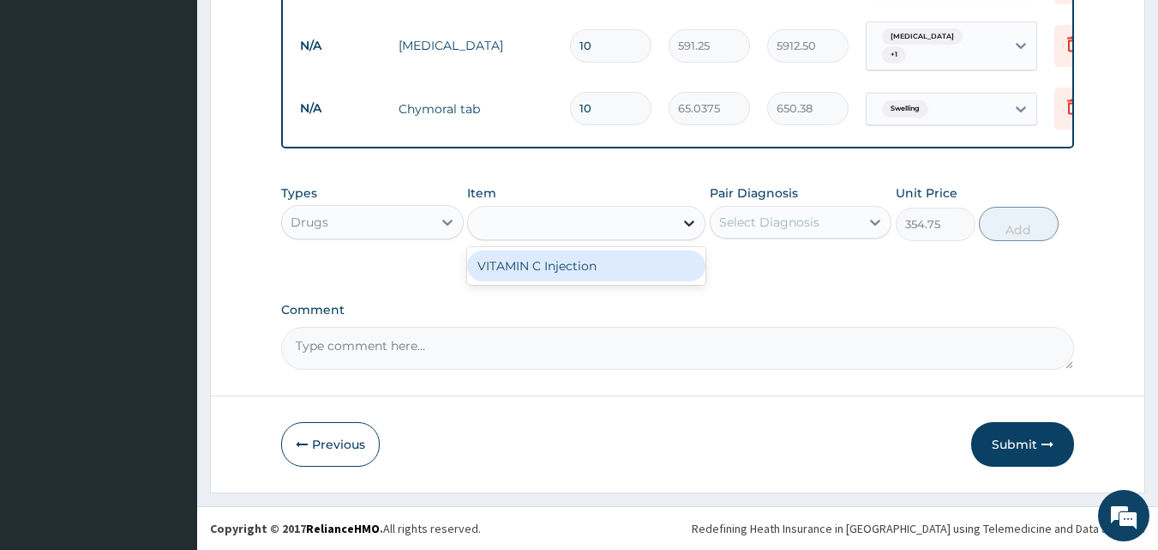
click at [696, 217] on icon at bounding box center [689, 222] width 17 height 17
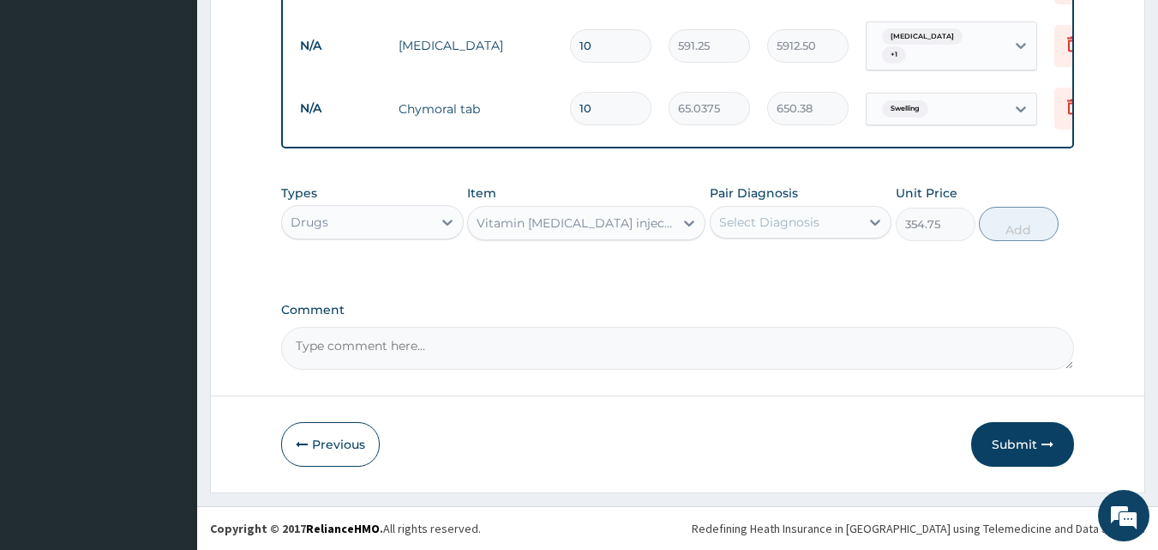
click at [627, 224] on div "Vitamin B complex injection" at bounding box center [576, 222] width 199 height 17
type input "nat"
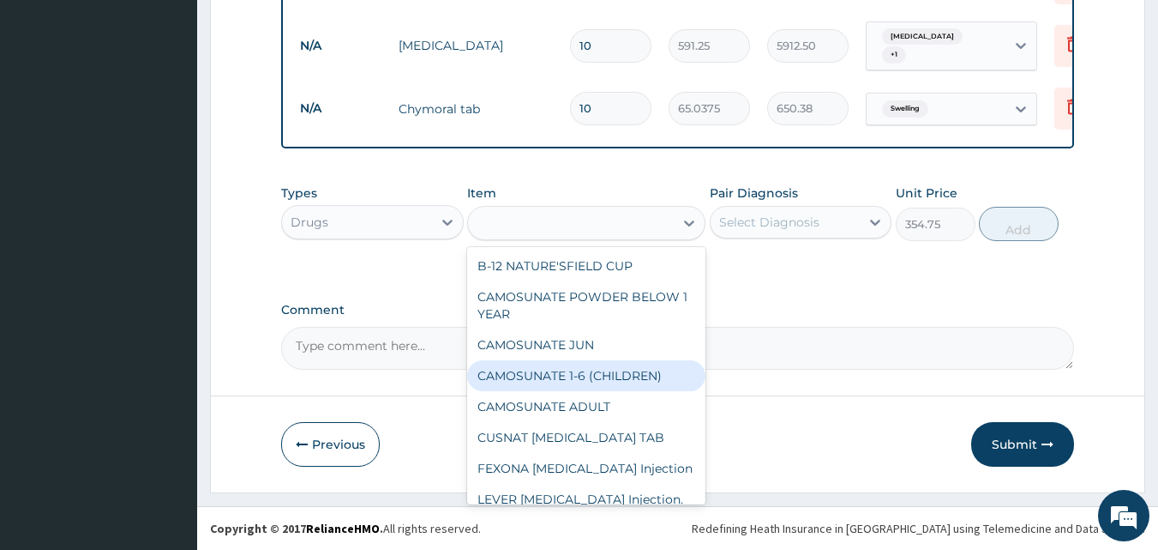
click at [563, 222] on div "nat" at bounding box center [571, 222] width 206 height 27
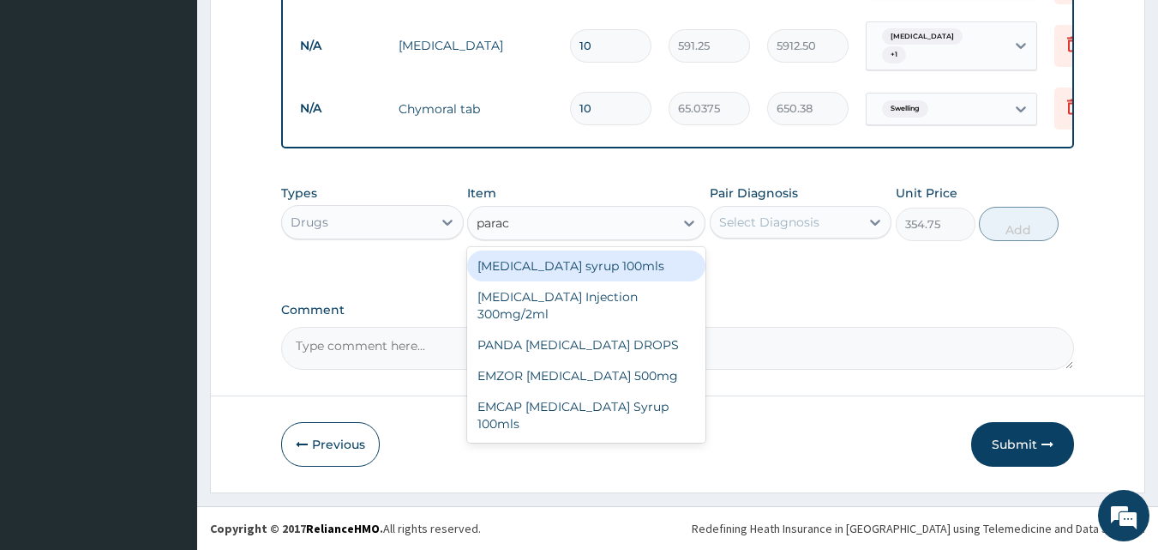
type input "parace"
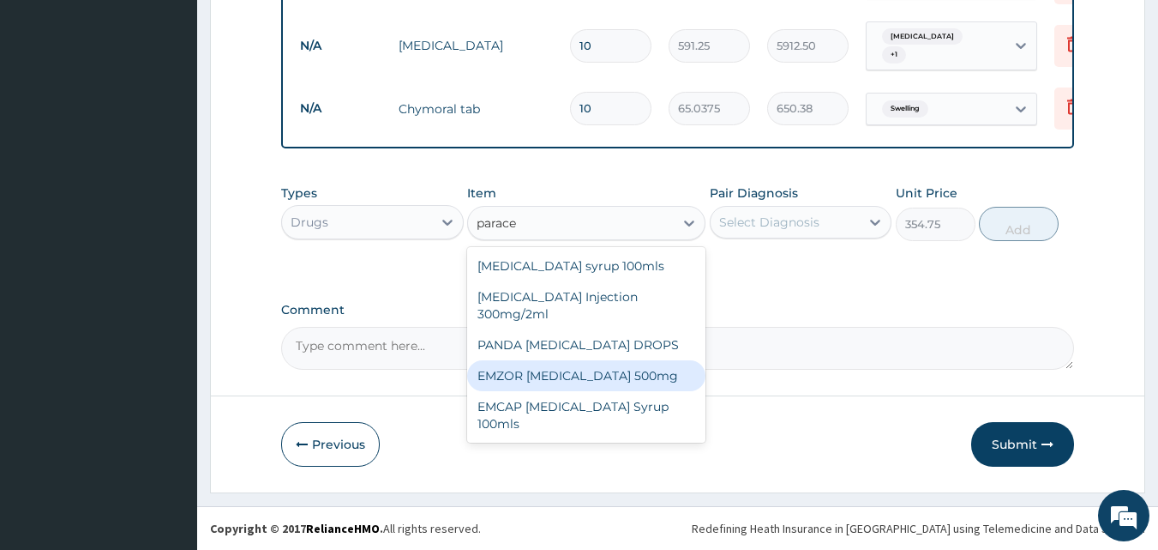
click at [563, 380] on div "EMZOR PARACETAMOL 500mg" at bounding box center [586, 375] width 238 height 31
type input "23.65"
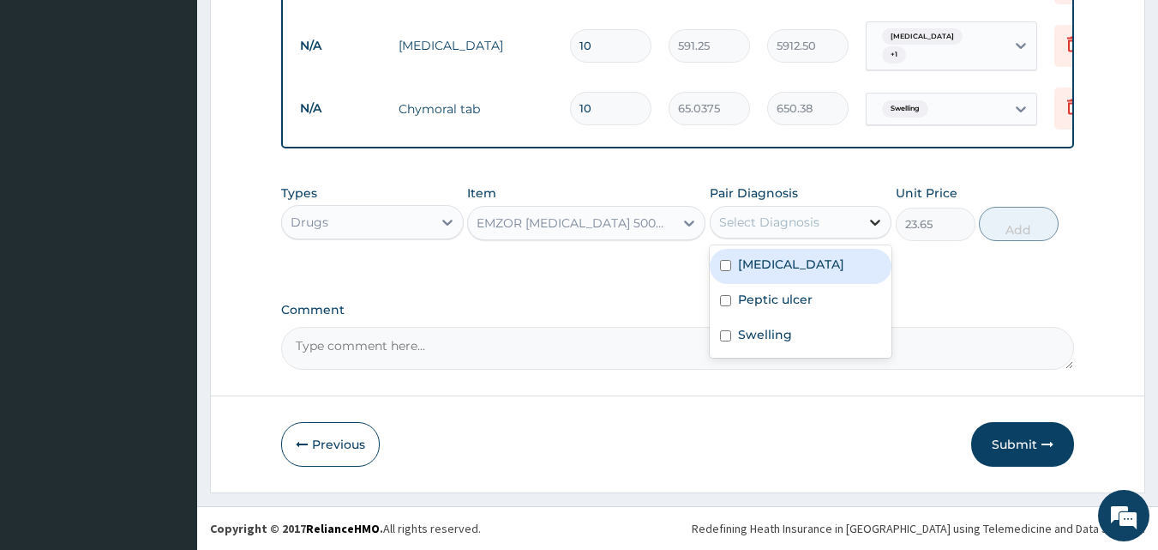
click at [875, 225] on icon at bounding box center [875, 221] width 17 height 17
click at [794, 280] on div "[MEDICAL_DATA]" at bounding box center [801, 266] width 183 height 35
checkbox input "true"
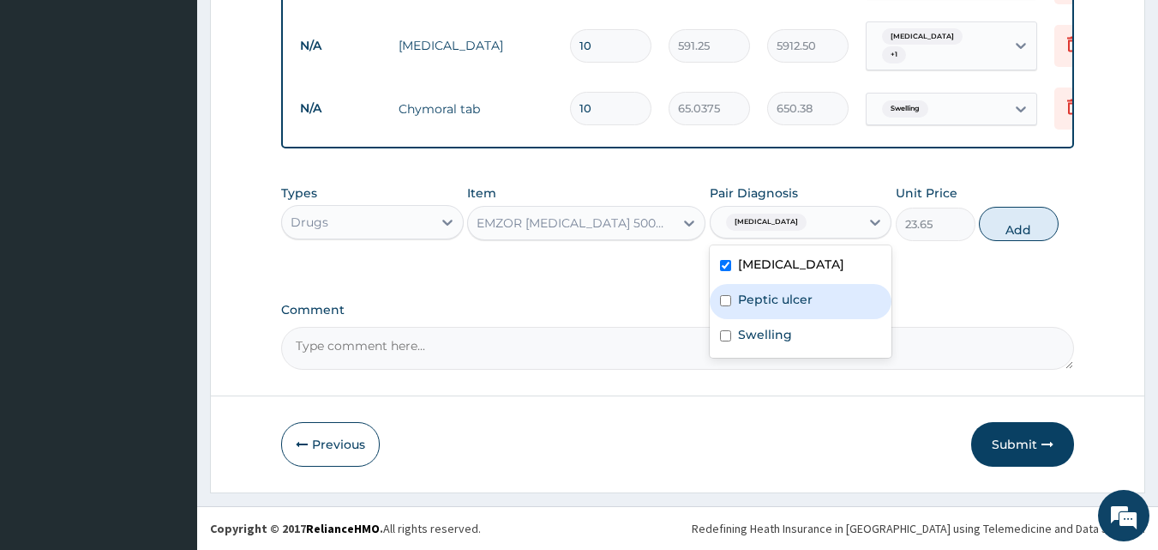
click at [754, 313] on div "Peptic ulcer" at bounding box center [801, 301] width 183 height 35
checkbox input "true"
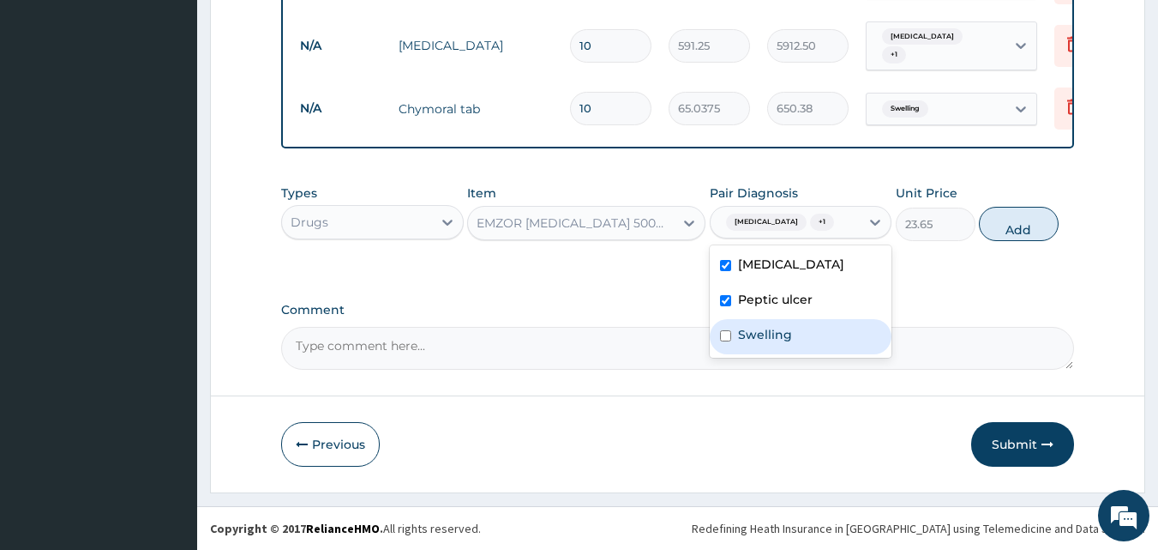
click at [752, 331] on label "Swelling" at bounding box center [765, 334] width 54 height 17
checkbox input "true"
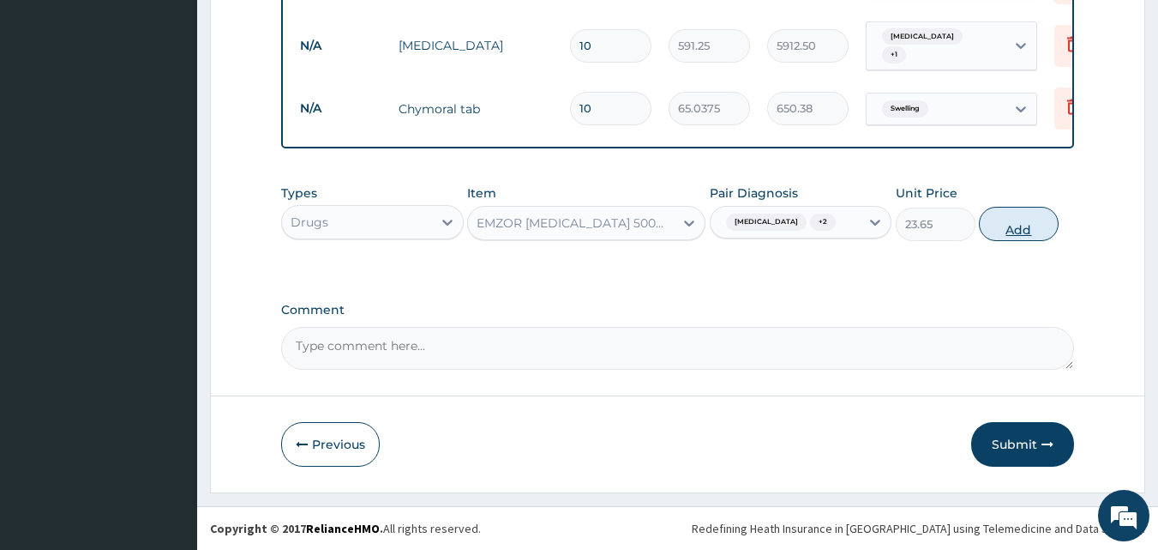
click at [1035, 222] on button "Add" at bounding box center [1019, 224] width 80 height 34
type input "0"
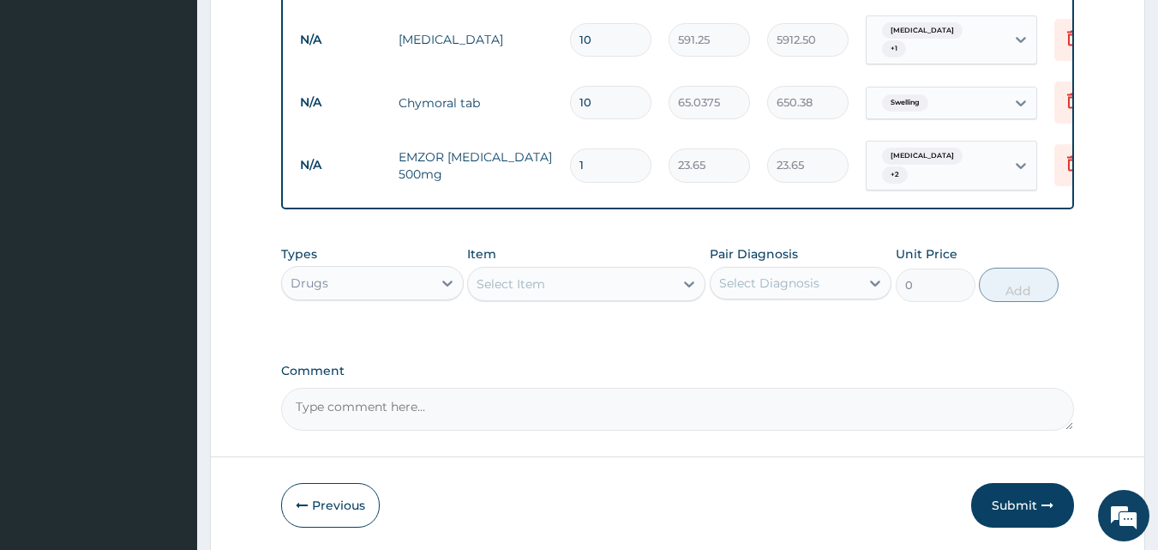
click at [599, 148] on input "1" at bounding box center [610, 164] width 81 height 33
type input "18"
type input "425.70"
type input "18"
click at [1028, 500] on button "Submit" at bounding box center [1022, 505] width 103 height 45
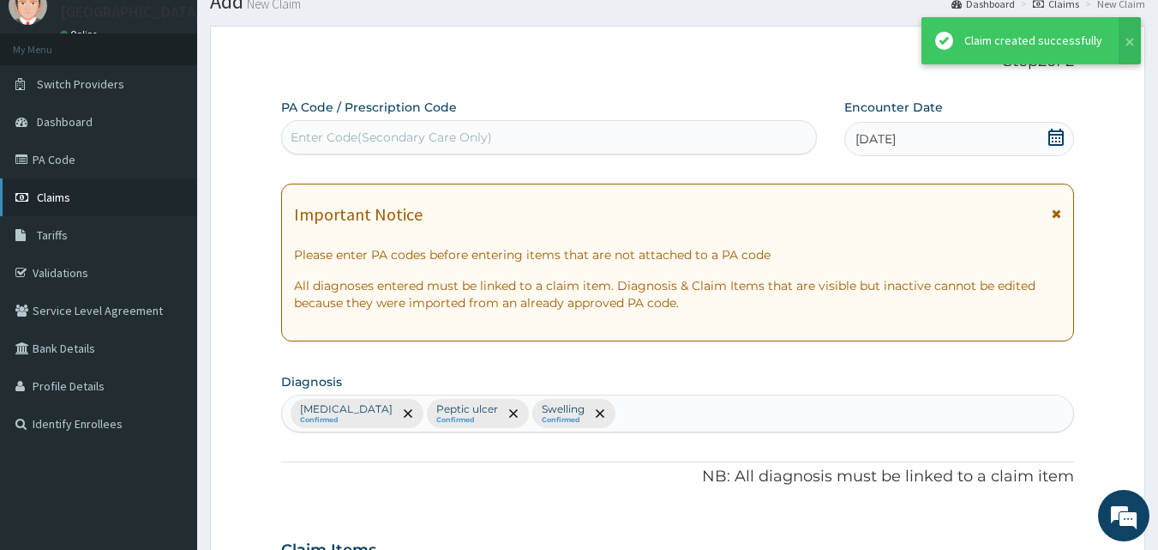
scroll to position [933, 0]
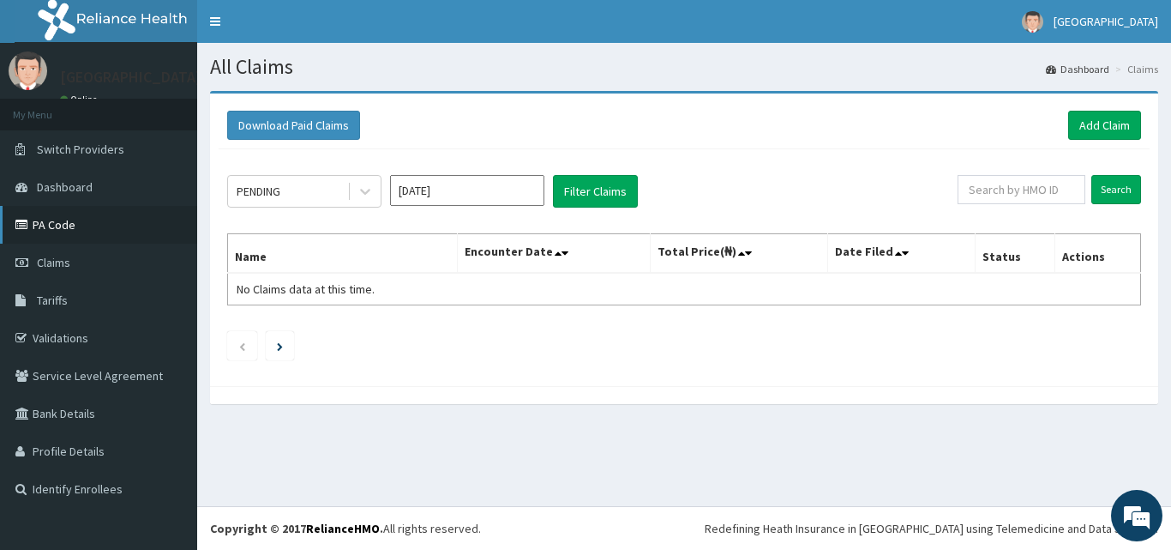
click at [53, 221] on link "PA Code" at bounding box center [98, 225] width 197 height 38
click at [1105, 124] on link "Add Claim" at bounding box center [1104, 125] width 73 height 29
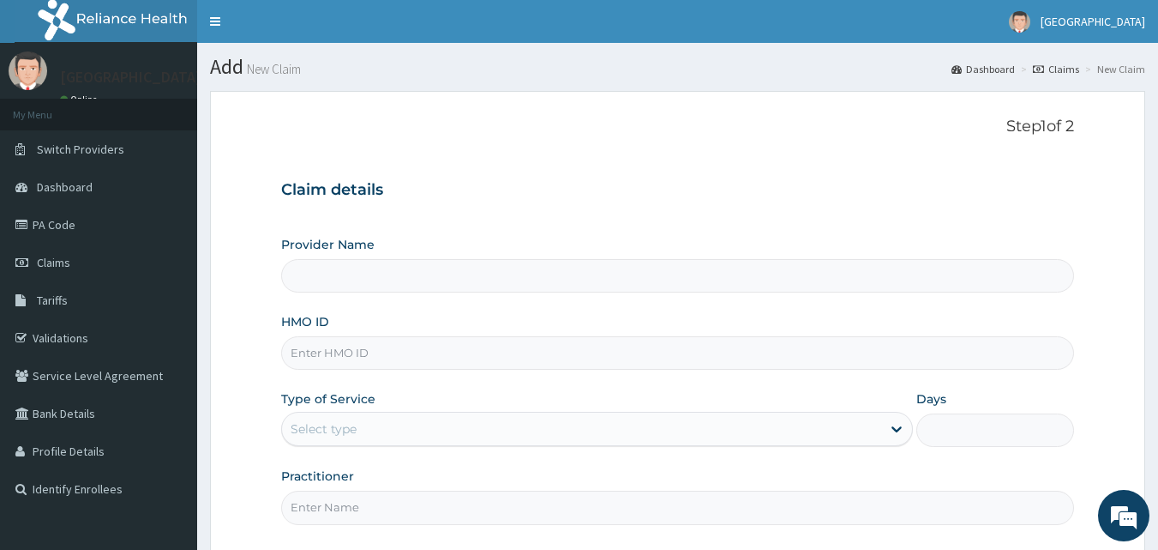
click at [304, 363] on input "HMO ID" at bounding box center [678, 352] width 794 height 33
type input "[GEOGRAPHIC_DATA]"
click at [297, 355] on input "HMO ID" at bounding box center [678, 352] width 794 height 33
type input "puc/10027/a"
click at [302, 431] on div "Select type" at bounding box center [324, 428] width 66 height 17
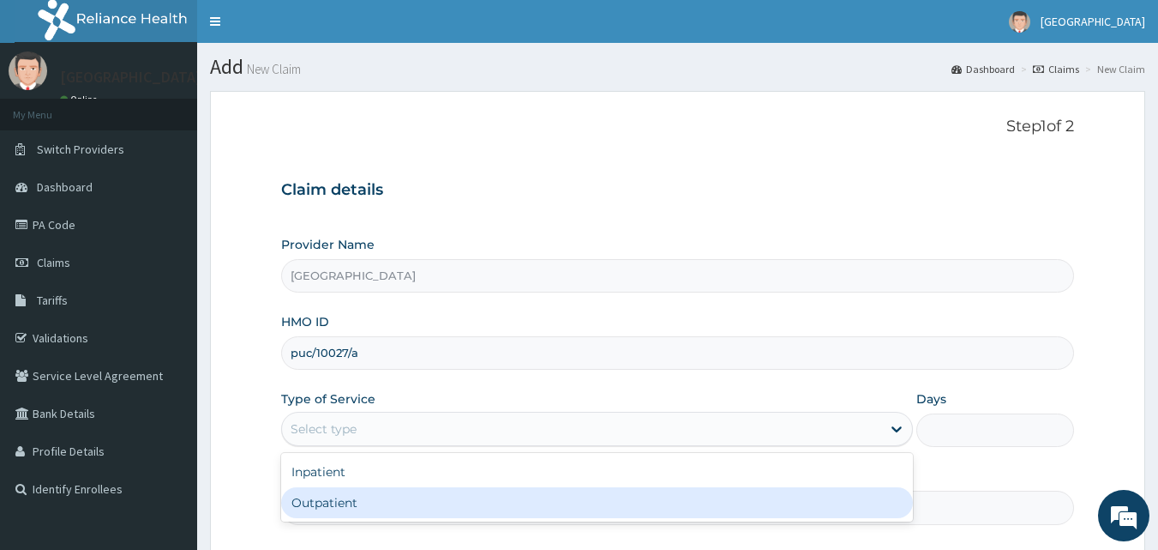
click at [312, 502] on div "Outpatient" at bounding box center [597, 502] width 632 height 31
type input "1"
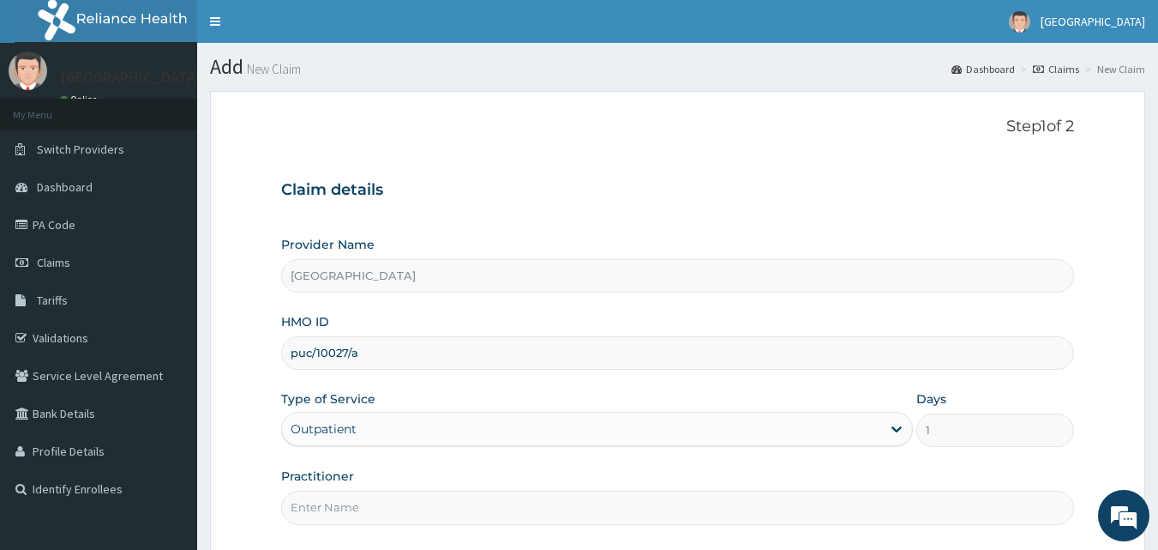
click at [322, 515] on input "Practitioner" at bounding box center [678, 506] width 794 height 33
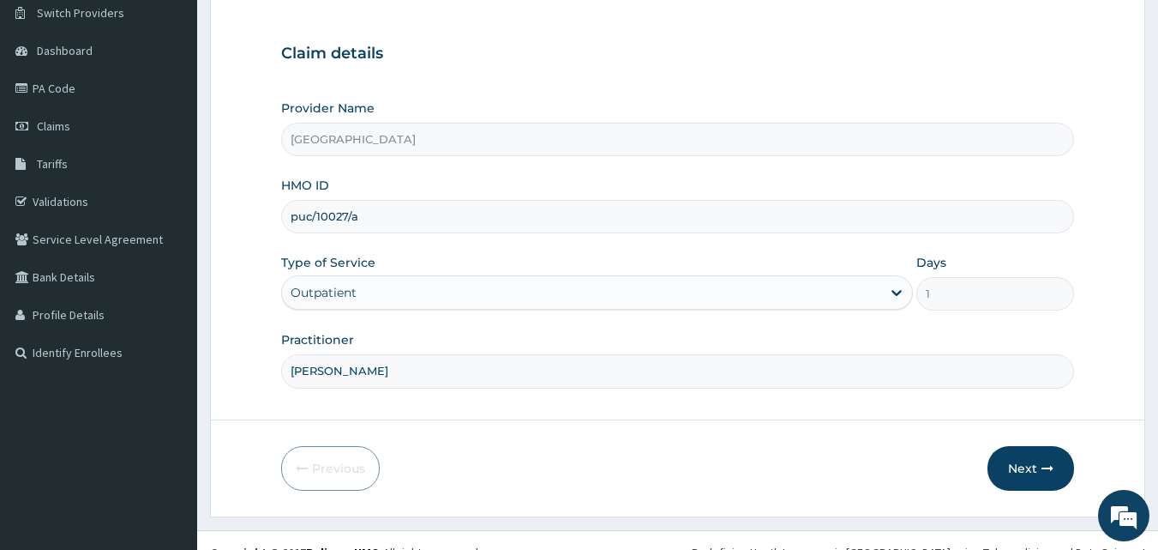
scroll to position [160, 0]
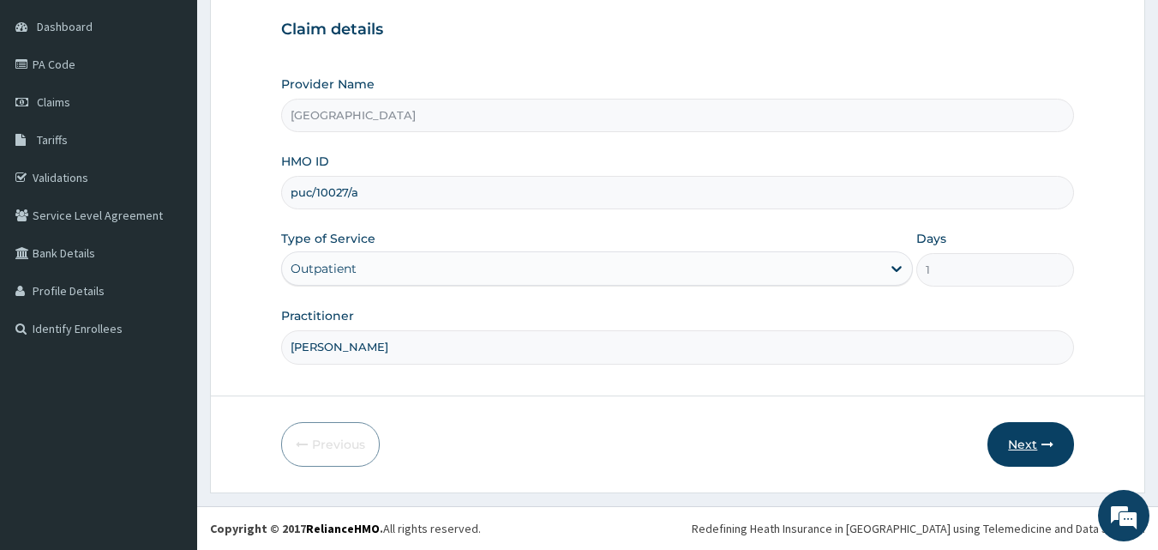
type input "[PERSON_NAME]"
click at [1020, 431] on button "Next" at bounding box center [1031, 444] width 87 height 45
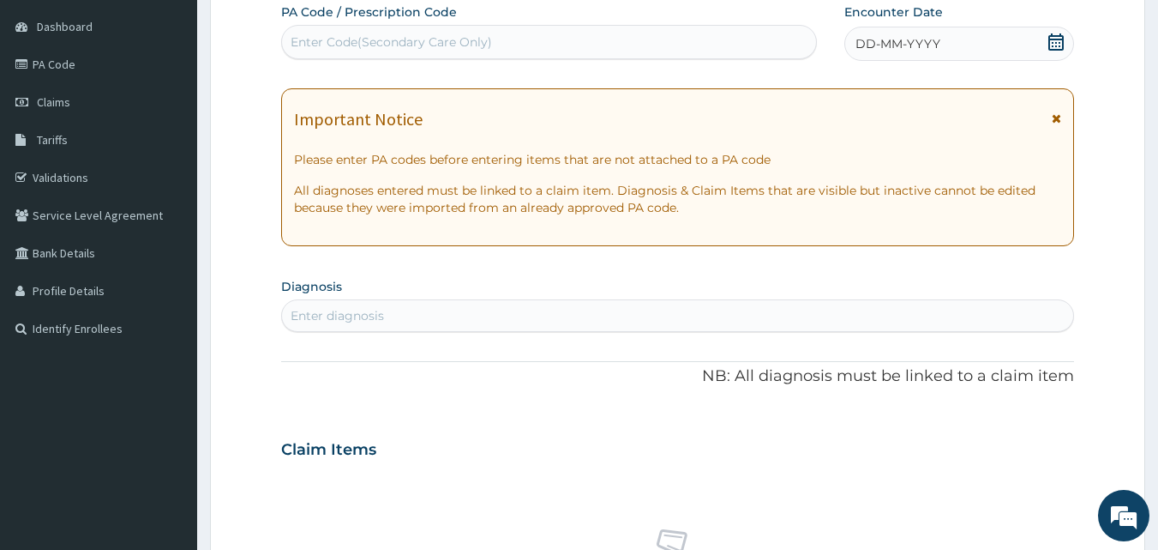
click at [1054, 38] on icon at bounding box center [1056, 41] width 17 height 17
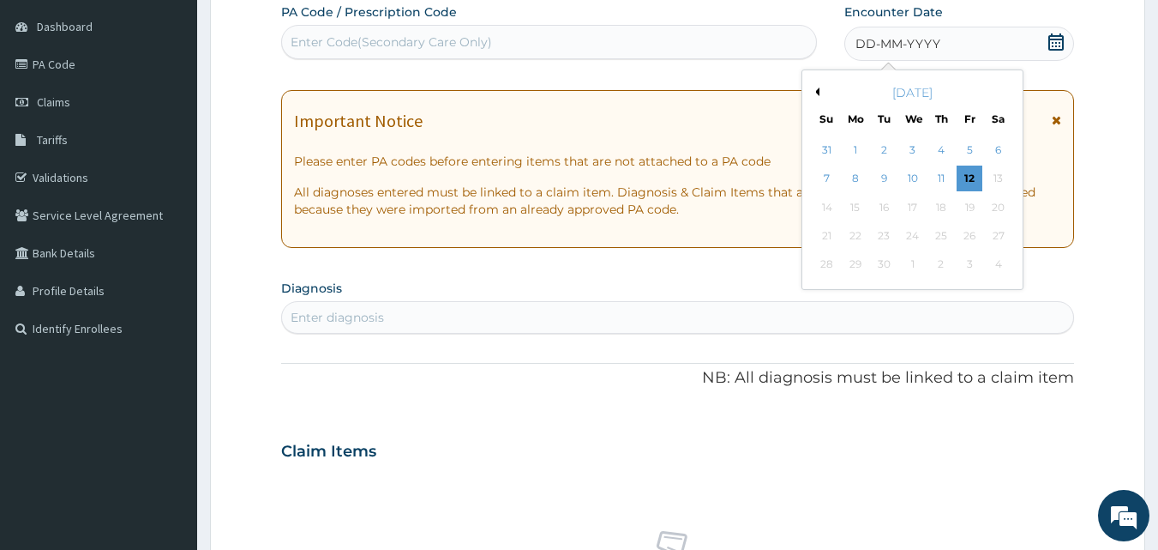
click at [967, 165] on div "7 8 9 10 11 12 13" at bounding box center [913, 179] width 200 height 28
click at [967, 170] on div "12" at bounding box center [970, 179] width 26 height 26
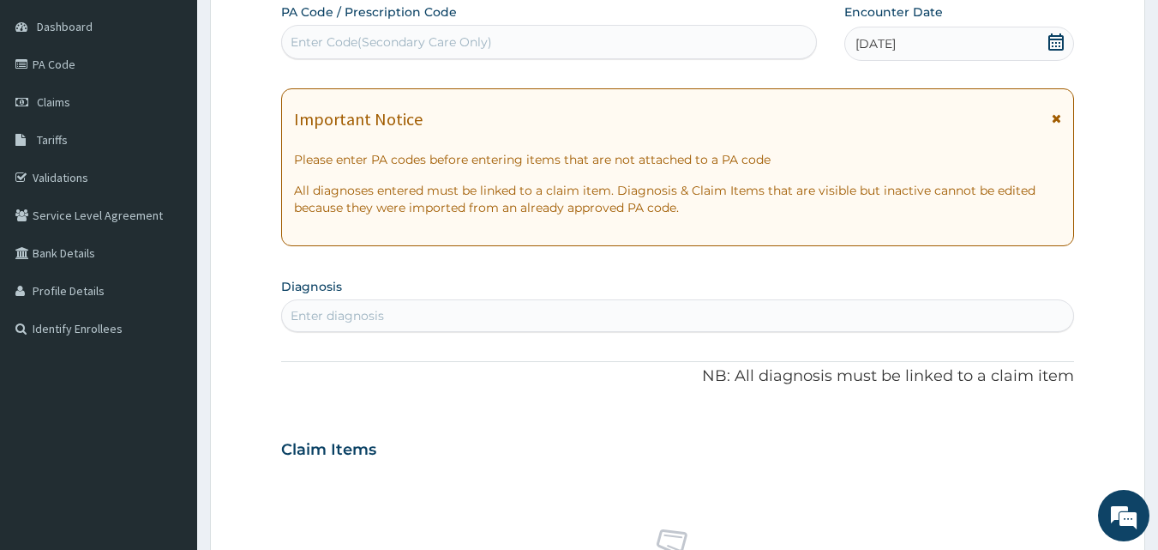
click at [421, 42] on div "Enter Code(Secondary Care Only)" at bounding box center [391, 41] width 201 height 17
paste input "PA/3C15A1"
type input "PA/3C15A1"
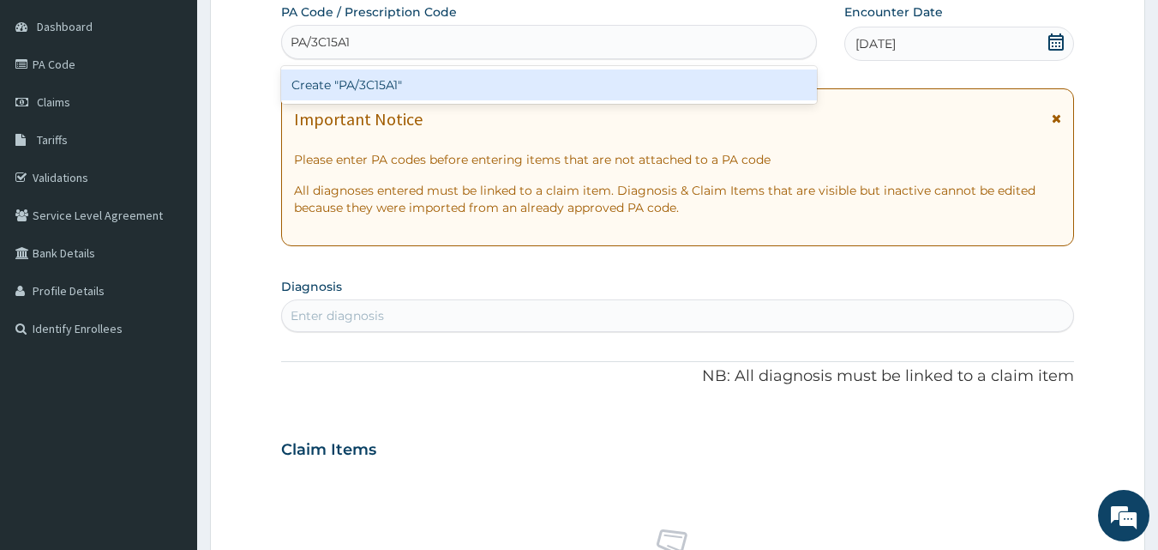
click at [396, 82] on div "Create "PA/3C15A1"" at bounding box center [549, 84] width 537 height 31
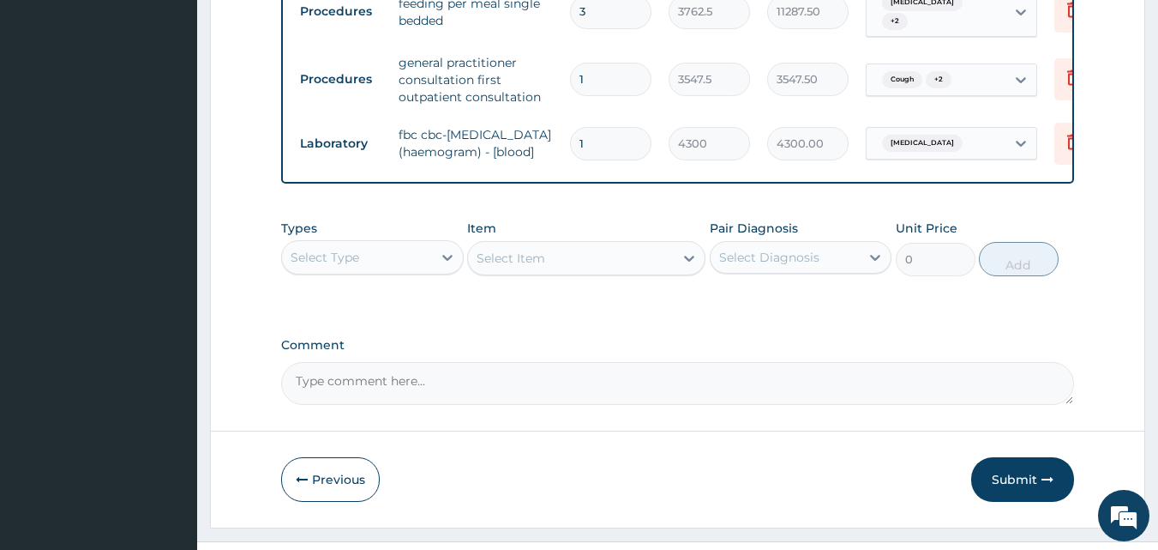
scroll to position [1347, 0]
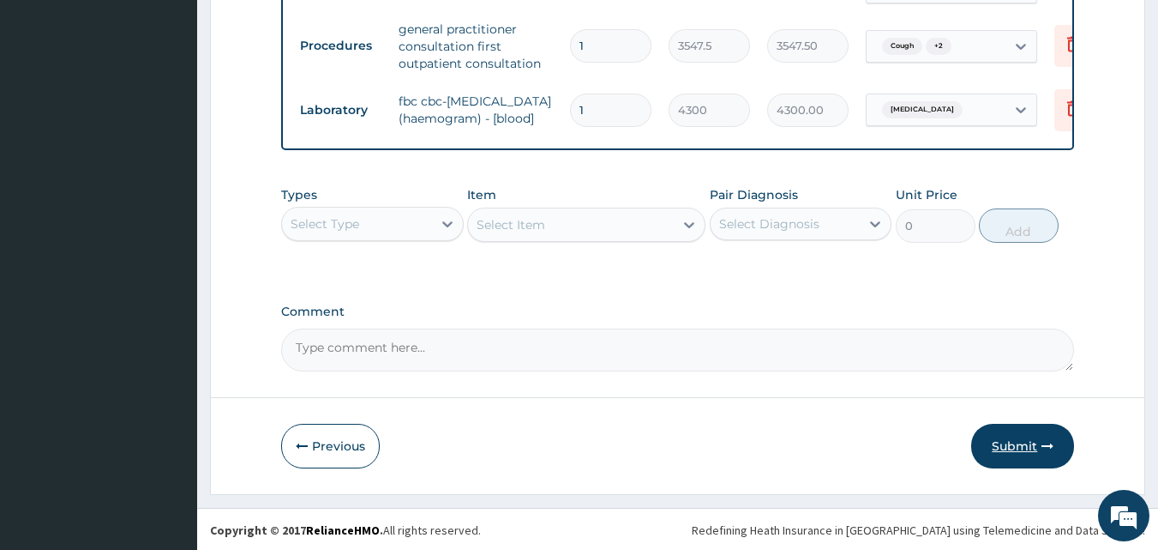
click at [1024, 442] on button "Submit" at bounding box center [1022, 446] width 103 height 45
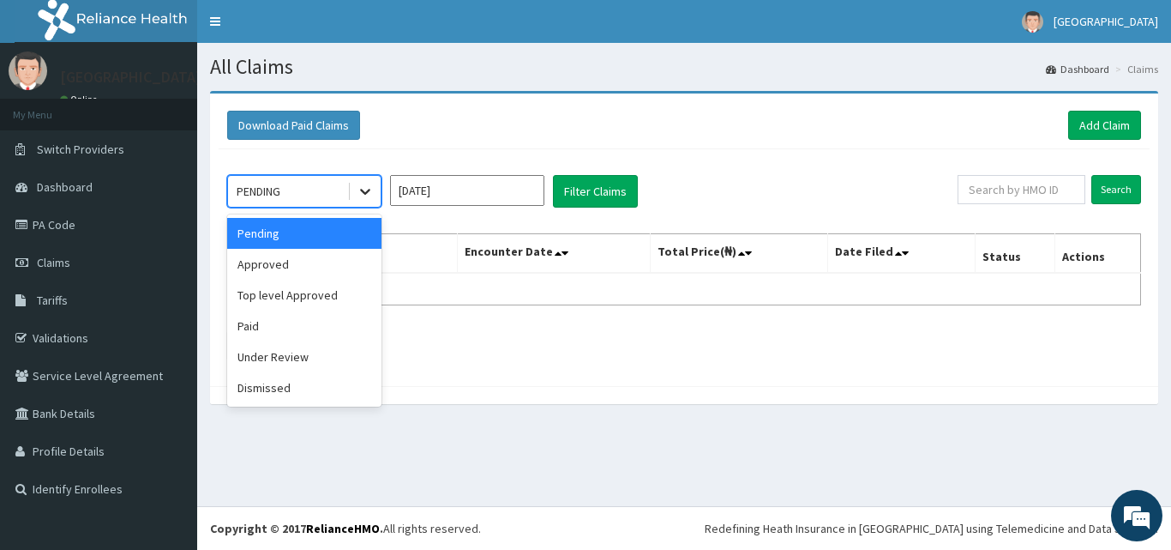
click at [363, 185] on icon at bounding box center [365, 191] width 17 height 17
click at [351, 262] on div "Approved" at bounding box center [304, 264] width 154 height 31
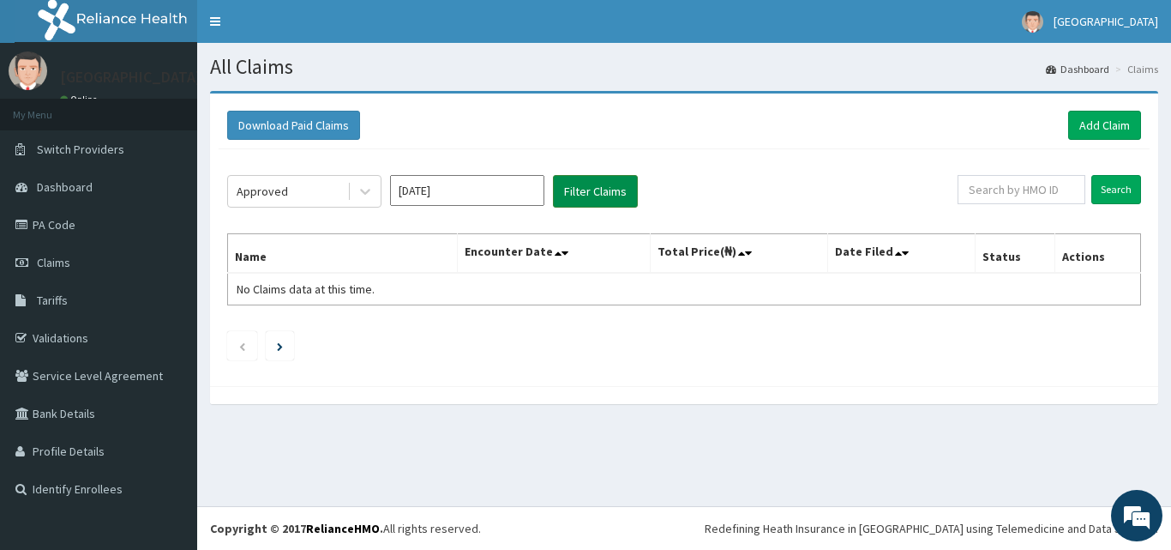
click at [586, 185] on button "Filter Claims" at bounding box center [595, 191] width 85 height 33
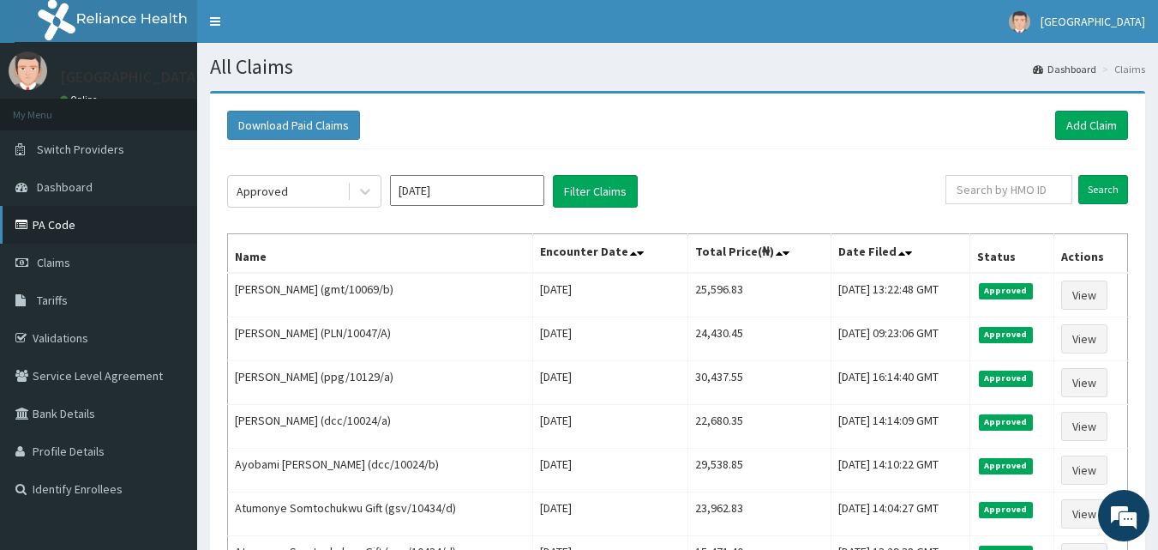
click at [102, 220] on link "PA Code" at bounding box center [98, 225] width 197 height 38
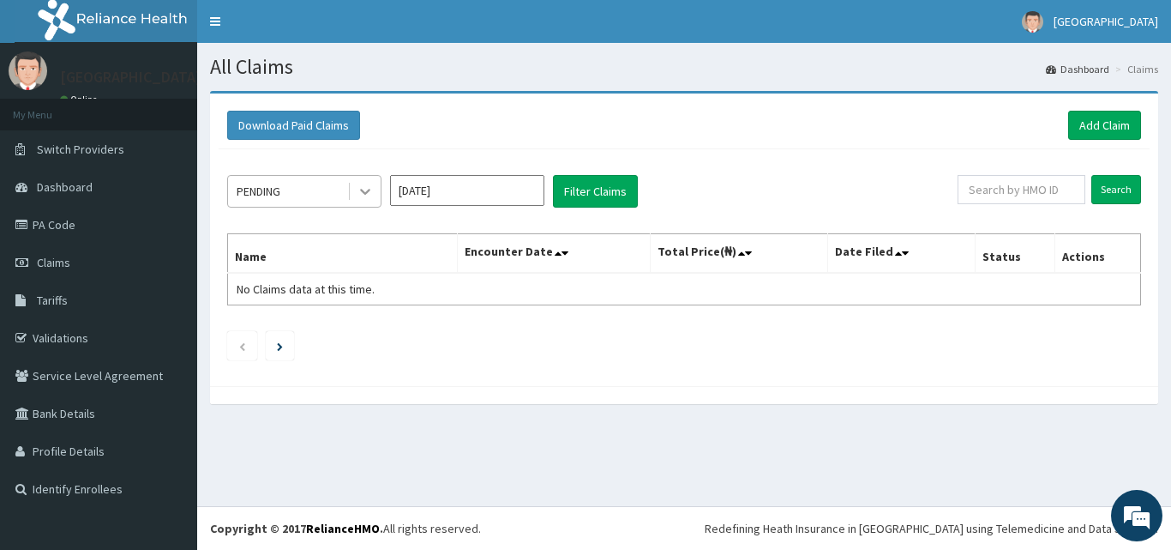
click at [365, 179] on div at bounding box center [365, 191] width 31 height 31
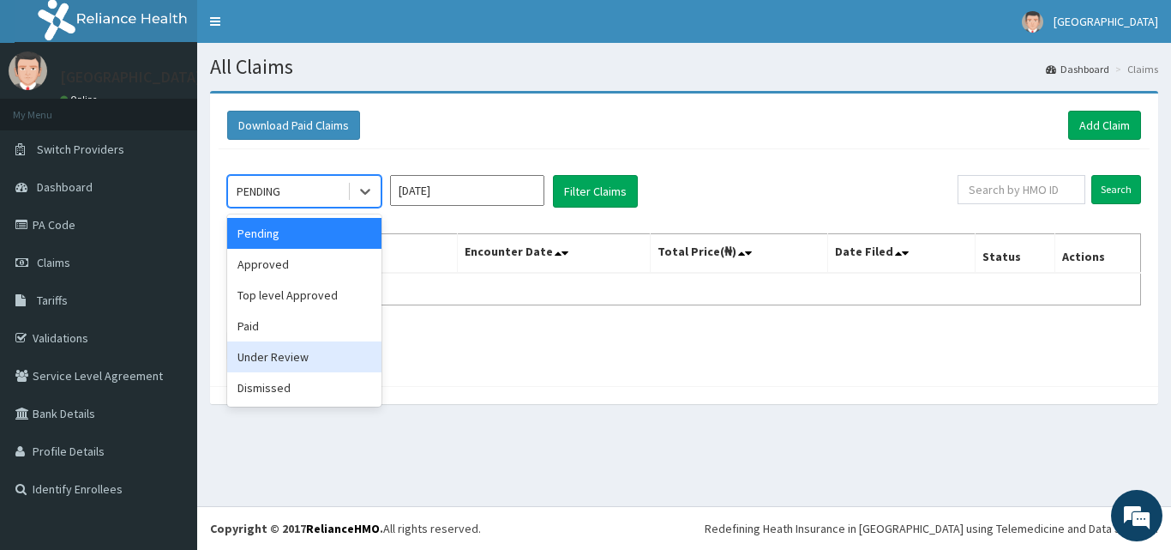
click at [309, 354] on div "Under Review" at bounding box center [304, 356] width 154 height 31
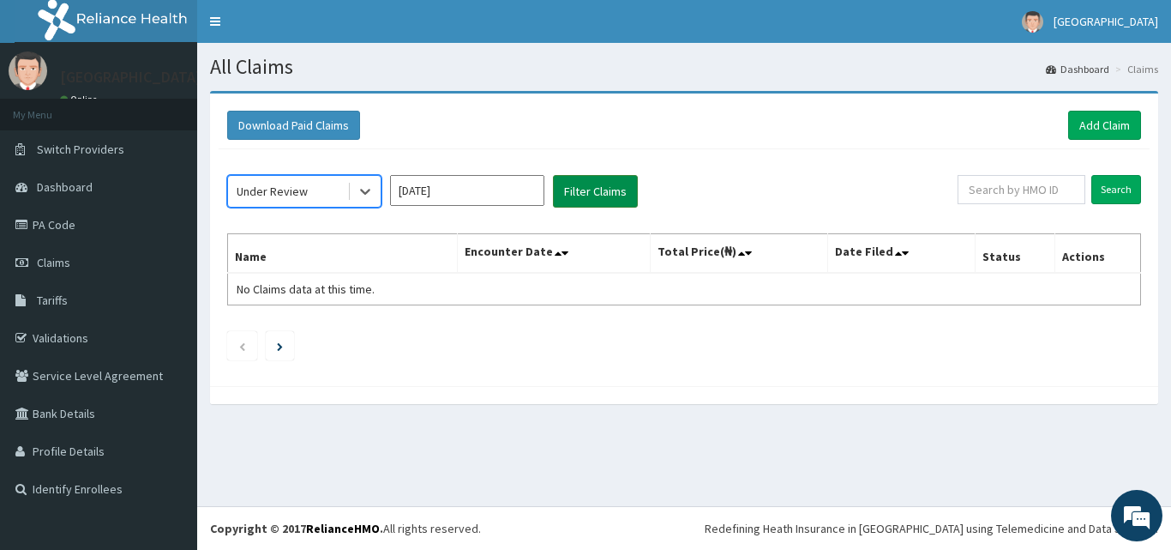
click at [597, 189] on button "Filter Claims" at bounding box center [595, 191] width 85 height 33
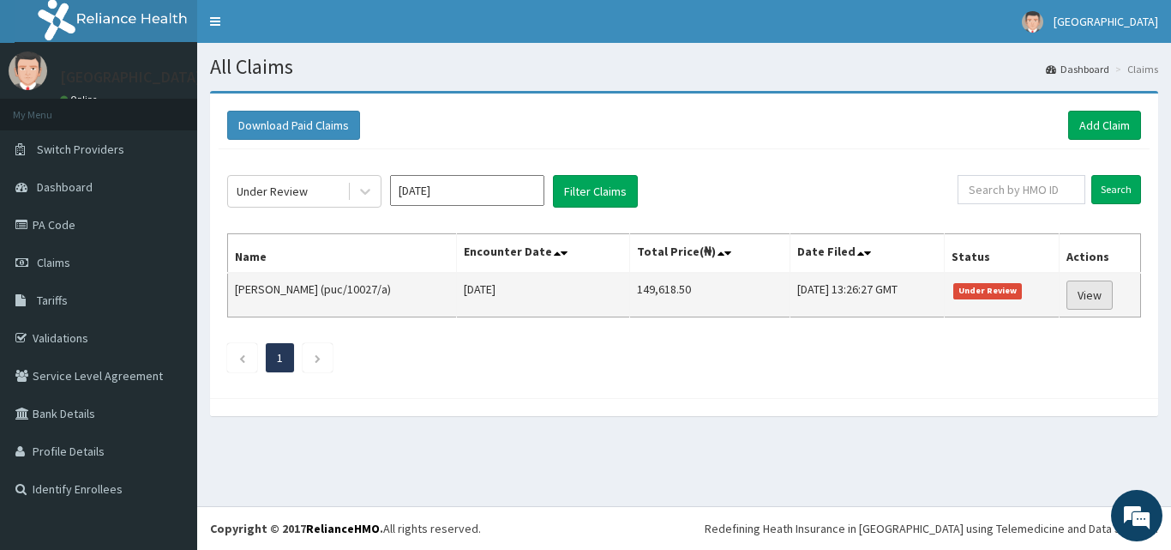
click at [1092, 301] on link "View" at bounding box center [1089, 294] width 46 height 29
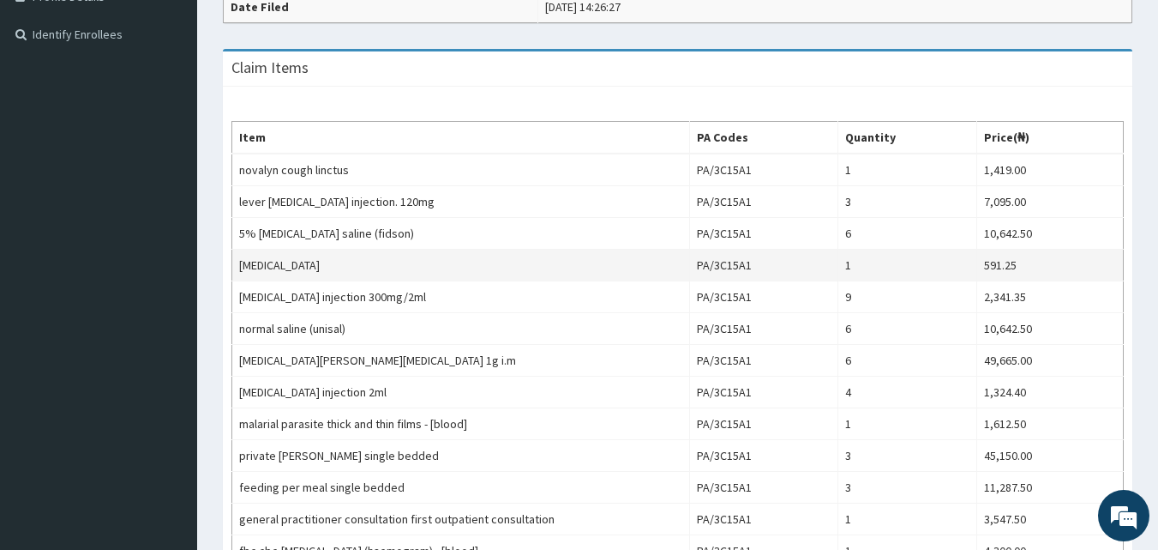
scroll to position [440, 0]
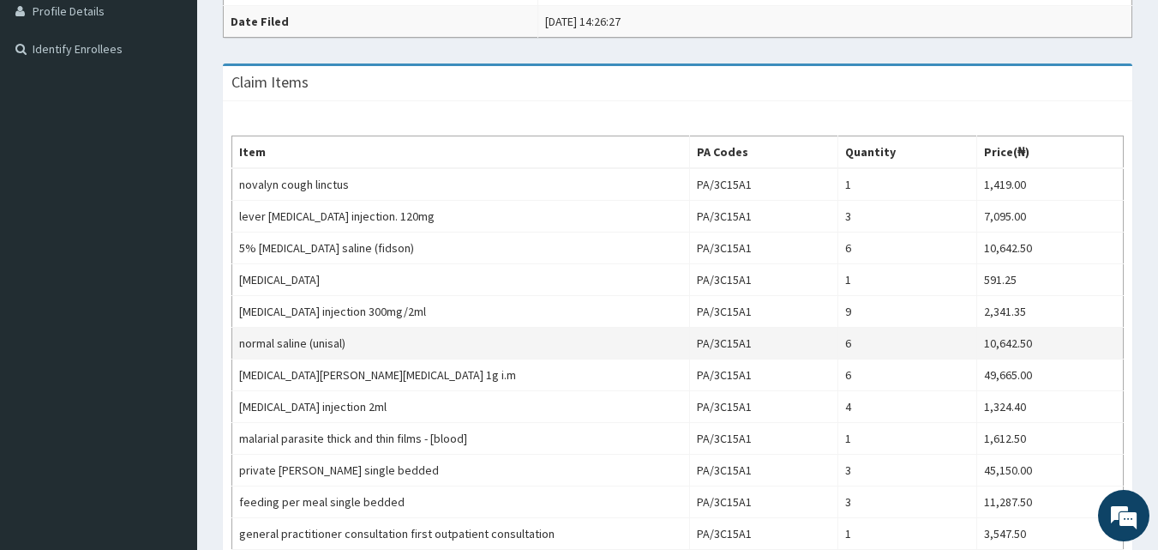
drag, startPoint x: 969, startPoint y: 262, endPoint x: 865, endPoint y: 329, distance: 123.4
click at [933, 282] on td "1" at bounding box center [907, 280] width 139 height 32
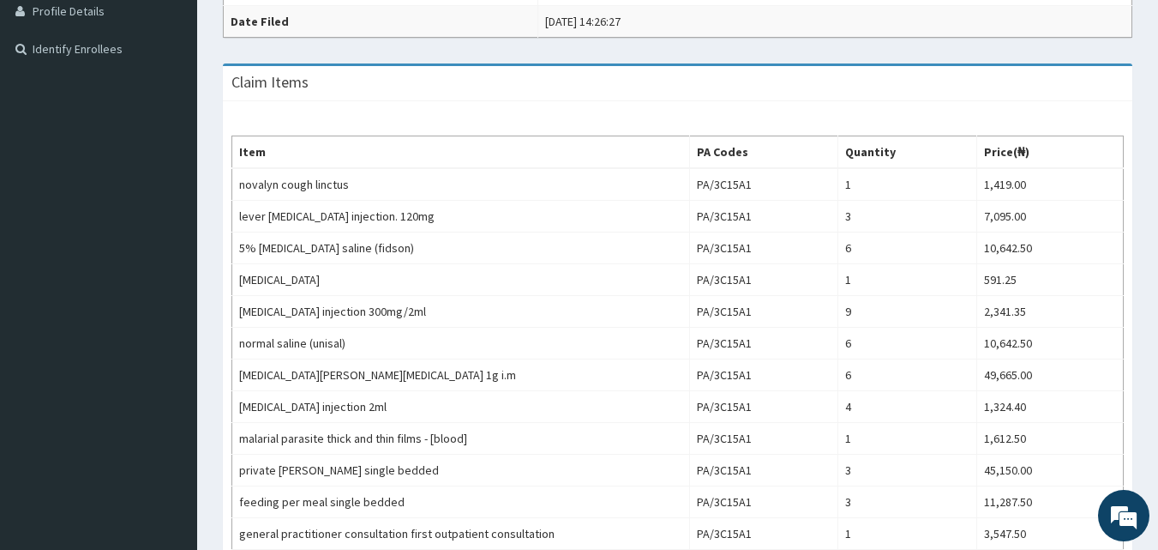
scroll to position [0, 0]
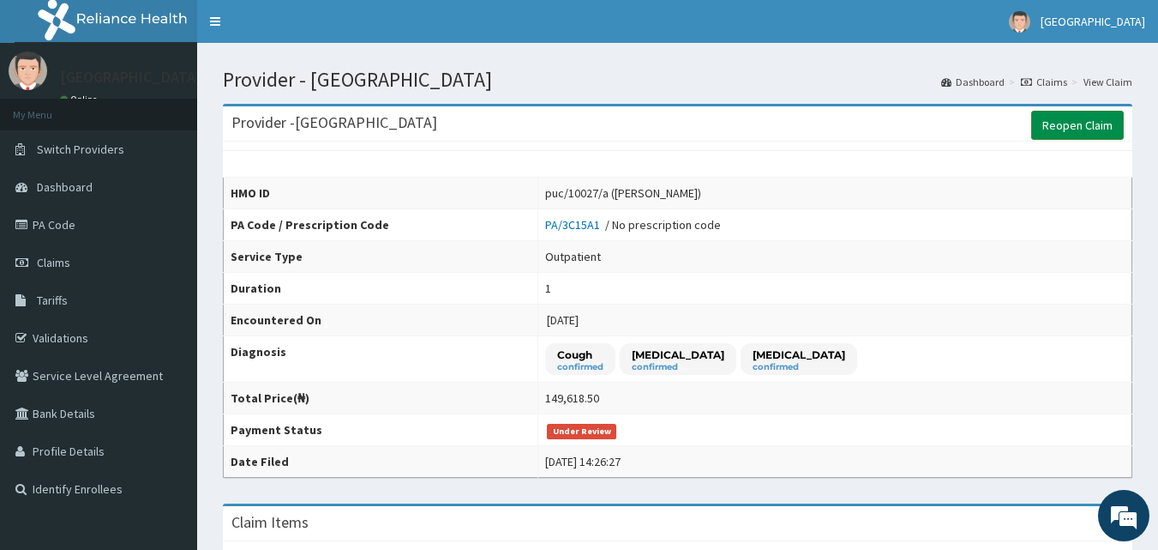
click at [1060, 131] on link "Reopen Claim" at bounding box center [1077, 125] width 93 height 29
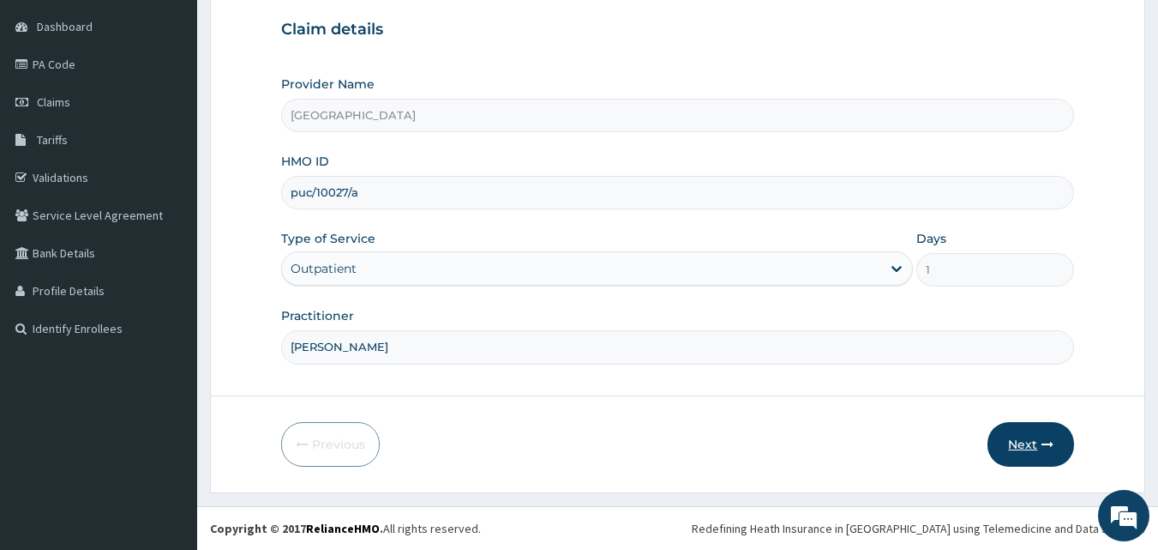
click at [1030, 457] on button "Next" at bounding box center [1031, 444] width 87 height 45
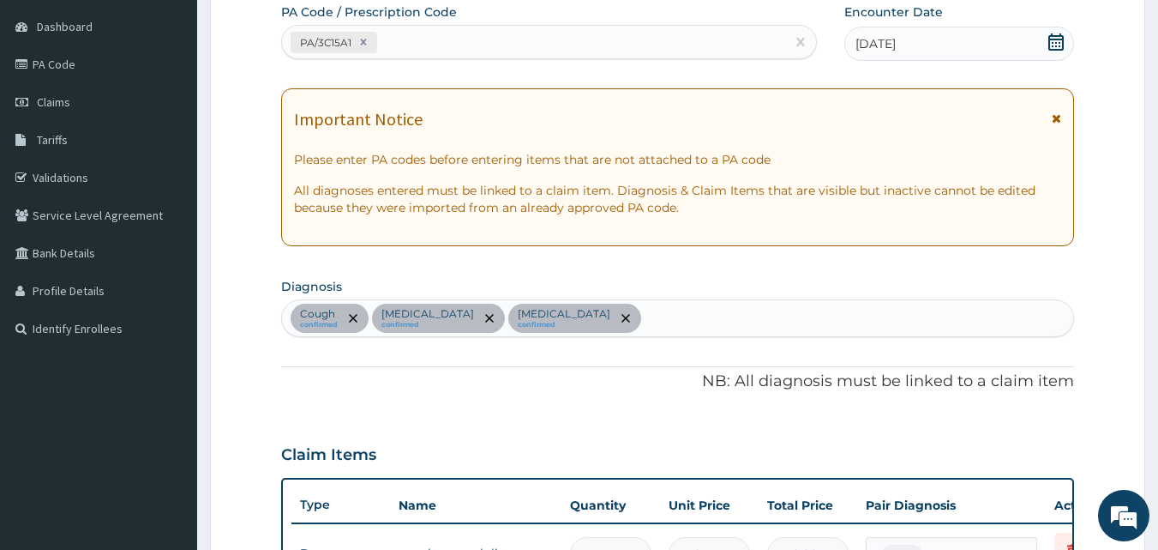
scroll to position [640, 0]
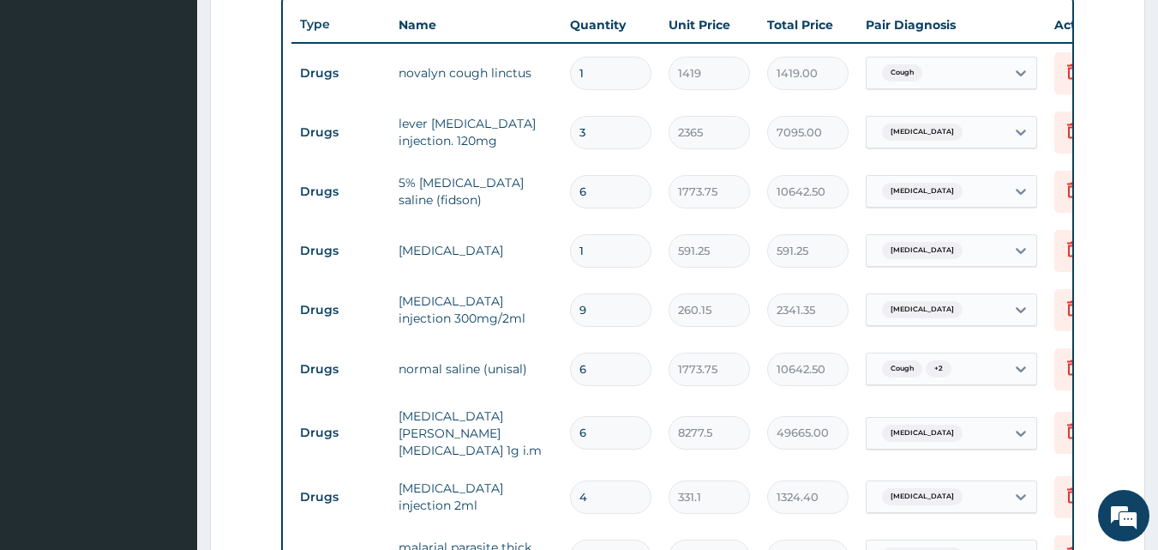
drag, startPoint x: 894, startPoint y: 378, endPoint x: 741, endPoint y: 309, distance: 168.1
click at [885, 377] on div "Cough + 2" at bounding box center [914, 368] width 79 height 22
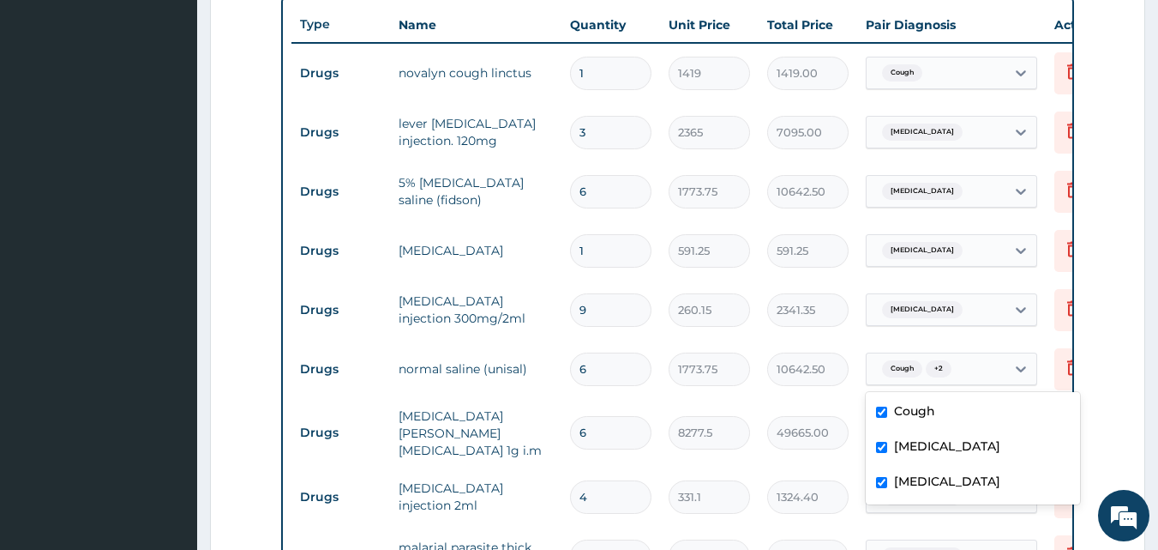
click at [632, 191] on input "6" at bounding box center [610, 191] width 81 height 33
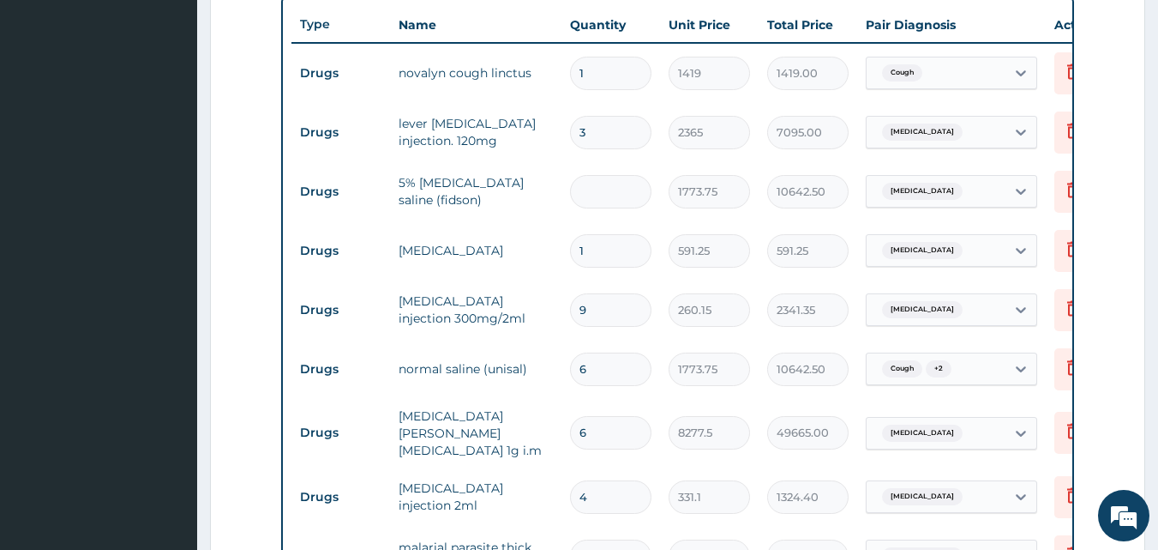
type input "0.00"
type input "3"
type input "5321.25"
type input "3"
click at [599, 375] on input "6" at bounding box center [610, 368] width 81 height 33
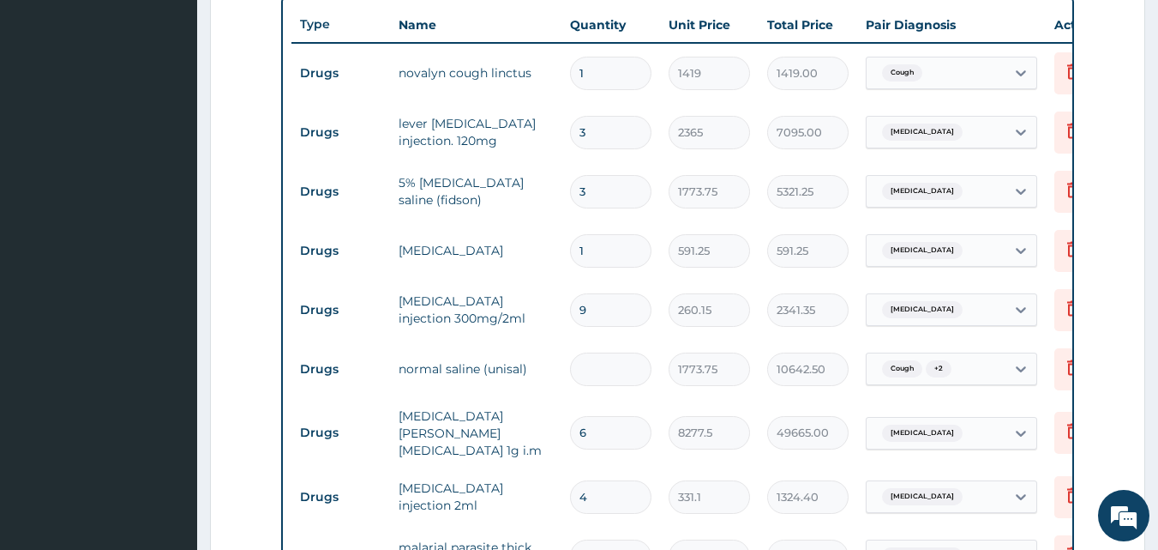
type input "0.00"
type input "3"
type input "5321.25"
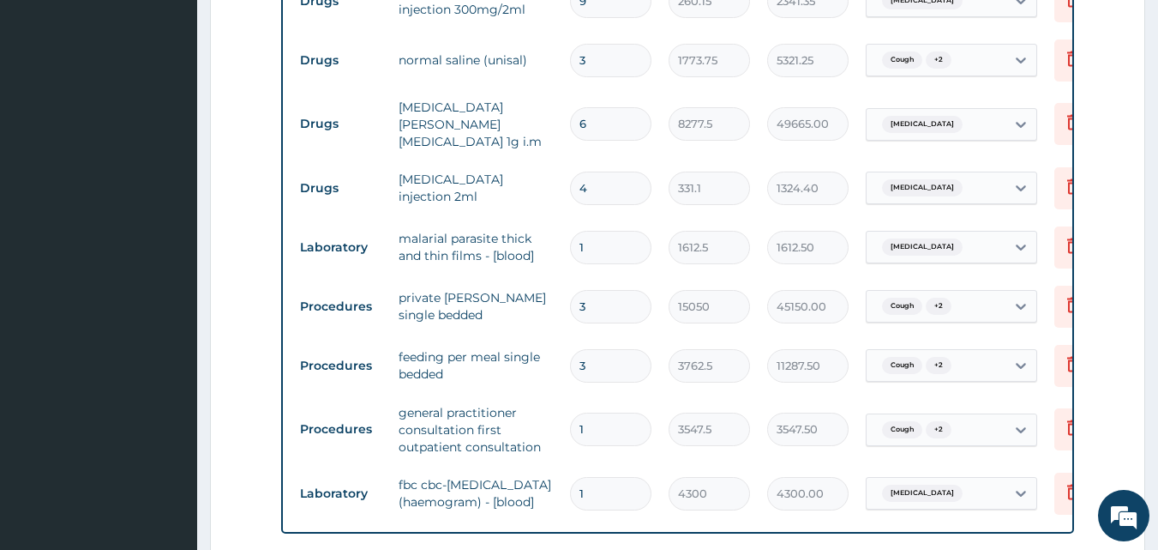
scroll to position [1253, 0]
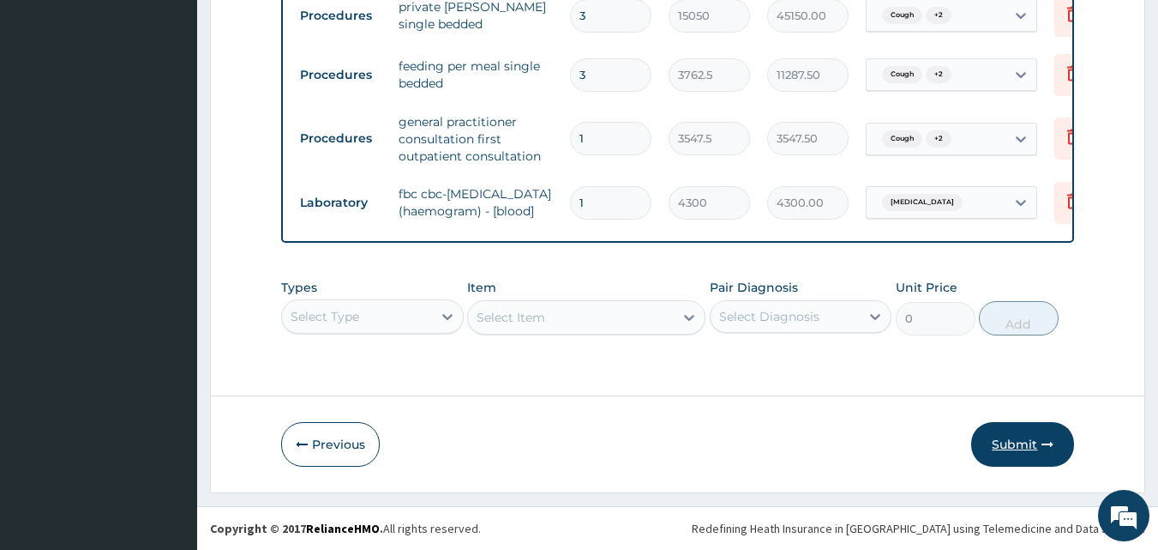
type input "3"
click at [1022, 438] on button "Submit" at bounding box center [1022, 444] width 103 height 45
